Goal: Transaction & Acquisition: Purchase product/service

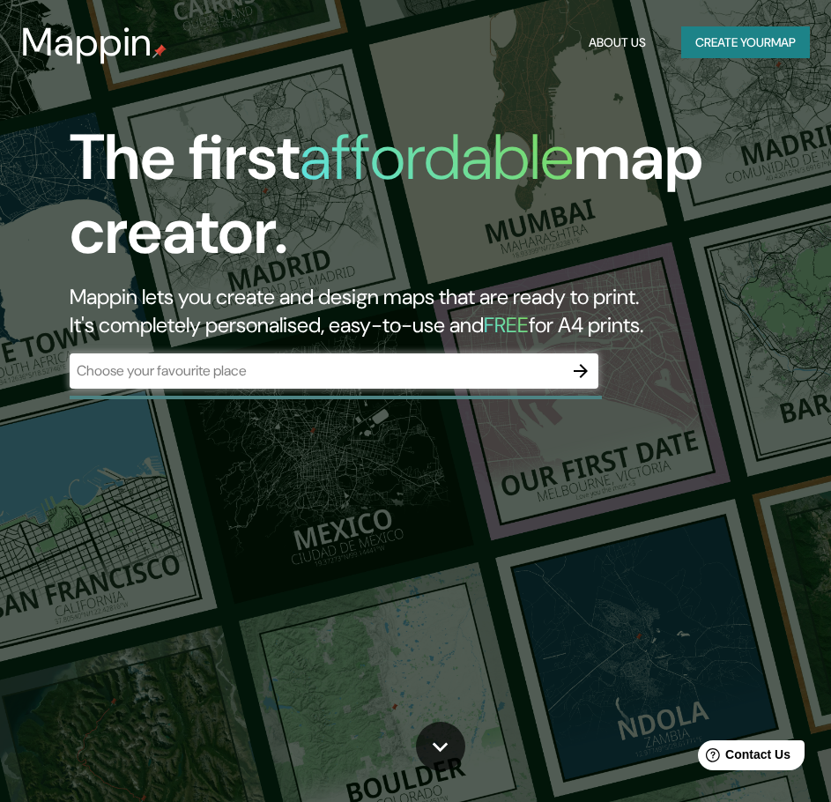
click at [738, 41] on button "Create your map" at bounding box center [745, 42] width 129 height 33
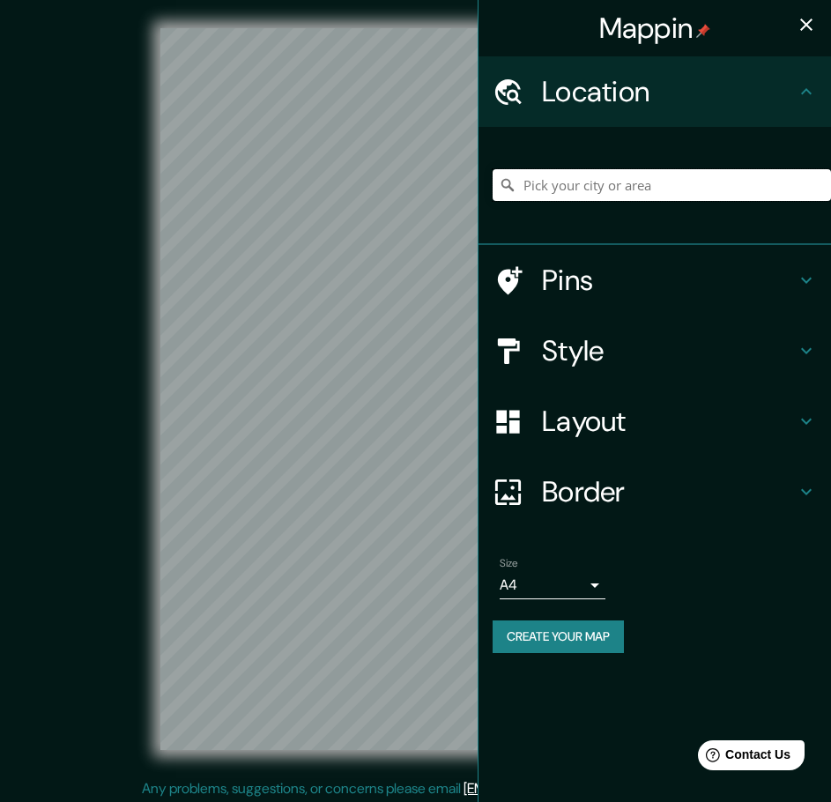
click at [597, 182] on input "Pick your city or area" at bounding box center [662, 185] width 338 height 32
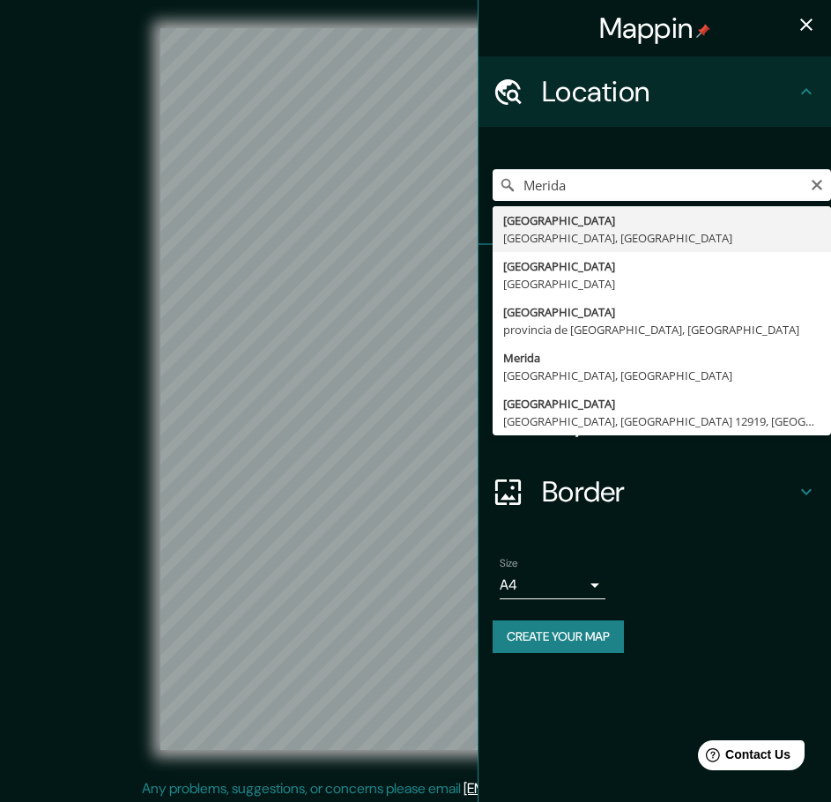
type input "[GEOGRAPHIC_DATA], [GEOGRAPHIC_DATA], [GEOGRAPHIC_DATA]"
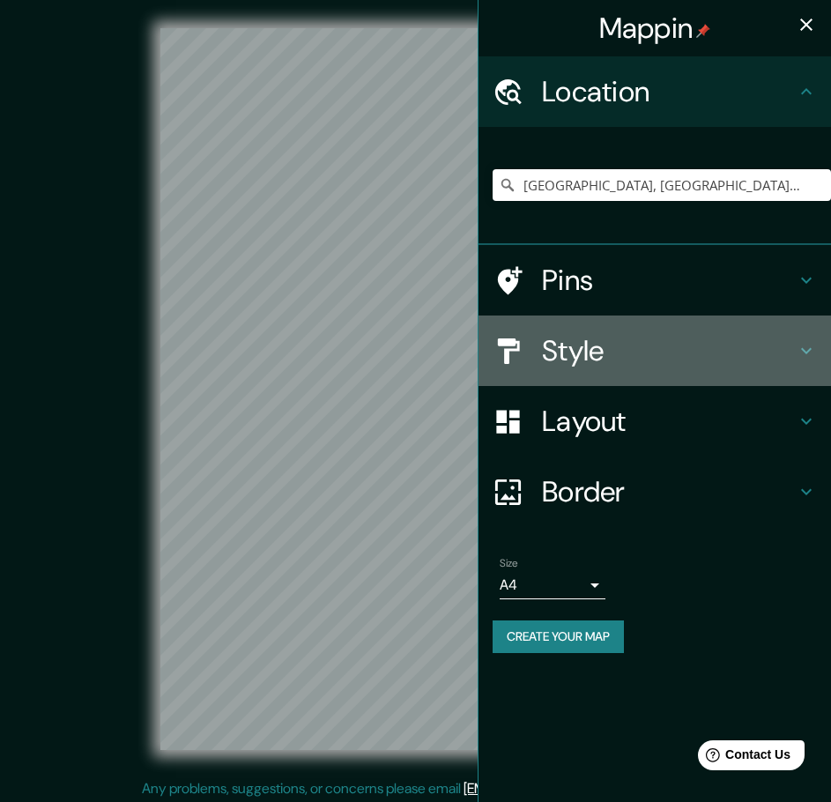
click at [807, 347] on icon at bounding box center [806, 350] width 21 height 21
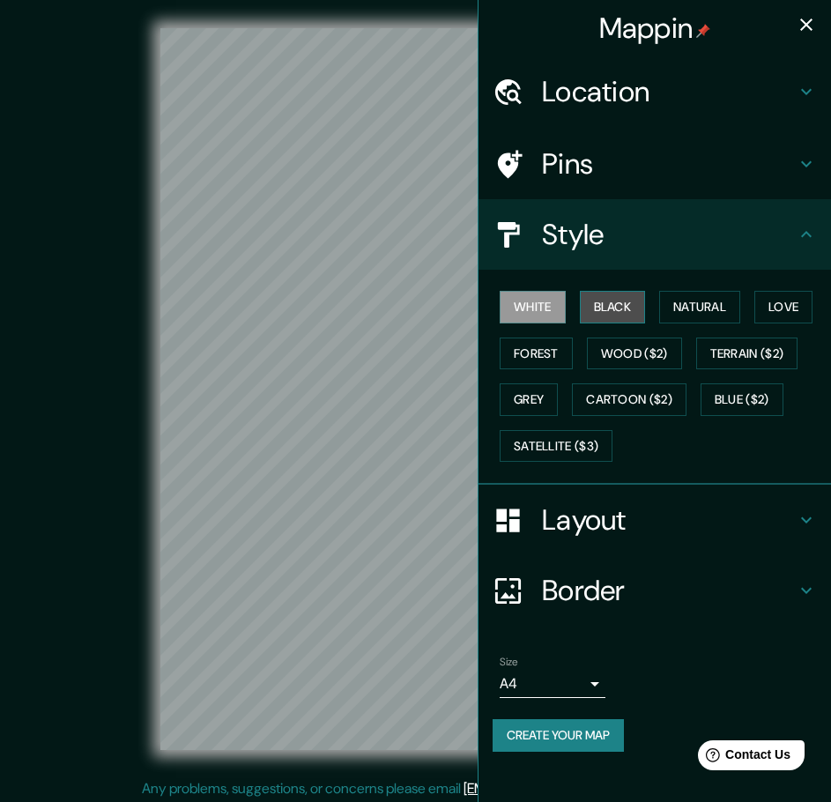
click at [624, 312] on button "Black" at bounding box center [613, 307] width 66 height 33
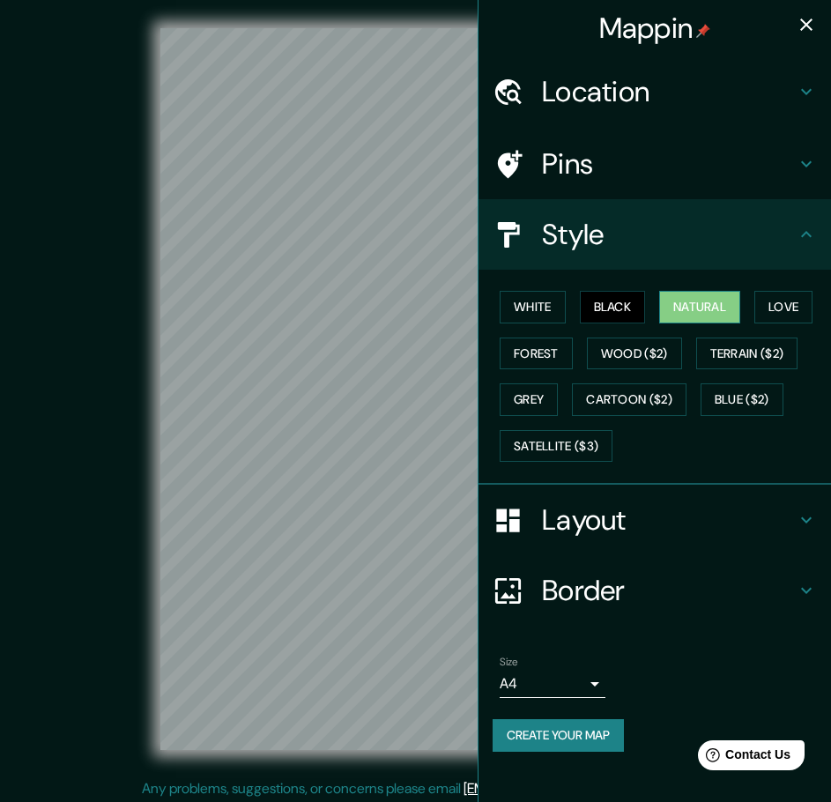
click at [715, 311] on button "Natural" at bounding box center [699, 307] width 81 height 33
click at [789, 308] on button "Love" at bounding box center [783, 307] width 58 height 33
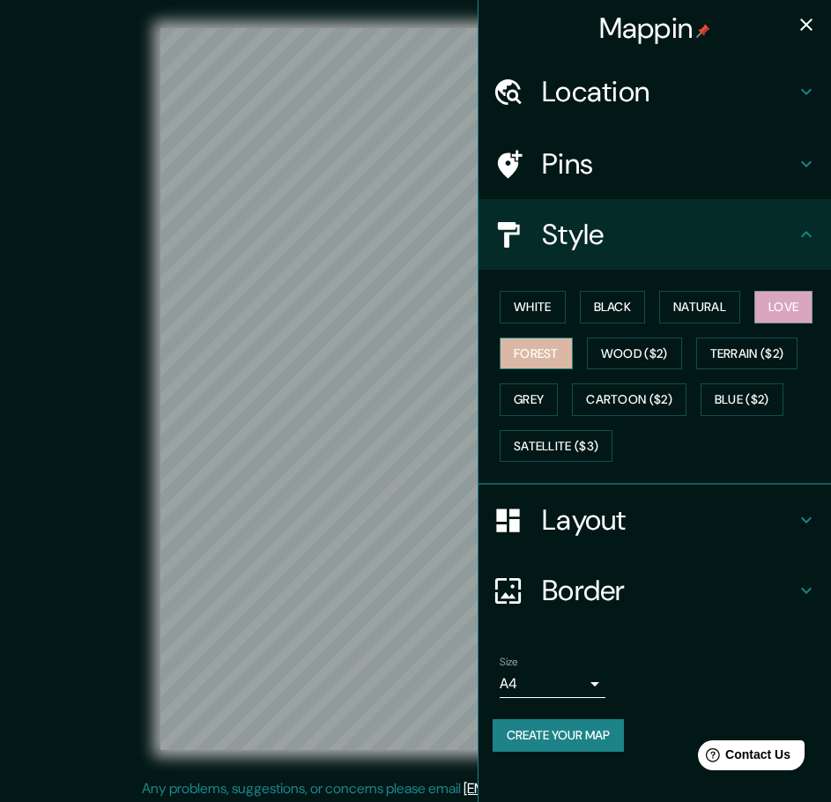
click at [551, 352] on button "Forest" at bounding box center [536, 353] width 73 height 33
click at [629, 358] on button "Wood ($2)" at bounding box center [634, 353] width 95 height 33
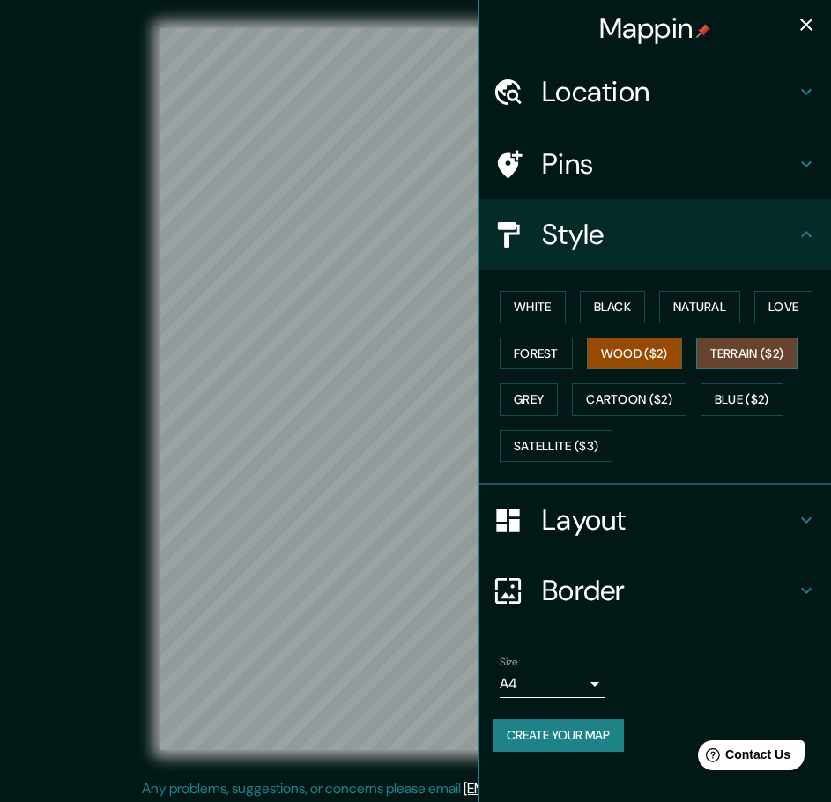
click at [778, 354] on button "Terrain ($2)" at bounding box center [747, 353] width 102 height 33
click at [537, 392] on button "Grey" at bounding box center [529, 399] width 58 height 33
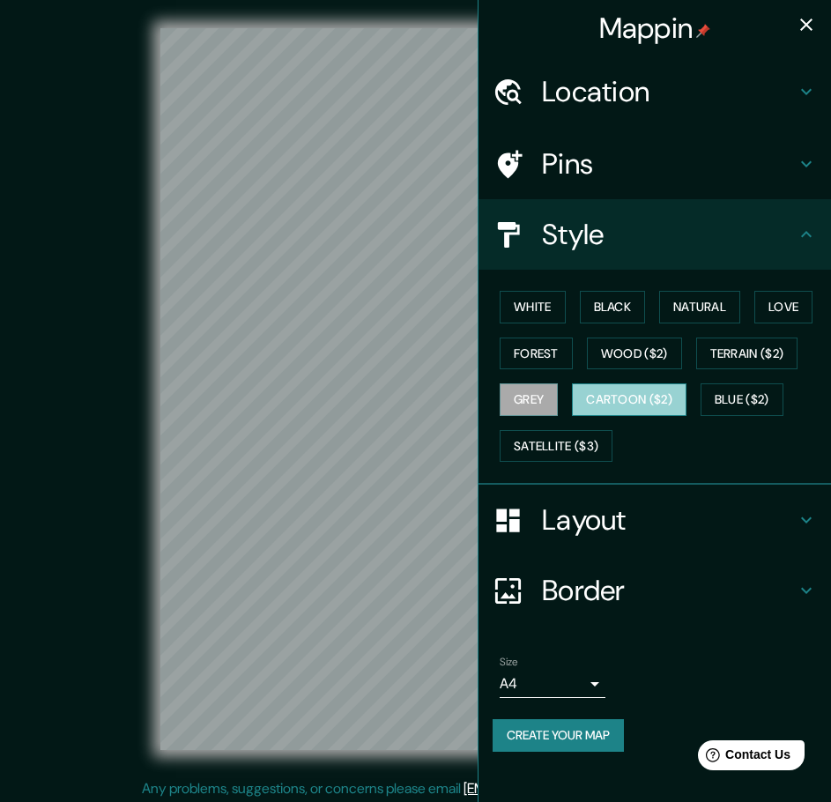
click at [642, 401] on button "Cartoon ($2)" at bounding box center [629, 399] width 115 height 33
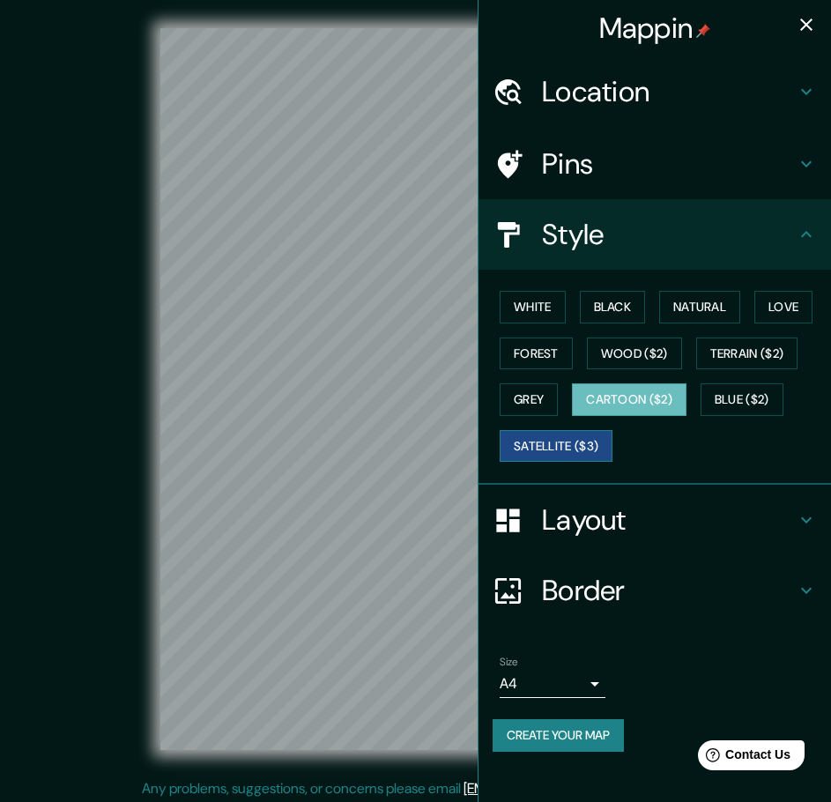
click at [551, 436] on button "Satellite ($3)" at bounding box center [556, 446] width 113 height 33
click at [757, 398] on button "Blue ($2)" at bounding box center [741, 399] width 83 height 33
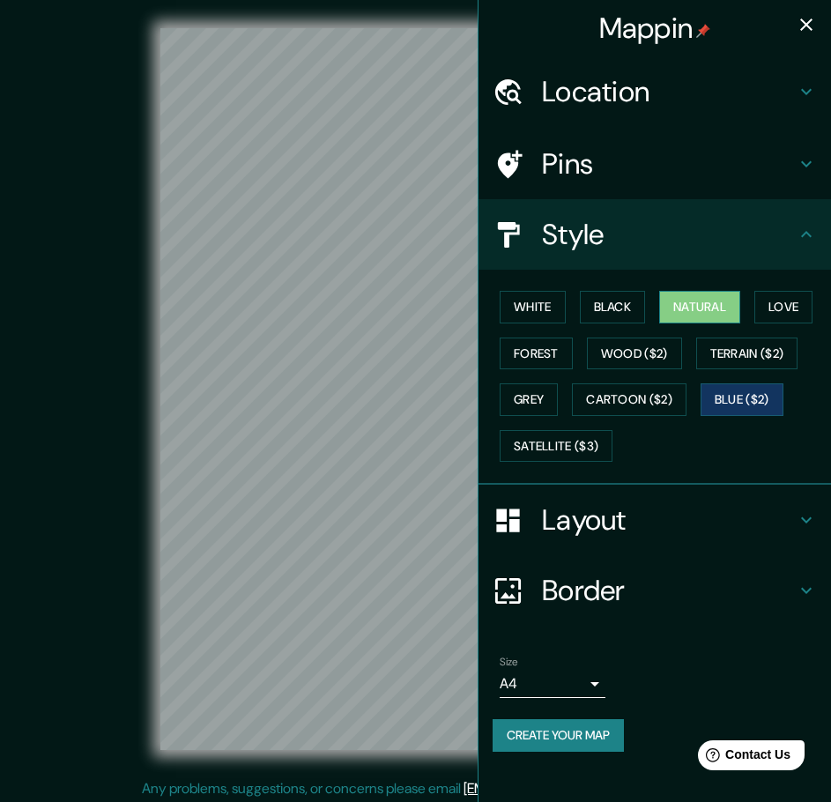
click at [707, 302] on button "Natural" at bounding box center [699, 307] width 81 height 33
click at [108, 458] on div "© Mapbox © OpenStreetMap Improve this map" at bounding box center [415, 389] width 748 height 722
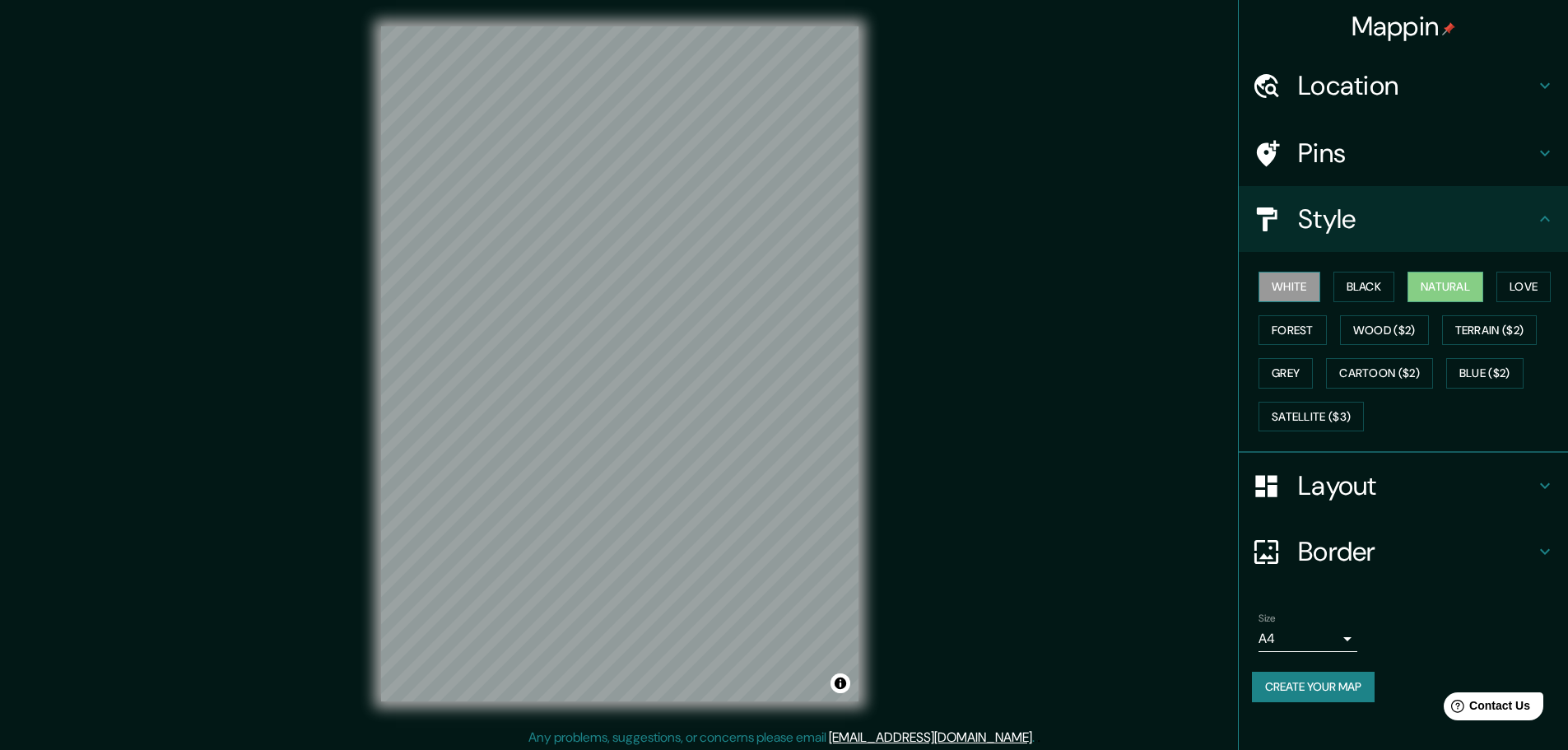
click at [1276, 285] on button "White" at bounding box center [1289, 287] width 62 height 31
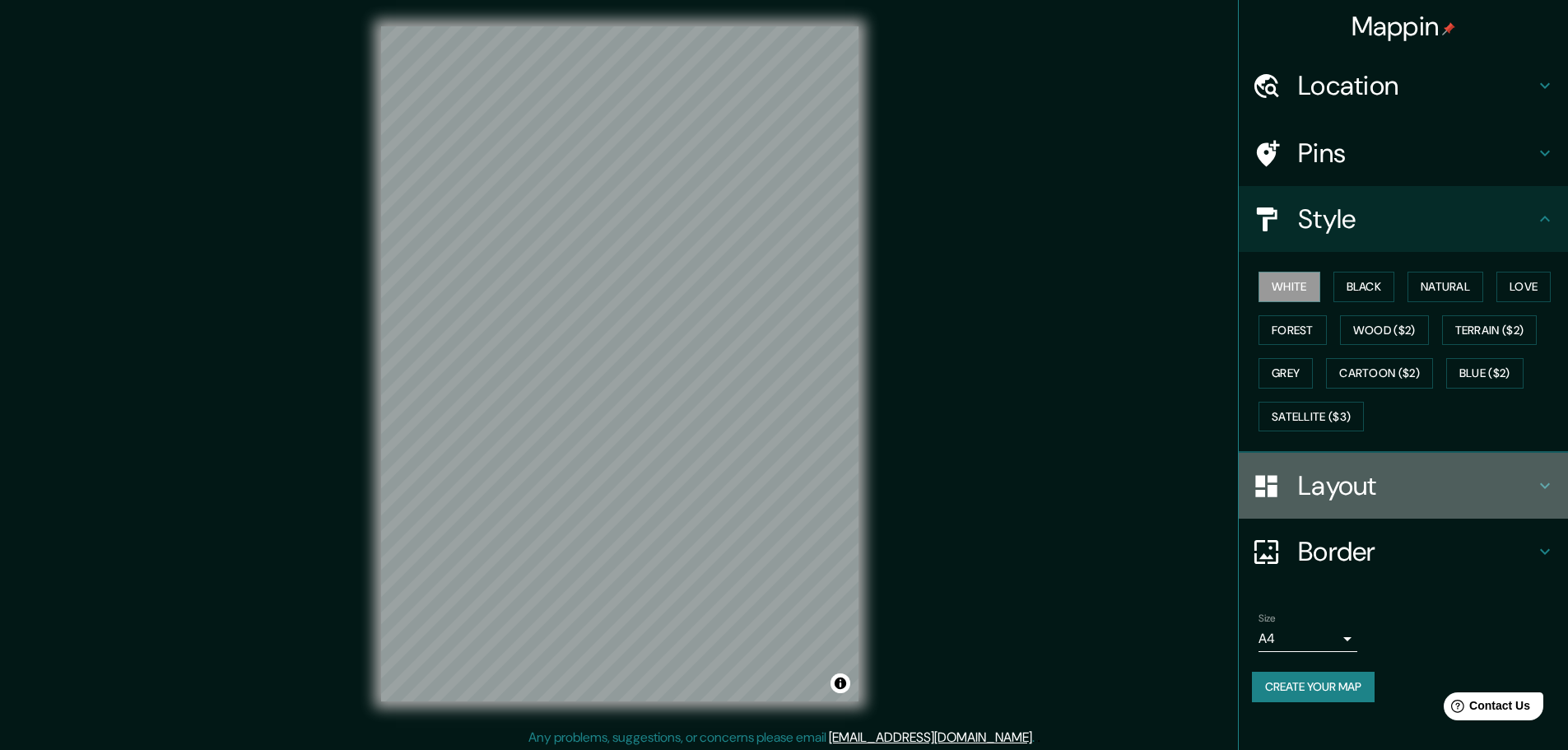
click at [1540, 480] on icon at bounding box center [1544, 485] width 20 height 20
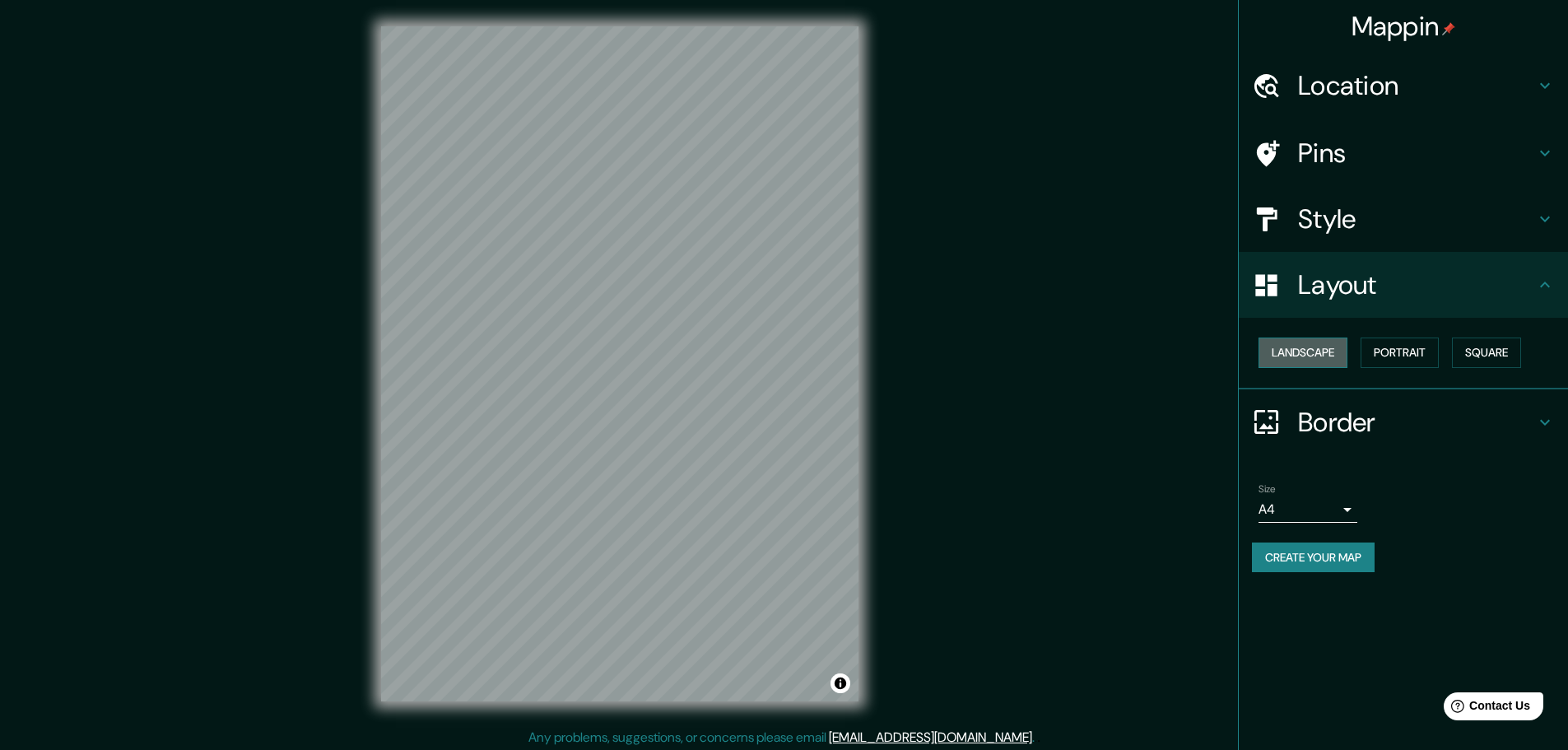
click at [1297, 357] on button "Landscape" at bounding box center [1302, 352] width 89 height 31
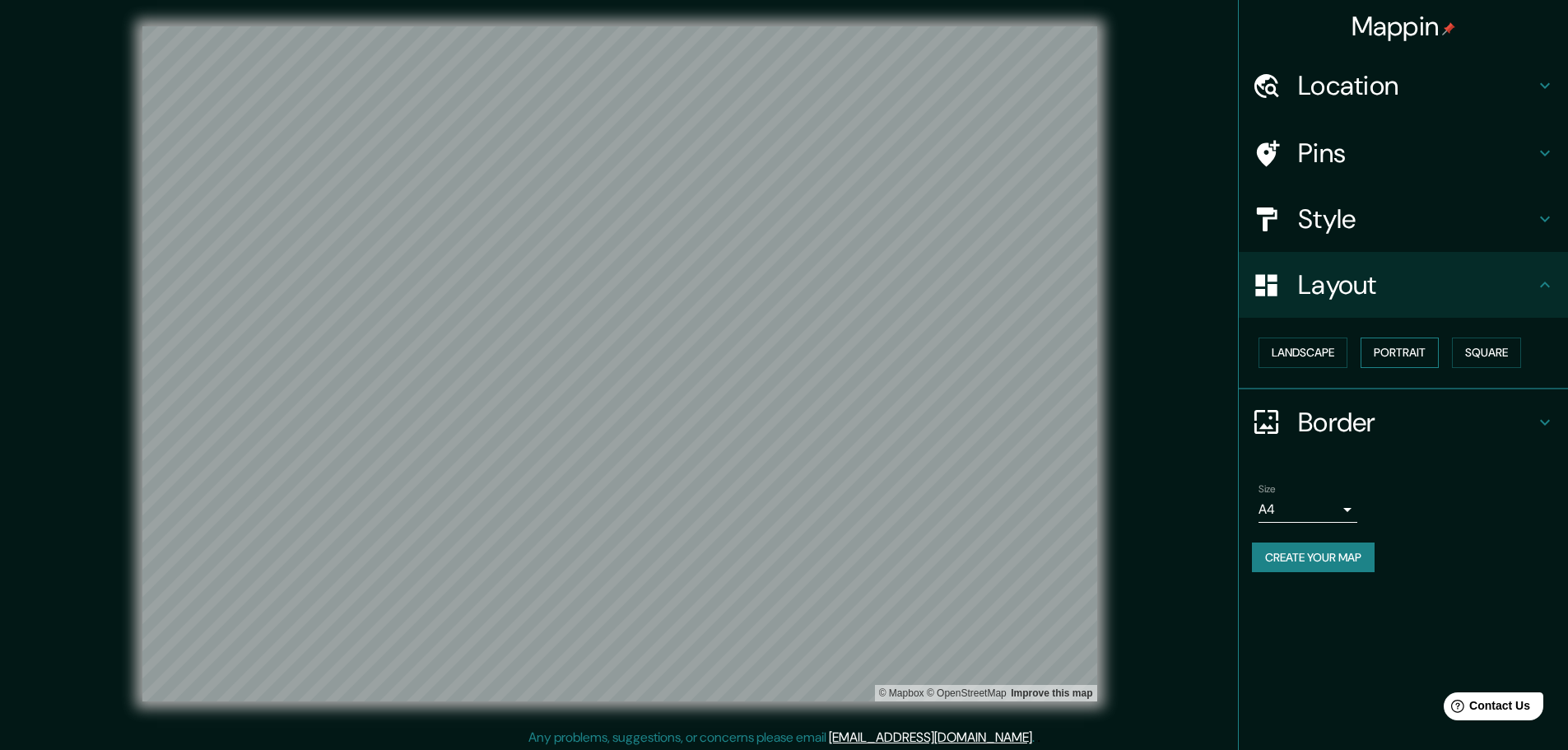
click at [1388, 348] on button "Portrait" at bounding box center [1400, 352] width 78 height 31
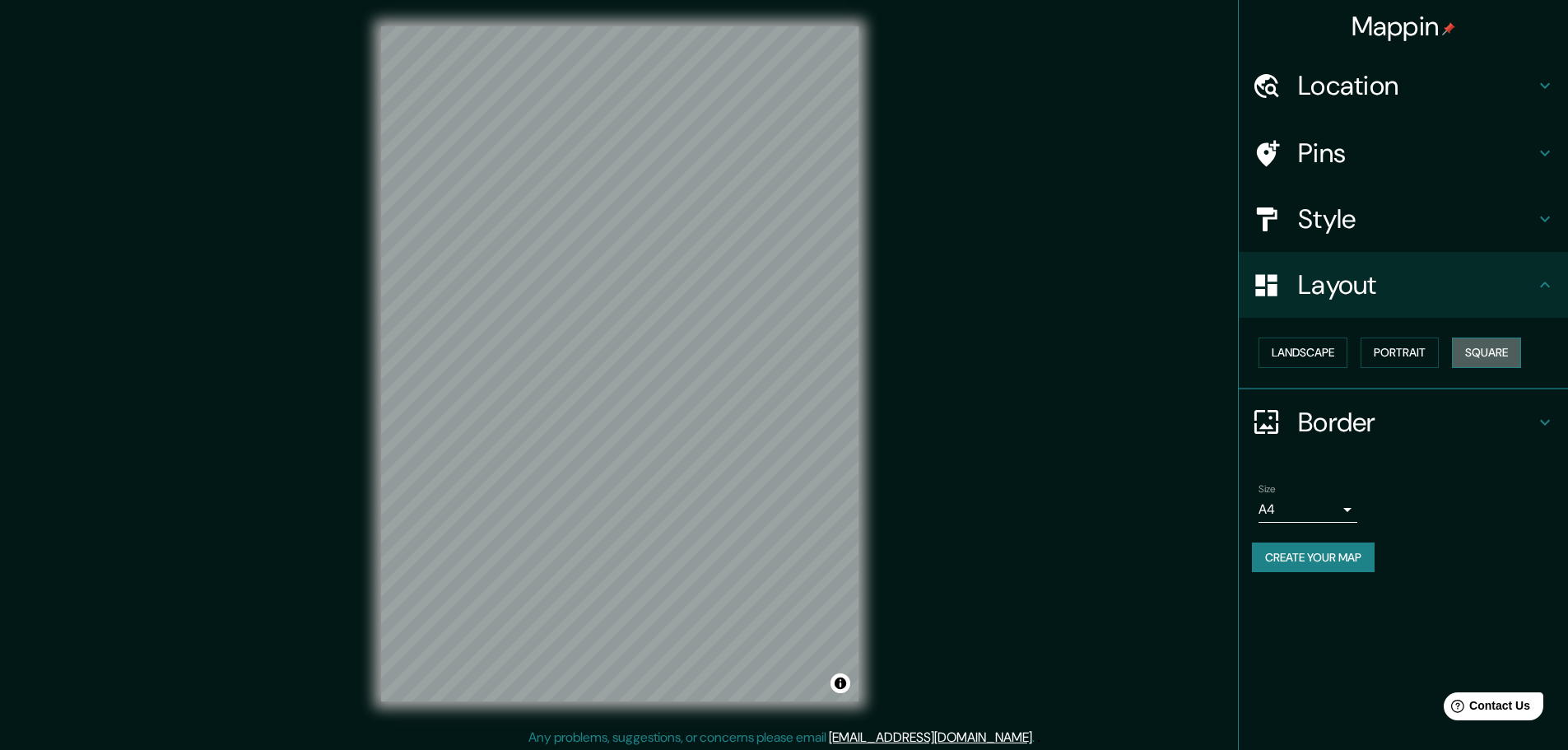
click at [1503, 349] on button "Square" at bounding box center [1486, 352] width 69 height 31
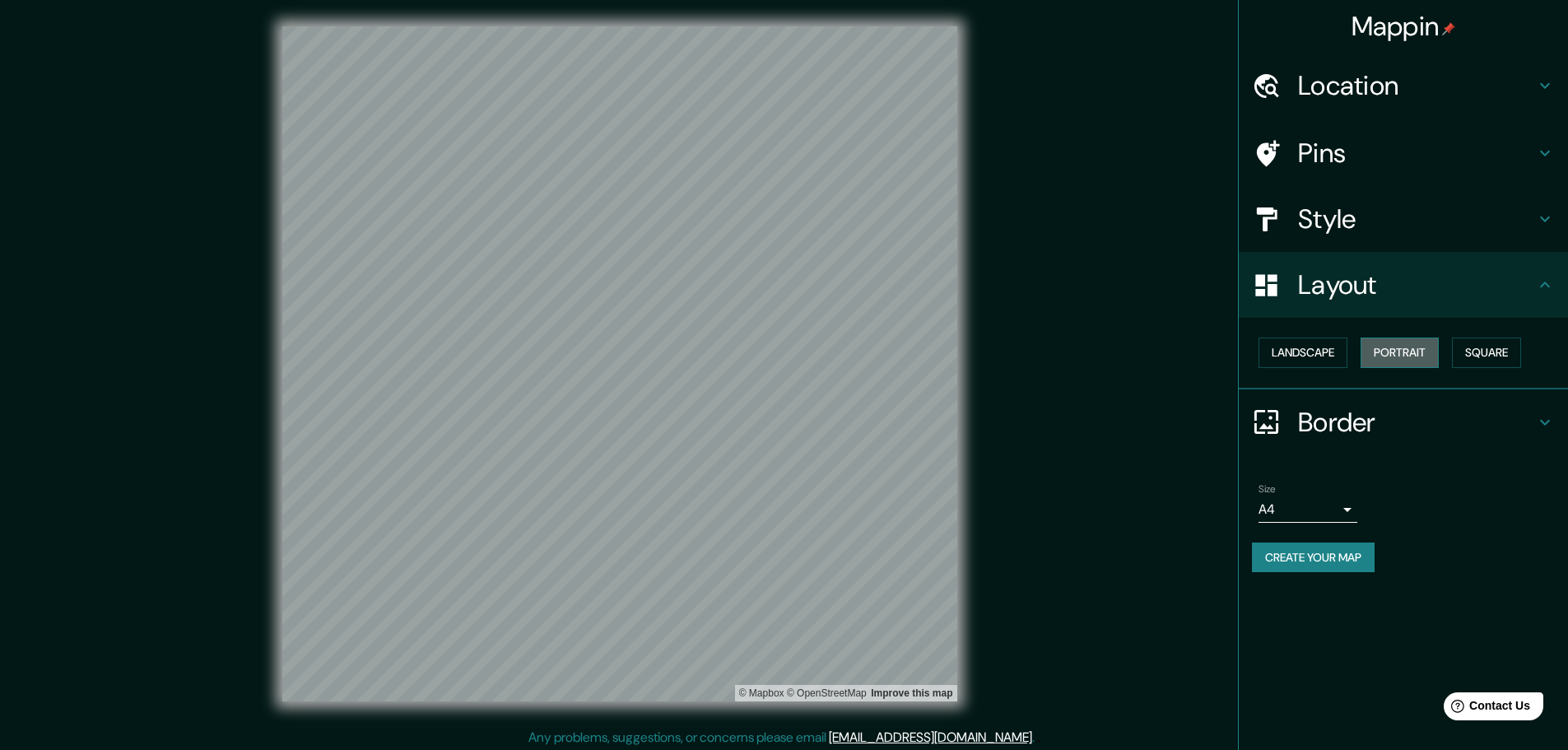
click at [1423, 353] on button "Portrait" at bounding box center [1400, 352] width 78 height 31
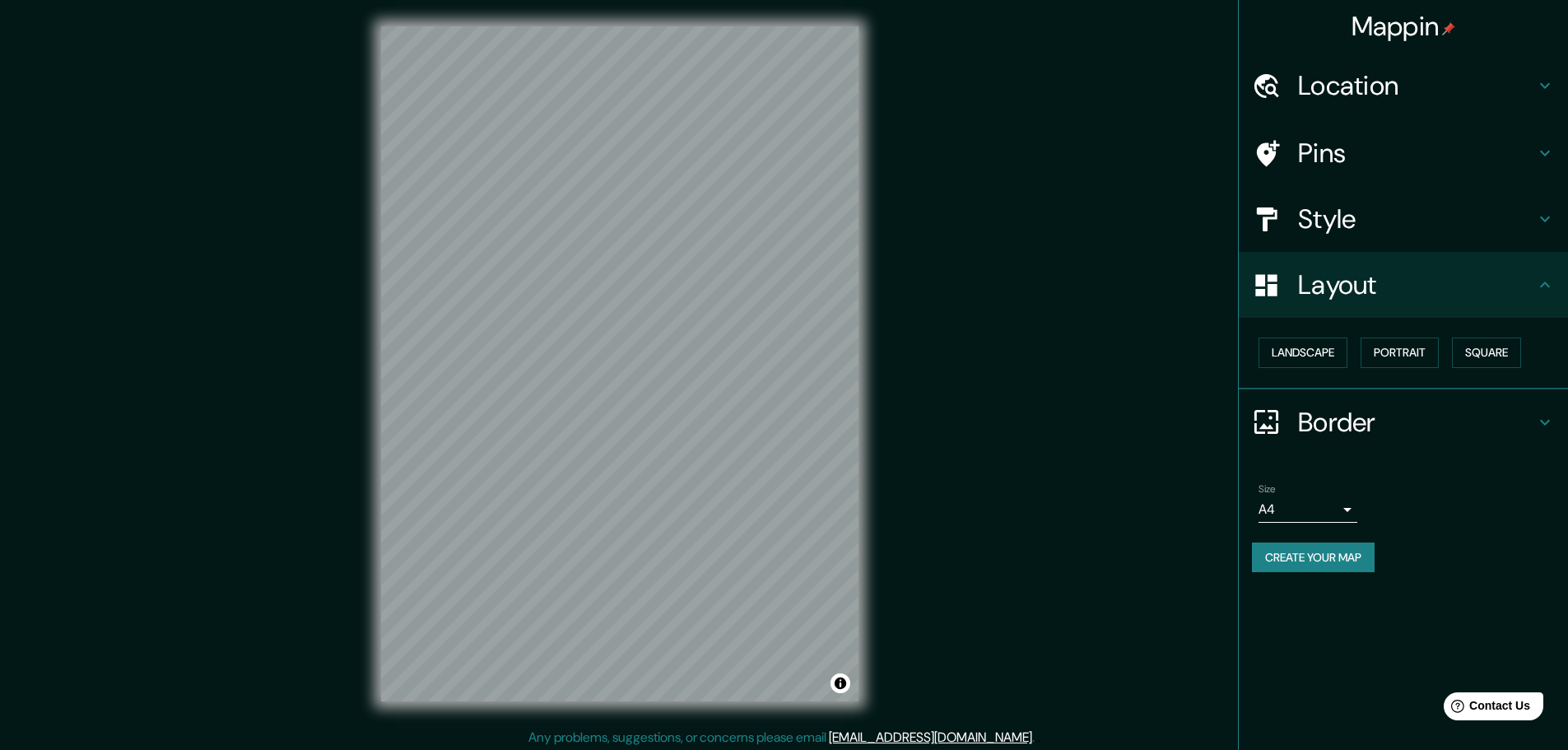
click at [1533, 418] on h4 "Border" at bounding box center [1417, 421] width 237 height 33
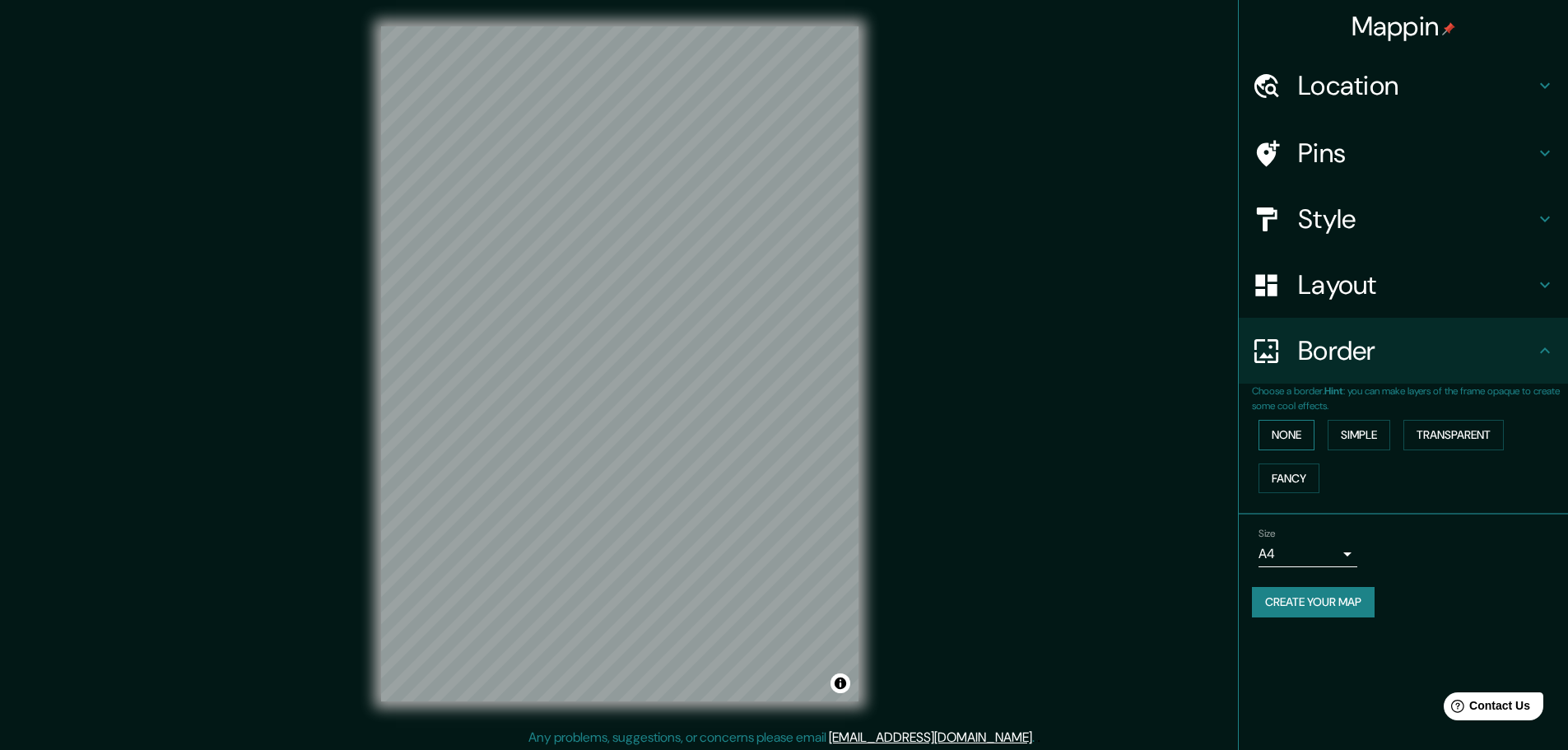
click at [1289, 438] on button "None" at bounding box center [1286, 434] width 56 height 31
click at [1377, 438] on button "Simple" at bounding box center [1358, 434] width 63 height 31
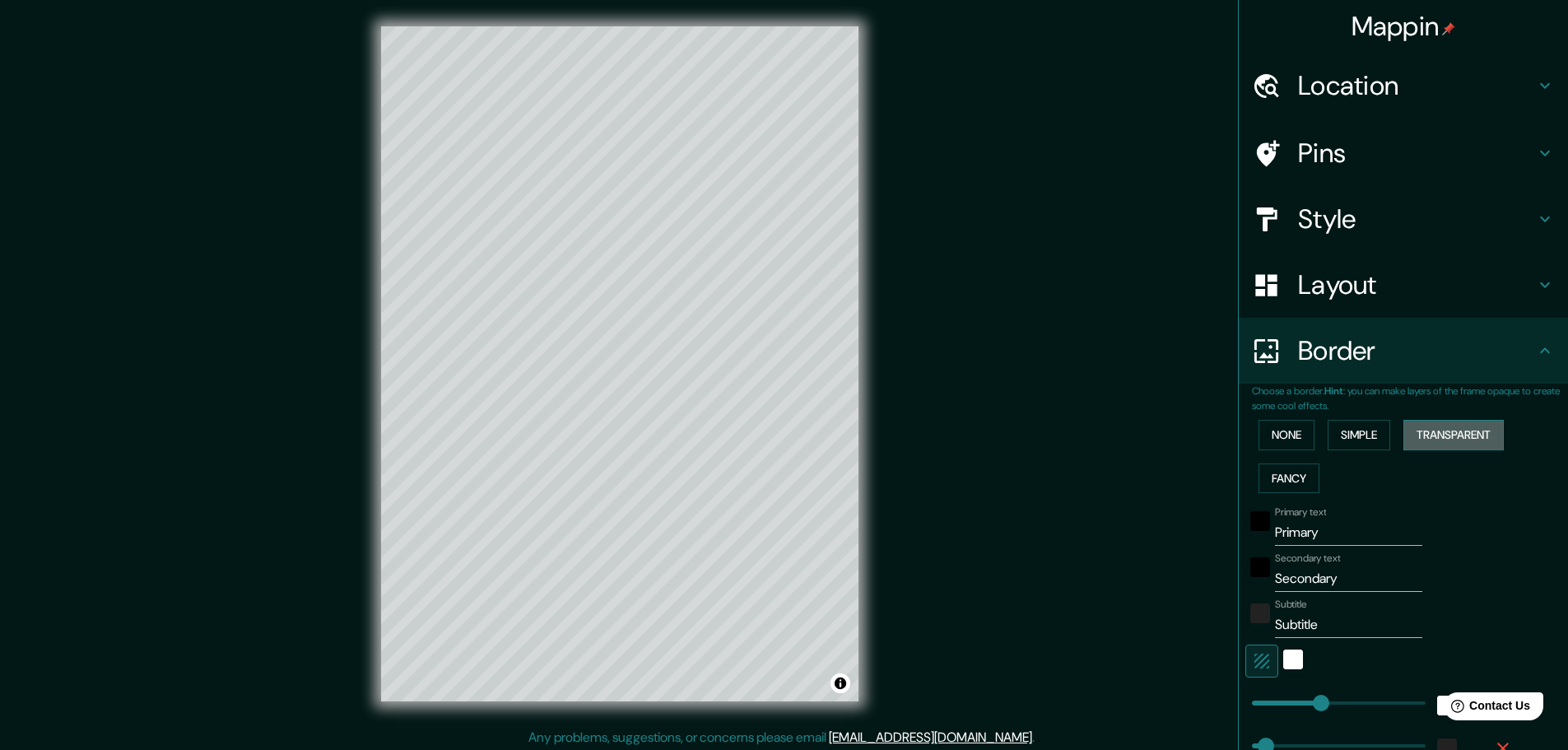
click at [1442, 433] on button "Transparent" at bounding box center [1452, 434] width 100 height 31
click at [1271, 478] on button "Fancy" at bounding box center [1288, 478] width 61 height 31
type input "46"
type input "23"
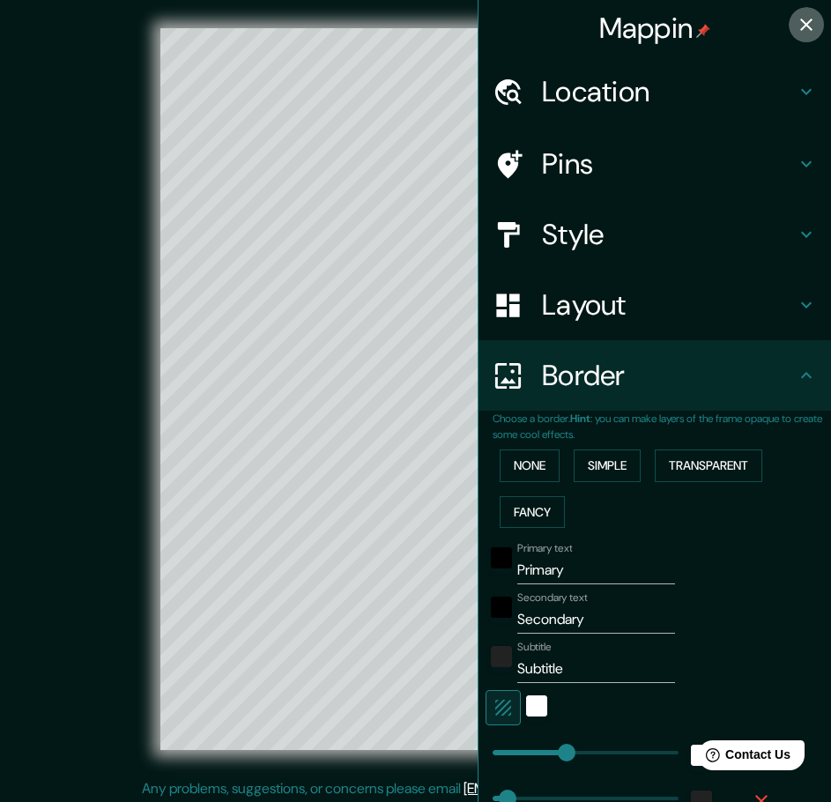
click at [800, 26] on icon "button" at bounding box center [806, 25] width 12 height 12
type input "46"
type input "23"
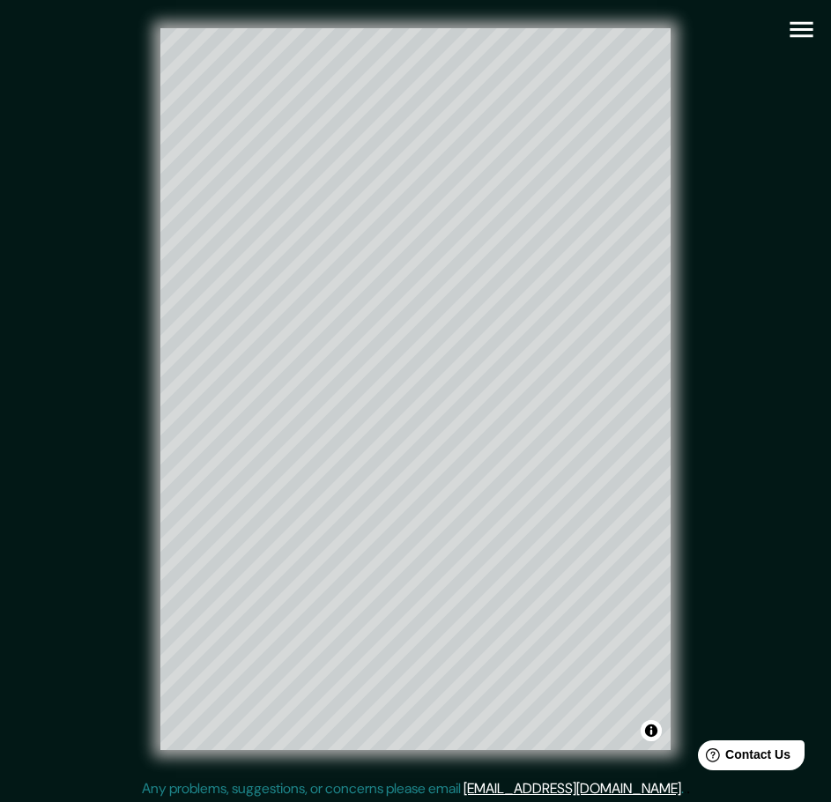
type input "46"
type input "23"
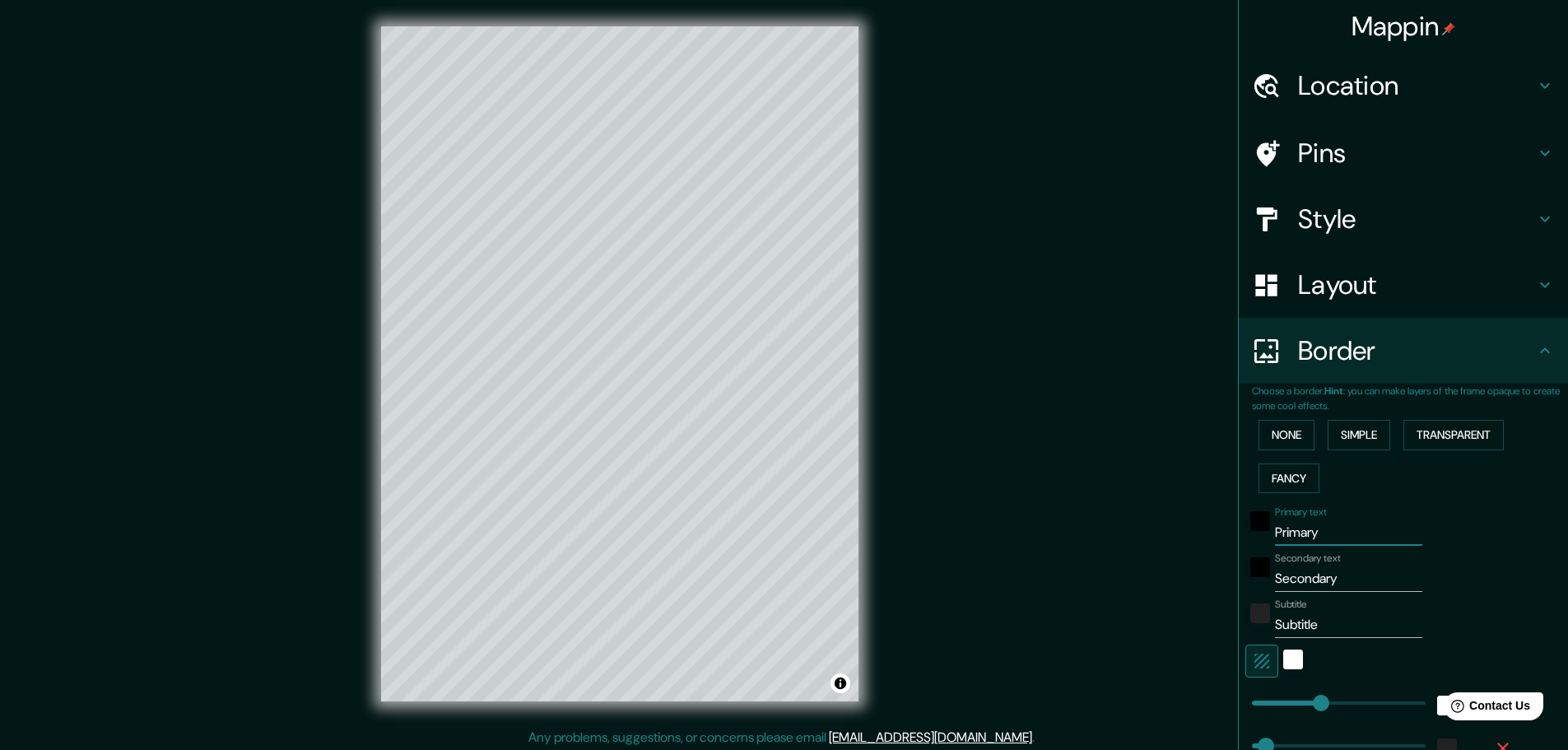
click at [1308, 531] on input "Primary" at bounding box center [1349, 532] width 148 height 26
type input "Primar"
type input "46"
type input "23"
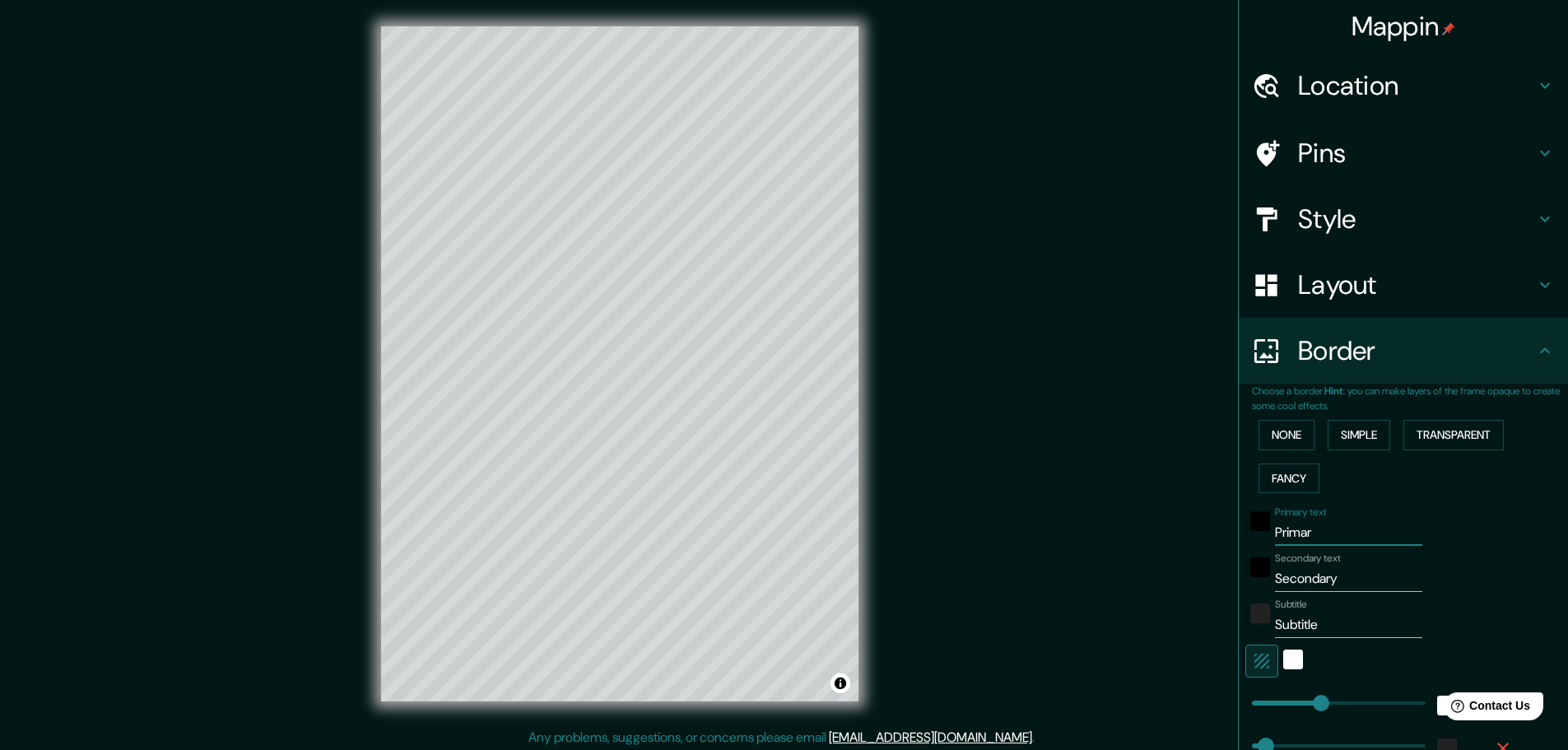
type input "Prima"
type input "46"
type input "23"
type input "Prim"
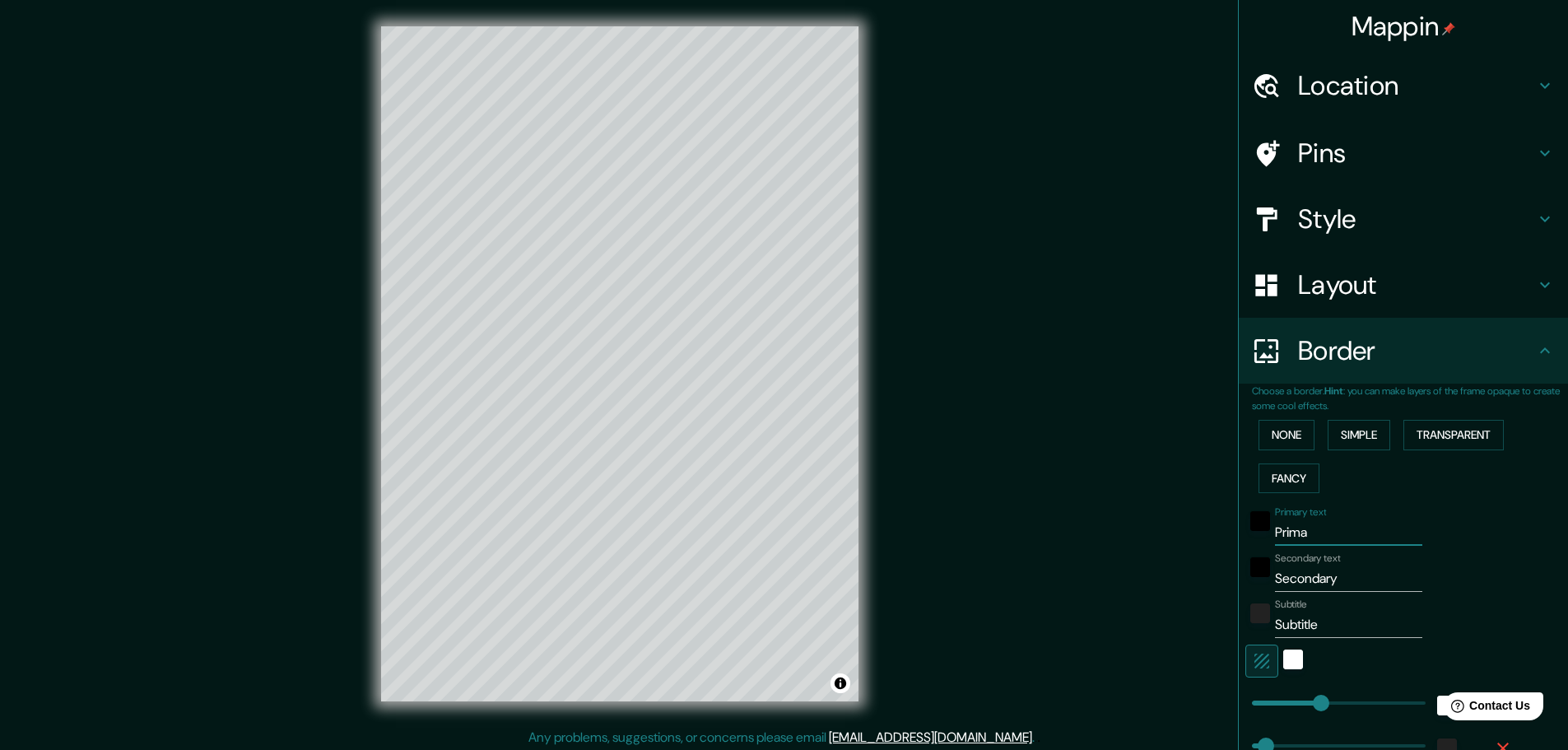
type input "46"
type input "23"
type input "Pri"
type input "46"
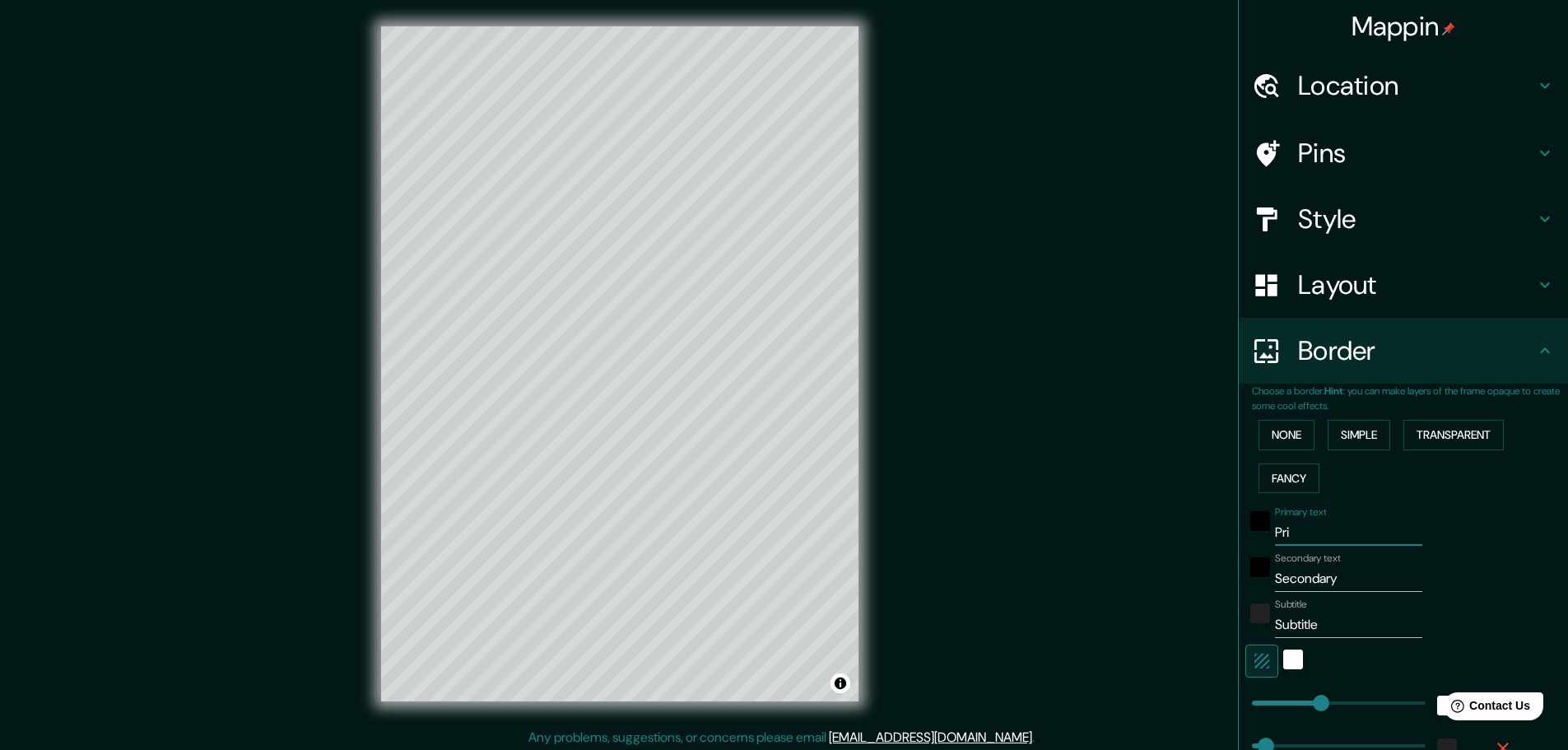
type input "46"
type input "23"
type input "Pr"
type input "46"
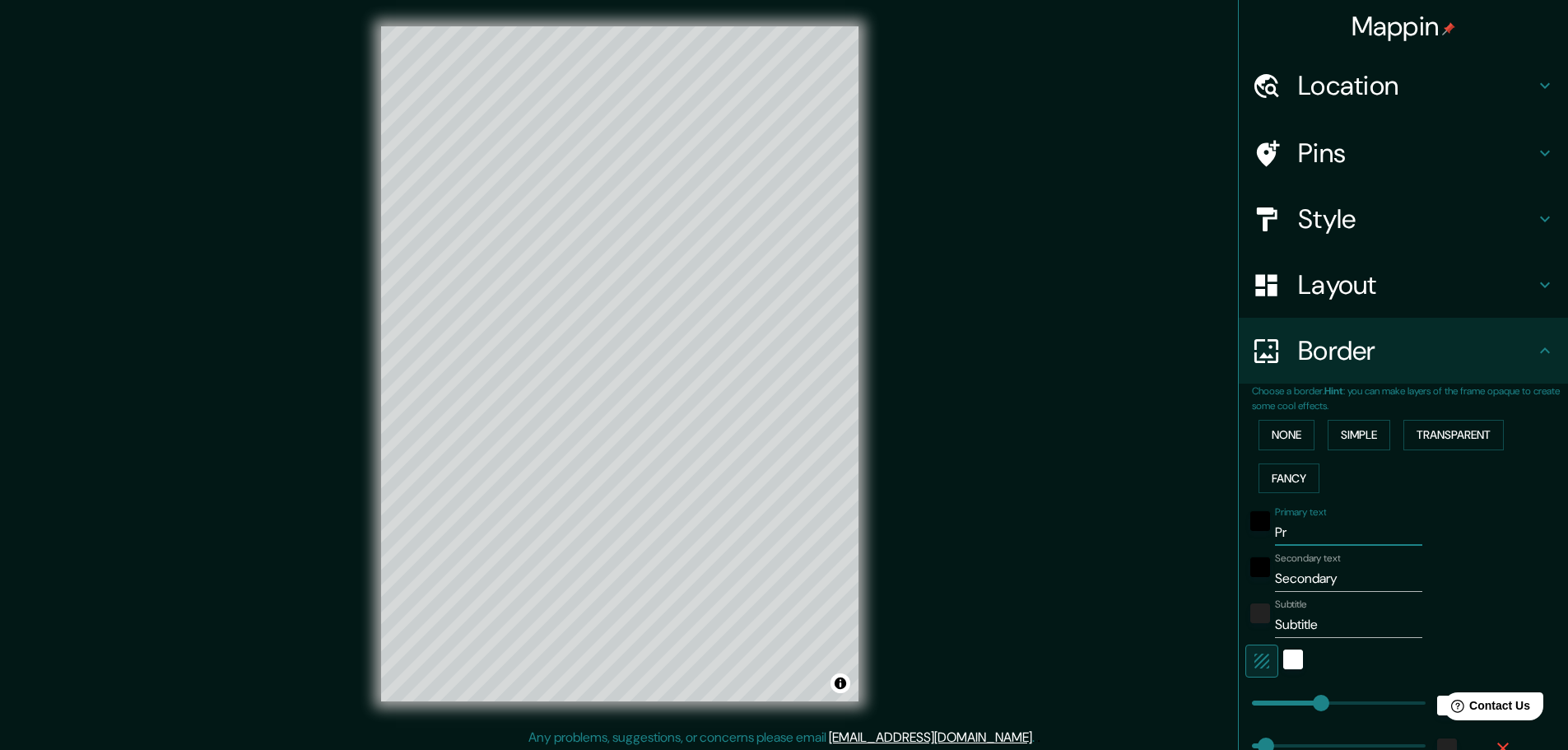
type input "23"
type input "P"
type input "46"
type input "23"
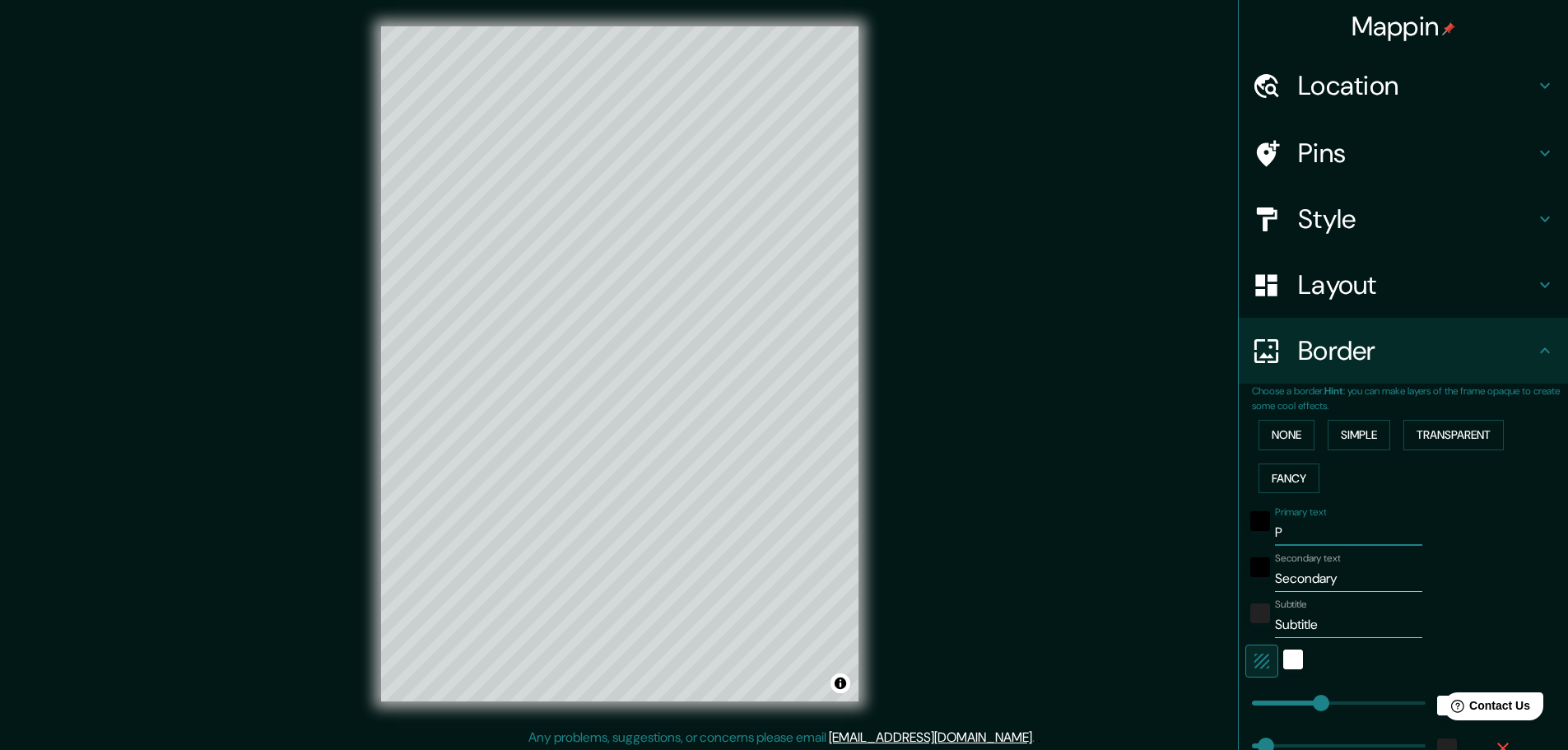
type input "46"
type input "23"
type input "L"
type input "46"
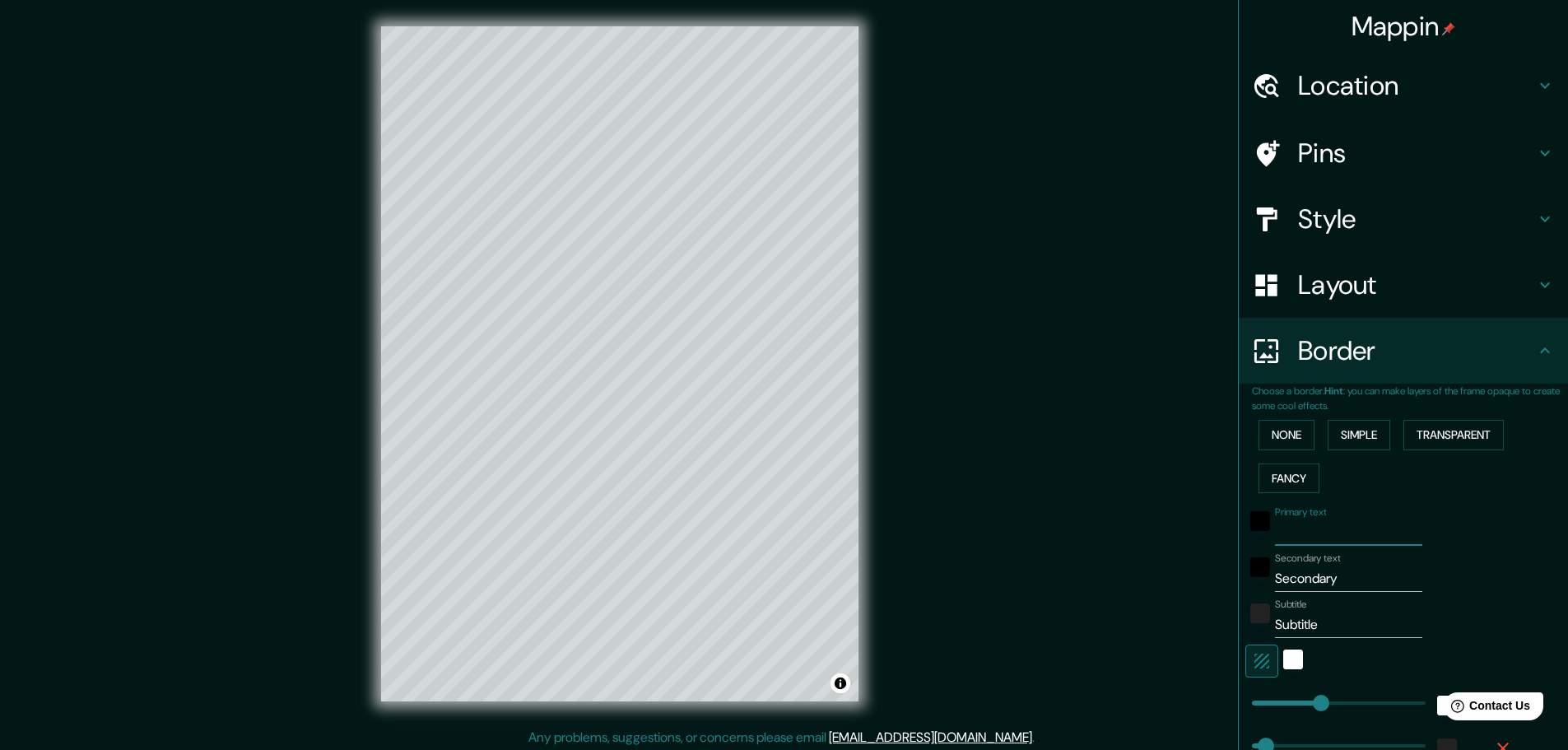
type input "46"
type input "23"
type input "Lo"
type input "46"
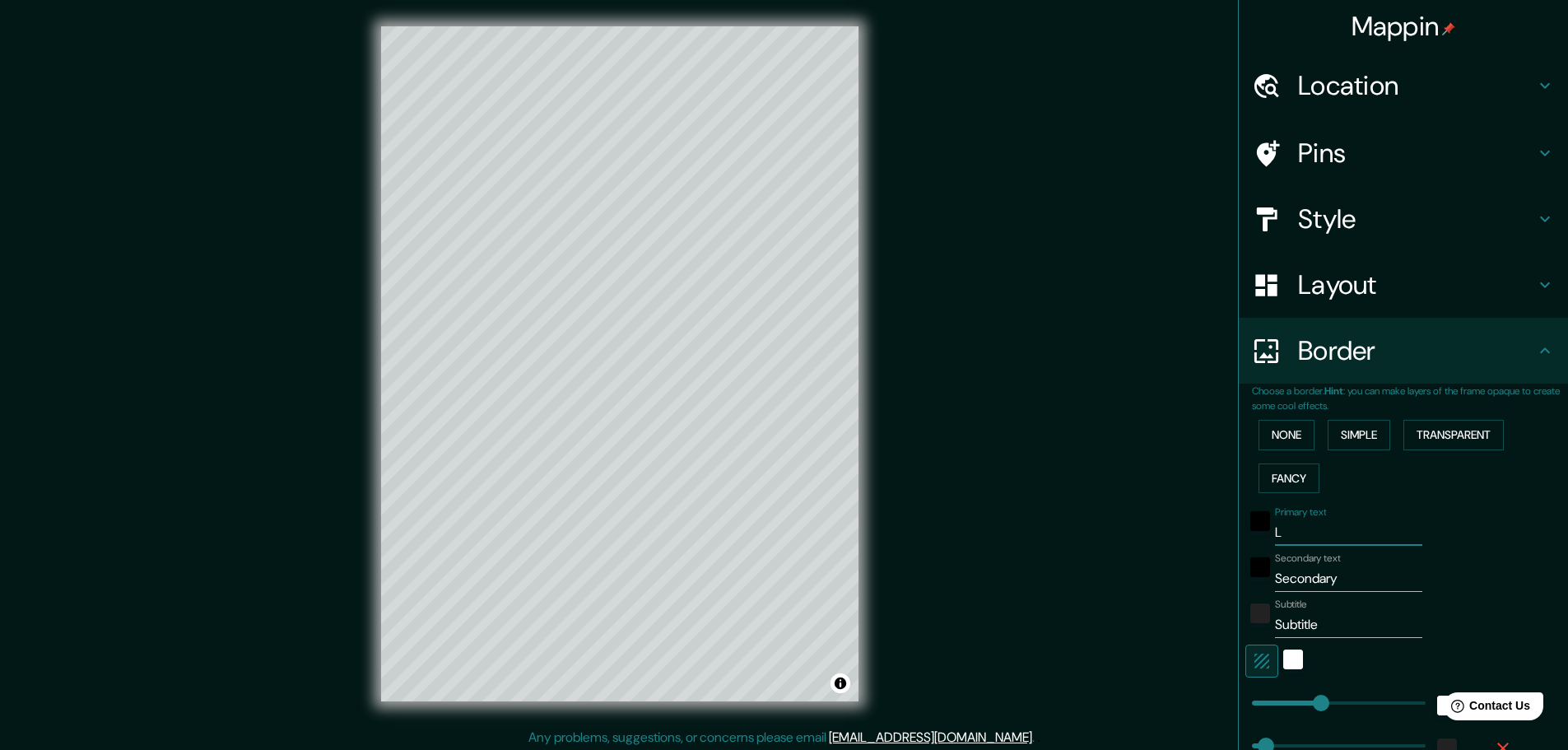
type input "23"
type input "Lo"
type input "46"
type input "23"
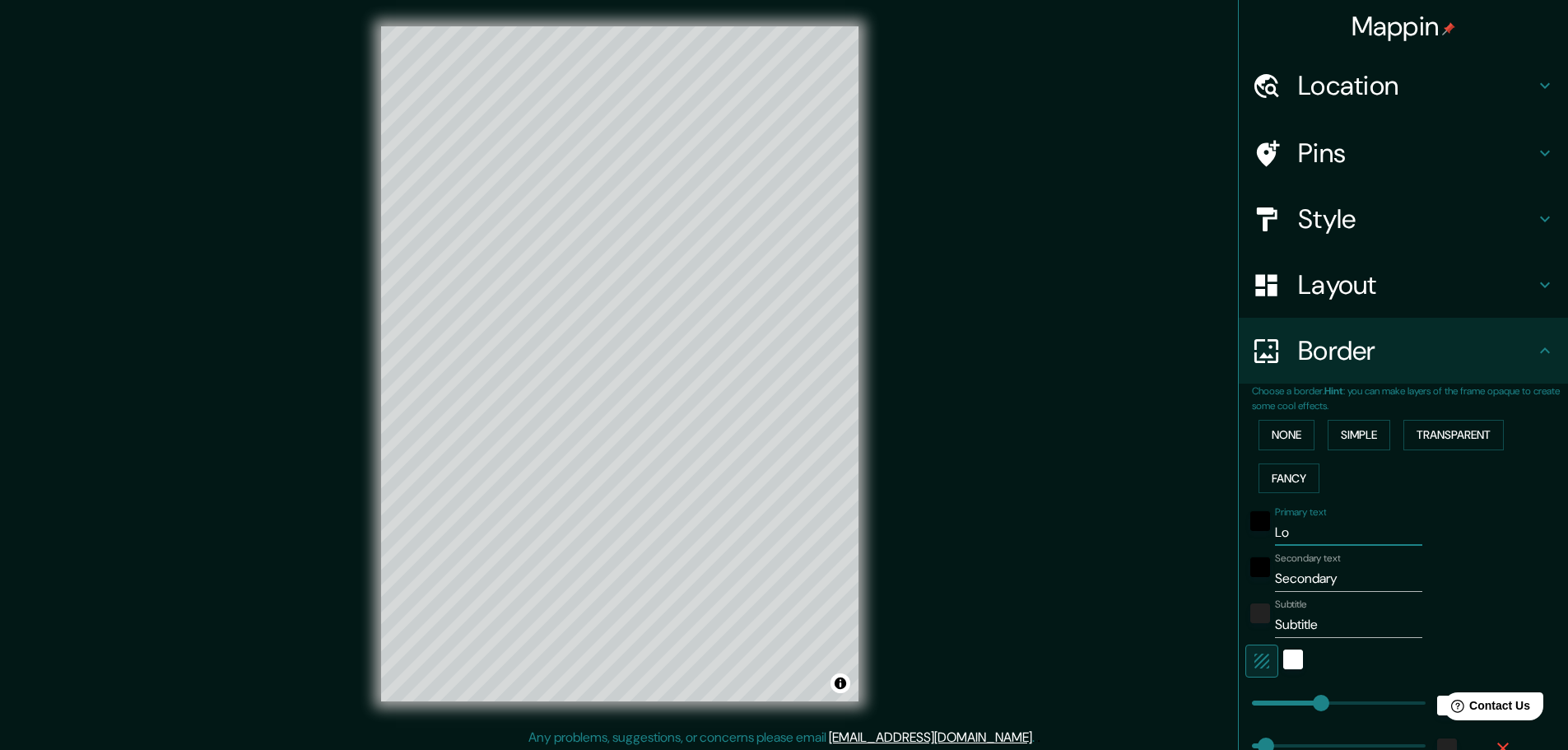
type input "Lo m"
type input "46"
type input "23"
type input "Lo me"
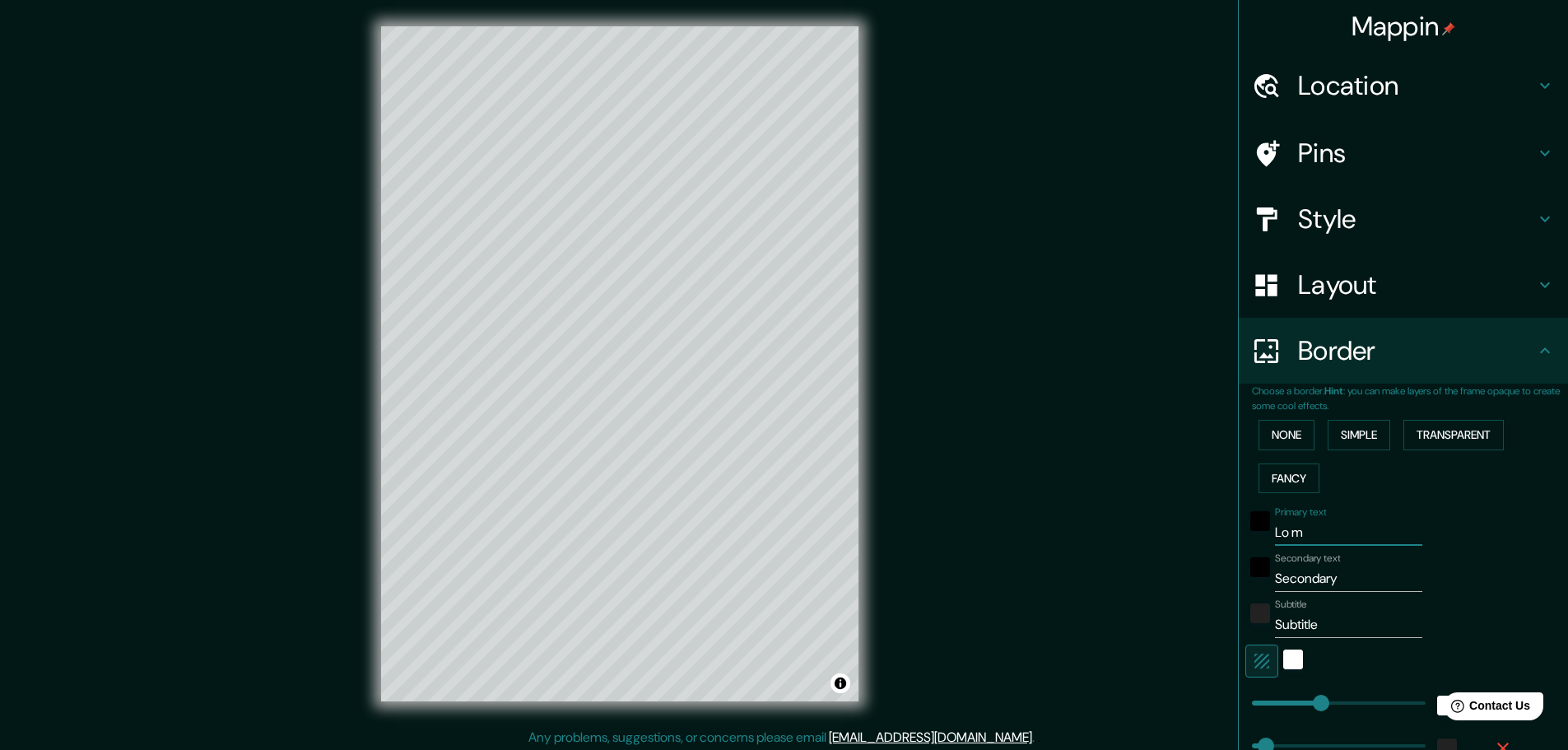
type input "46"
type input "23"
type input "Lo mej"
type input "46"
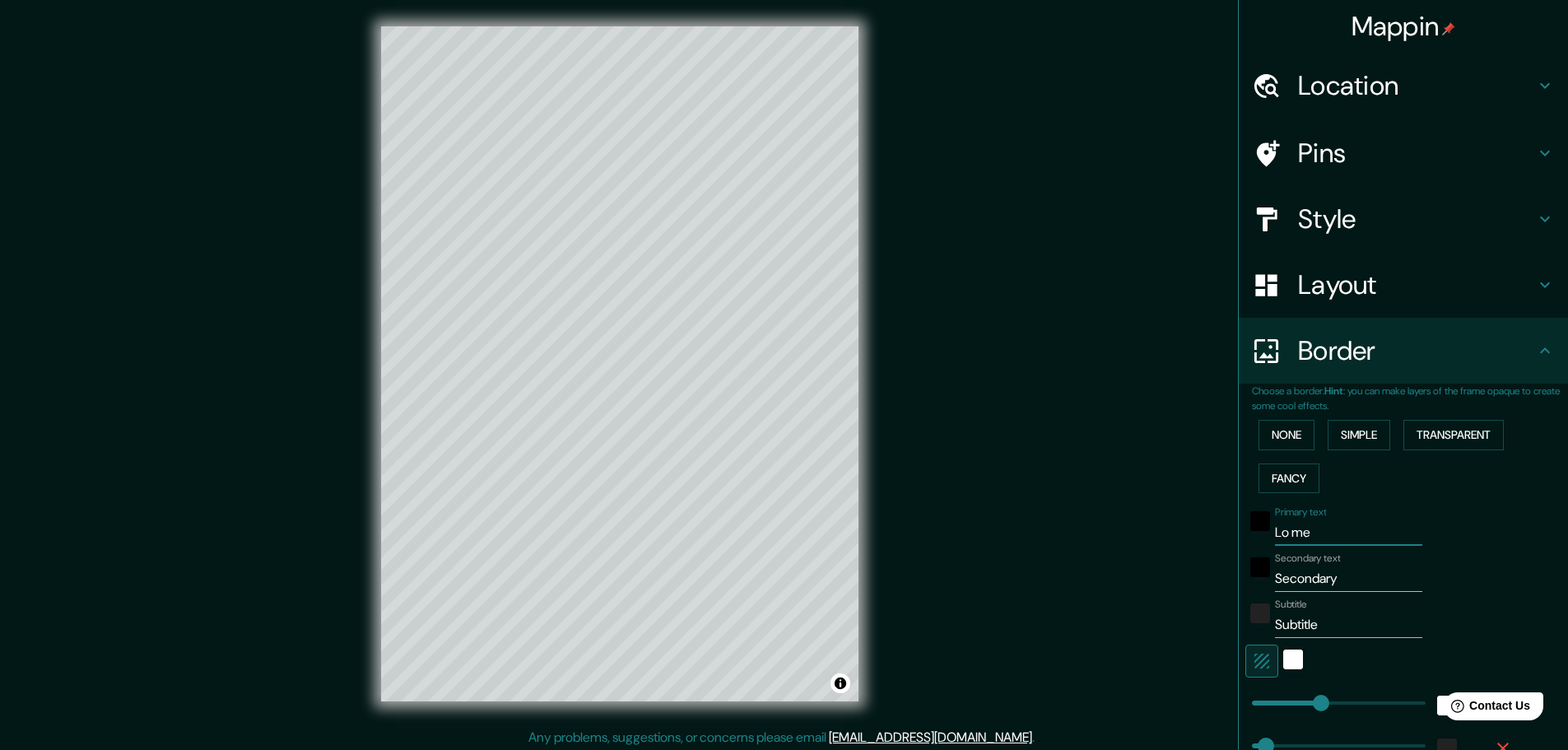
type input "46"
type input "23"
type input "Lo mejo"
type input "46"
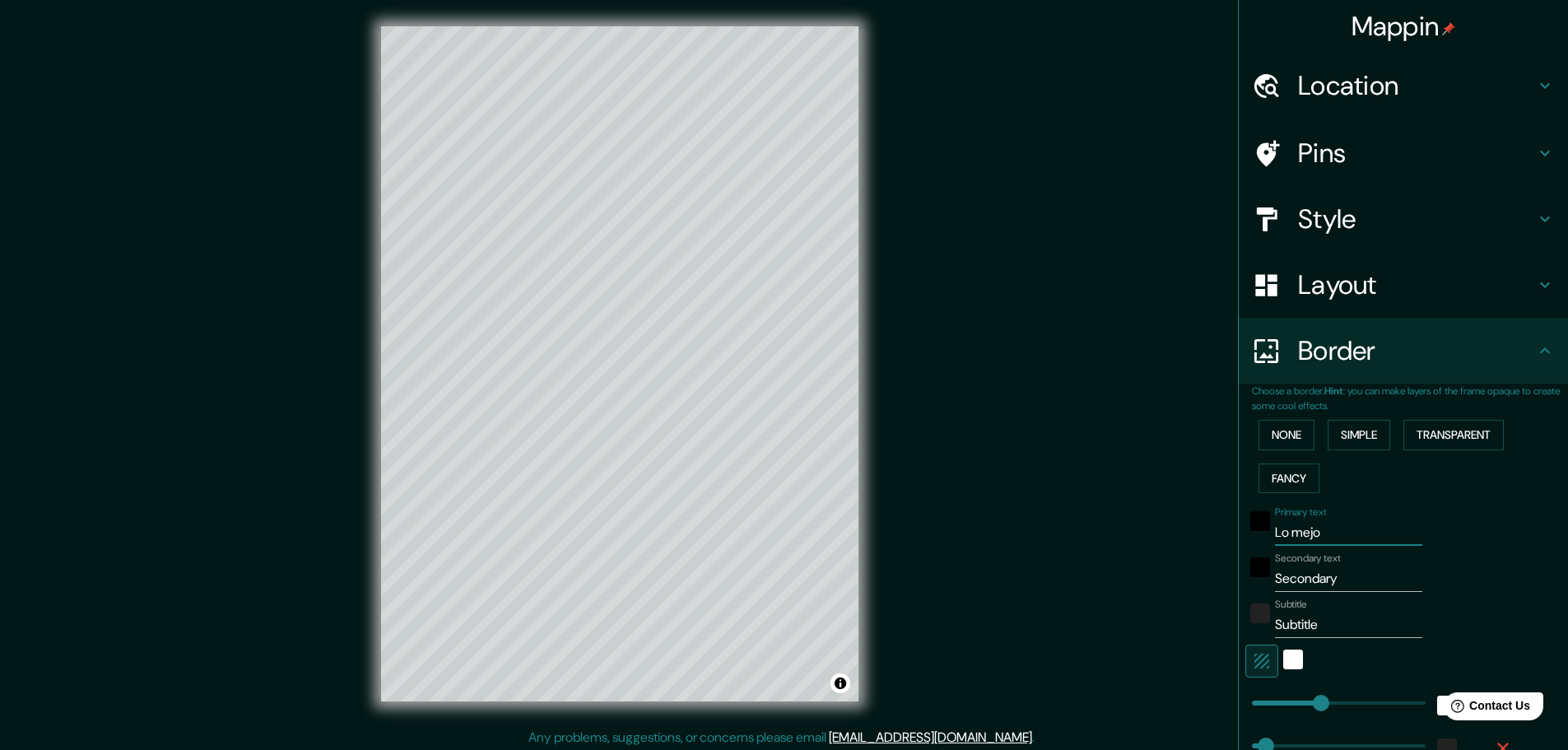
type input "23"
type input "Lo mejor"
type input "46"
type input "23"
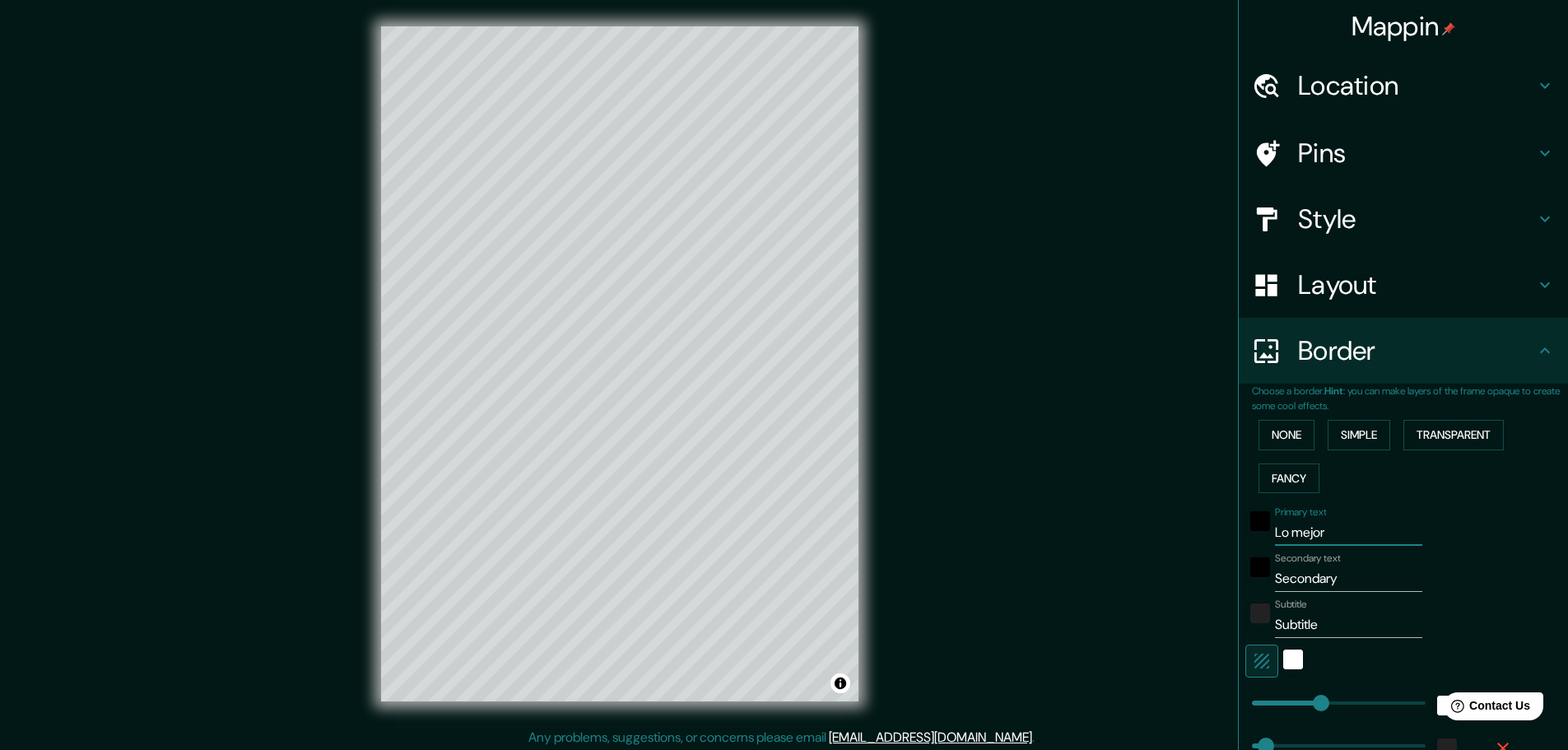
type input "Lo mejor"
type input "46"
type input "23"
type input "Lo mejor d"
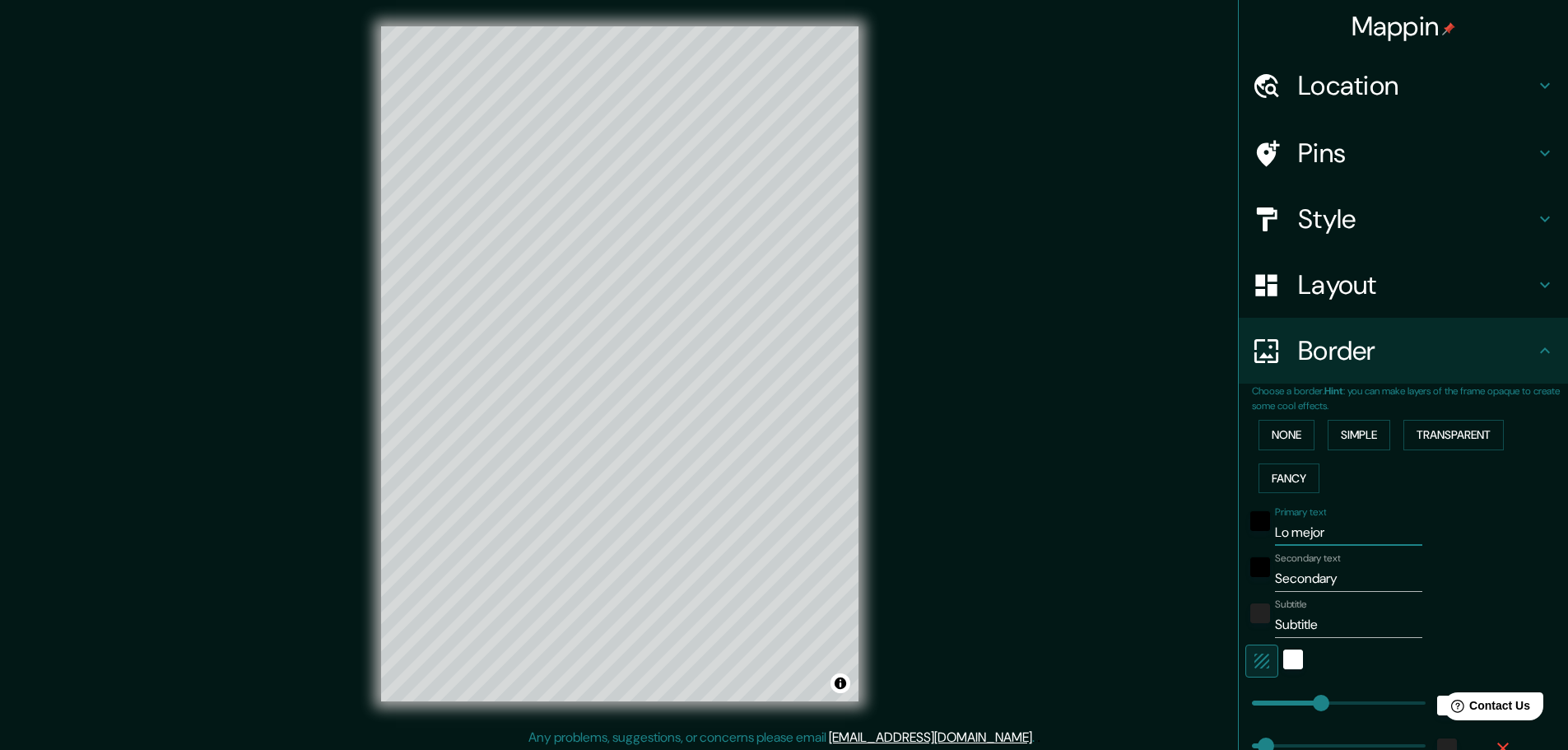
type input "46"
type input "23"
type input "Lo mejor de"
type input "46"
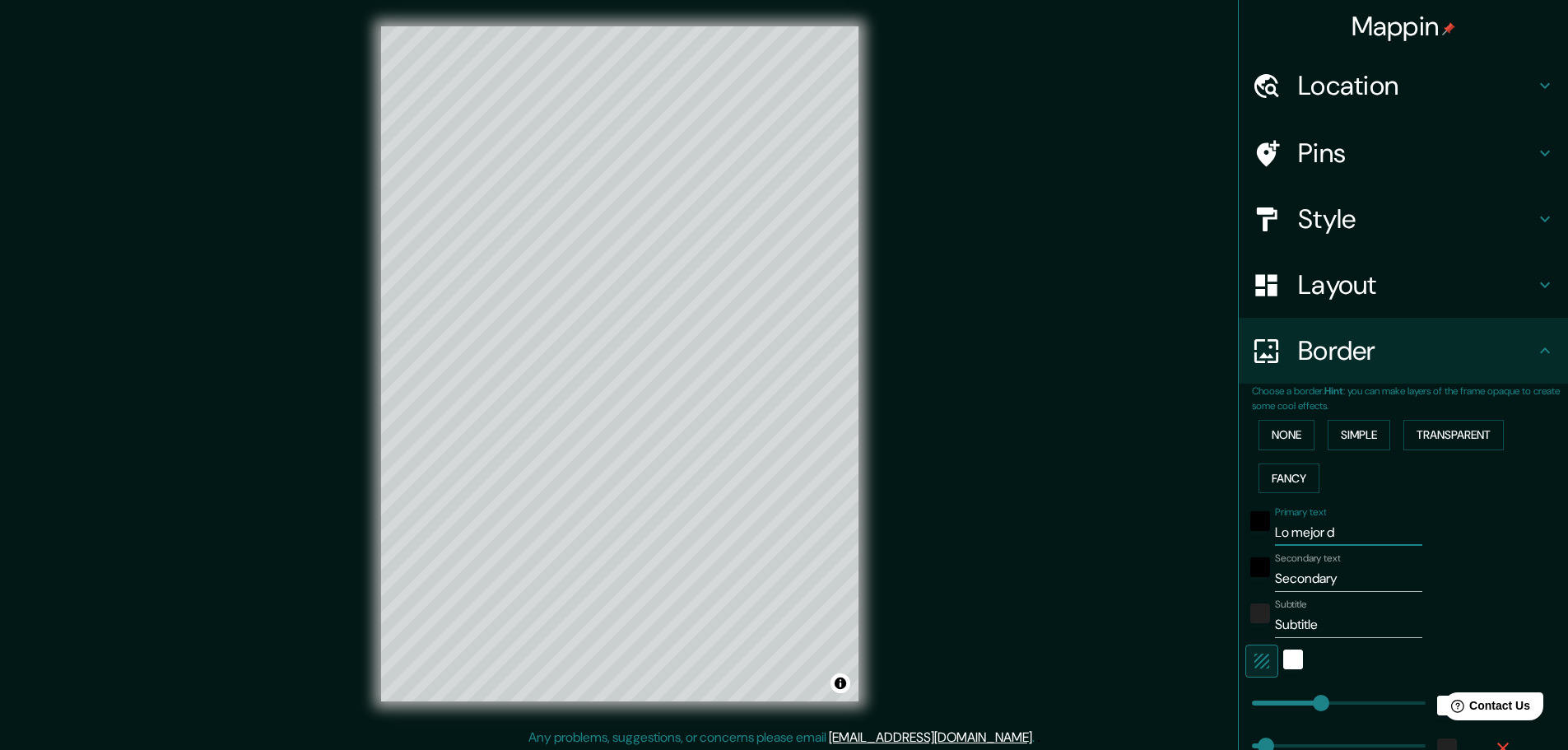
type input "46"
type input "23"
type input "Lo mejor de"
type input "46"
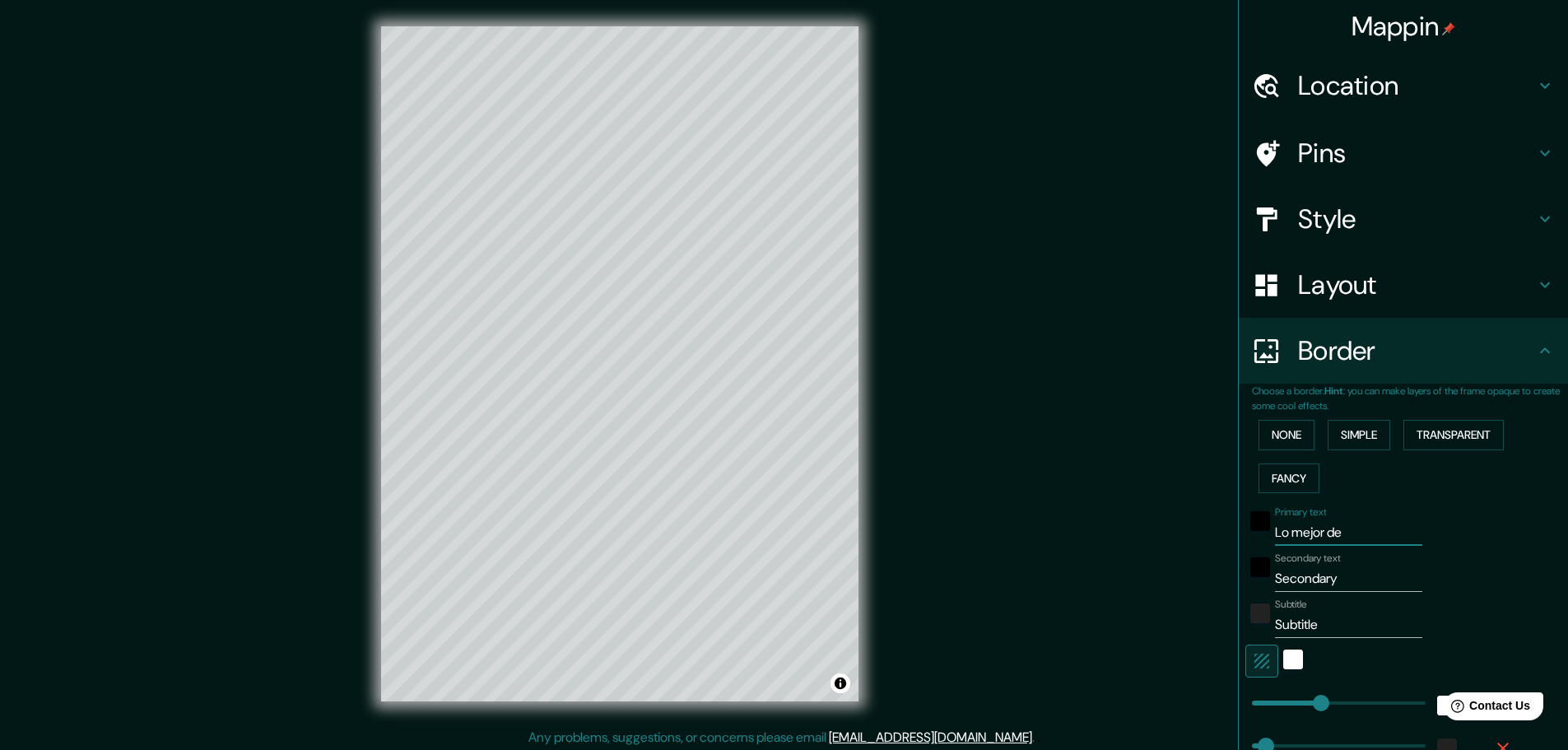
type input "23"
type input "Lo mejor de l"
type input "46"
type input "23"
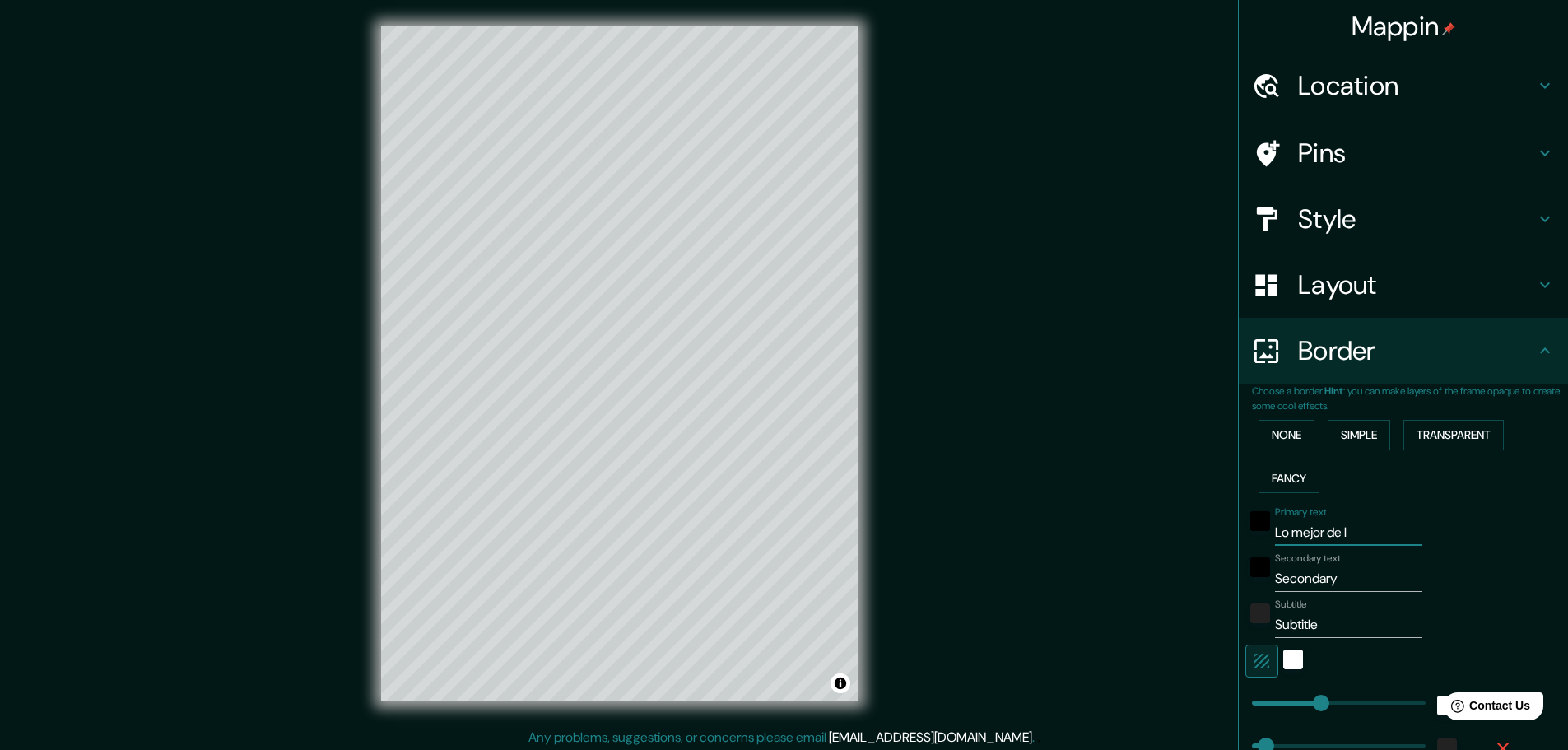
type input "Lo mejor de"
type input "46"
type input "23"
type input "Lo mejor de"
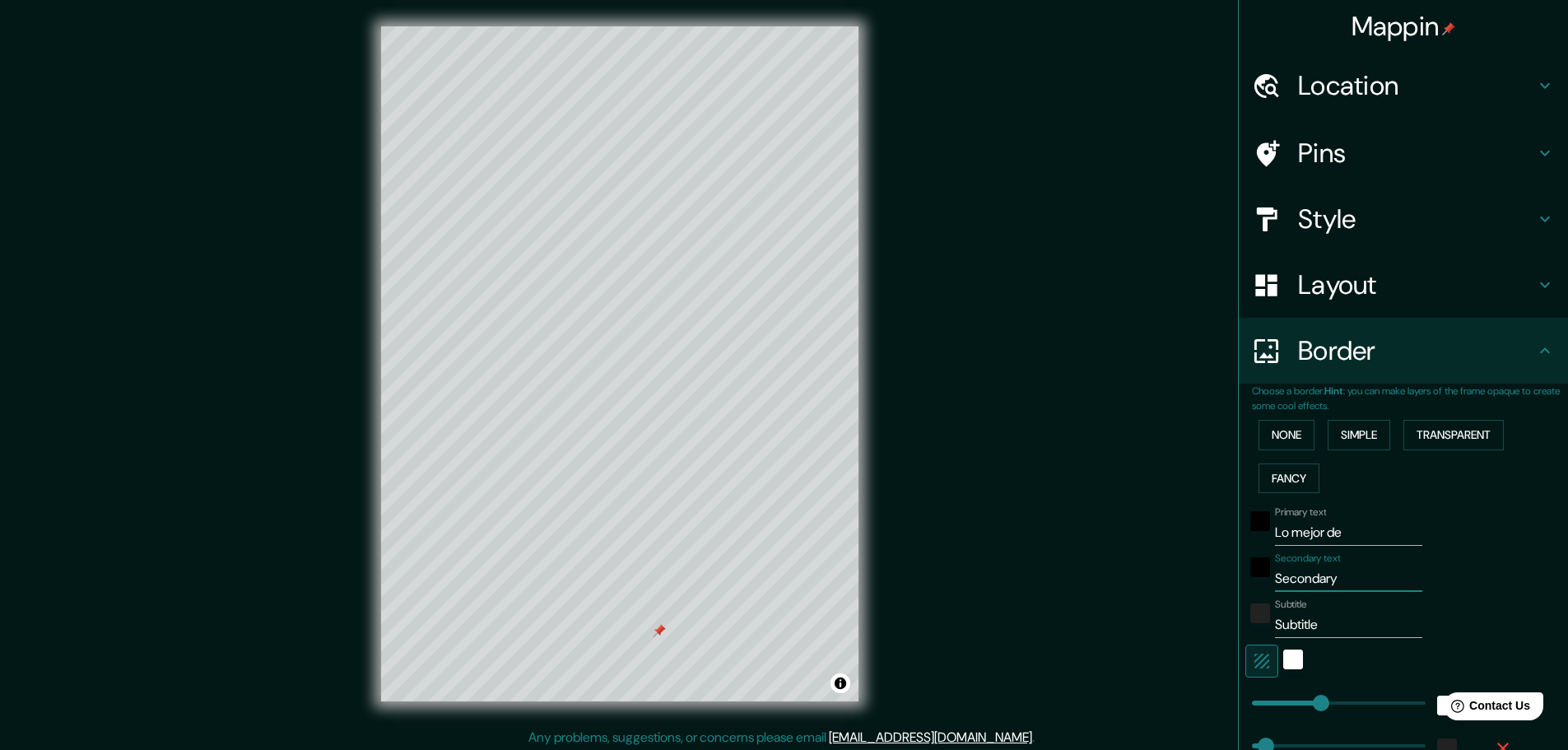
click at [1325, 587] on input "Secondary" at bounding box center [1349, 578] width 148 height 26
type input "Secondar"
type input "46"
type input "23"
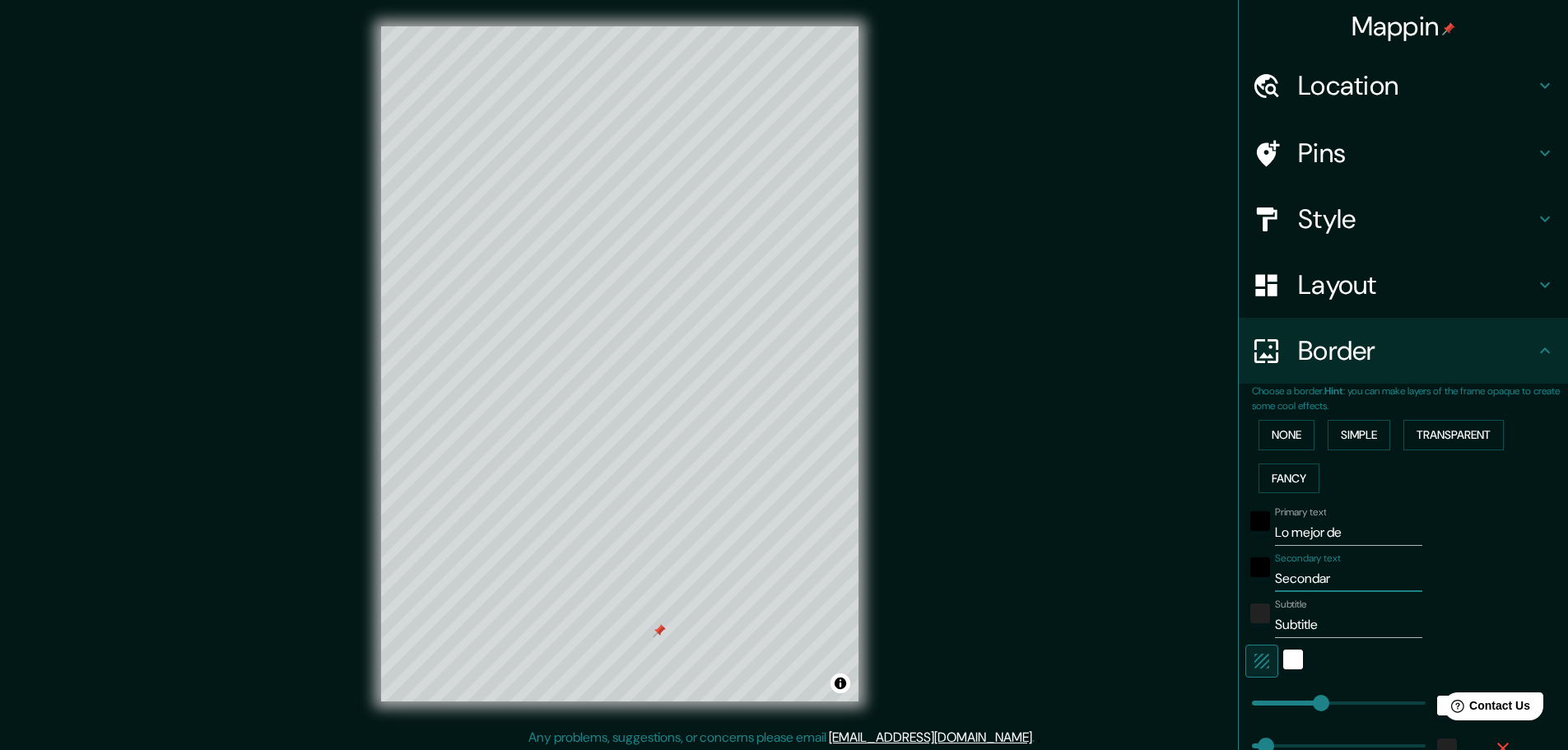
type input "Seconda"
type input "46"
type input "23"
type input "Second"
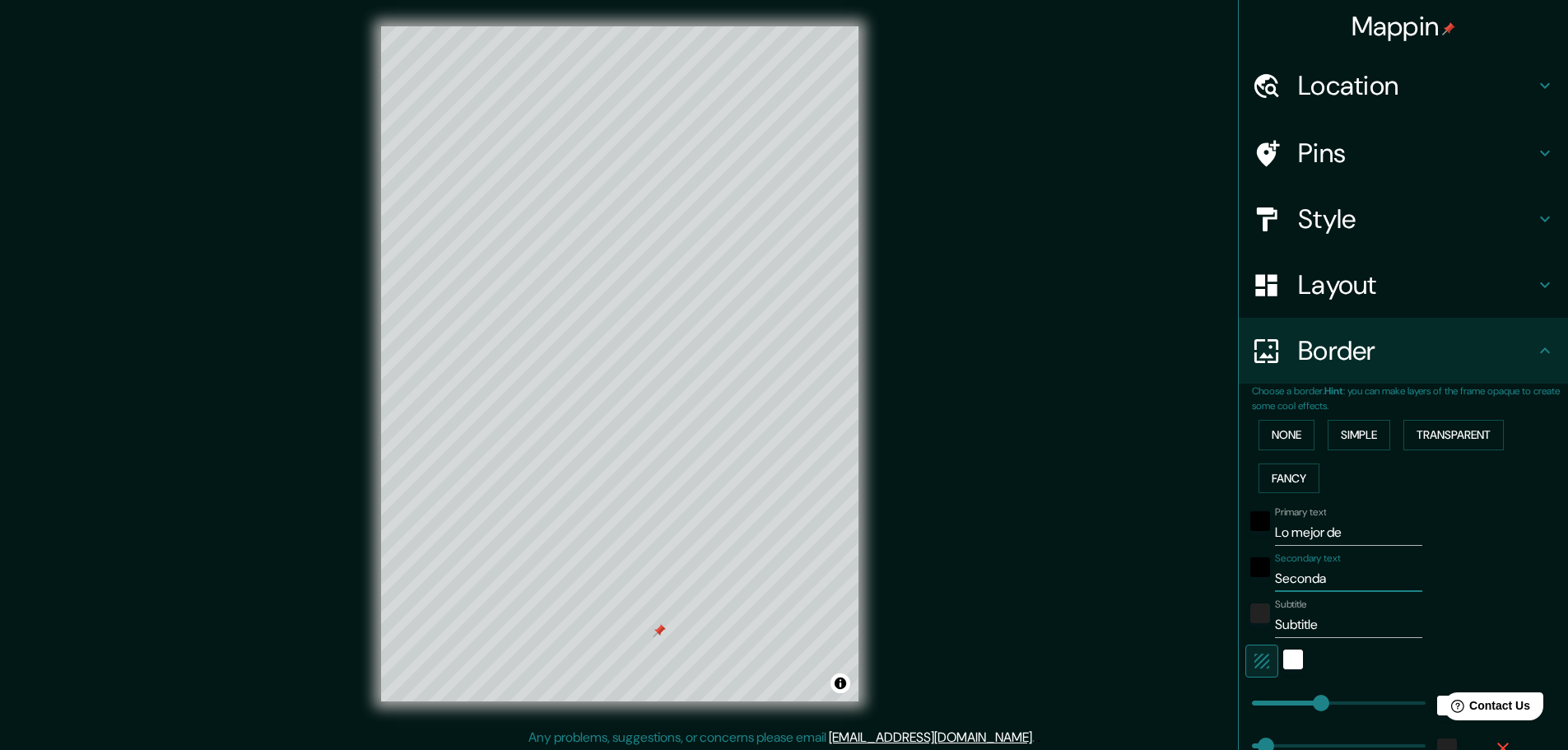
type input "46"
type input "23"
type input "Secon"
type input "46"
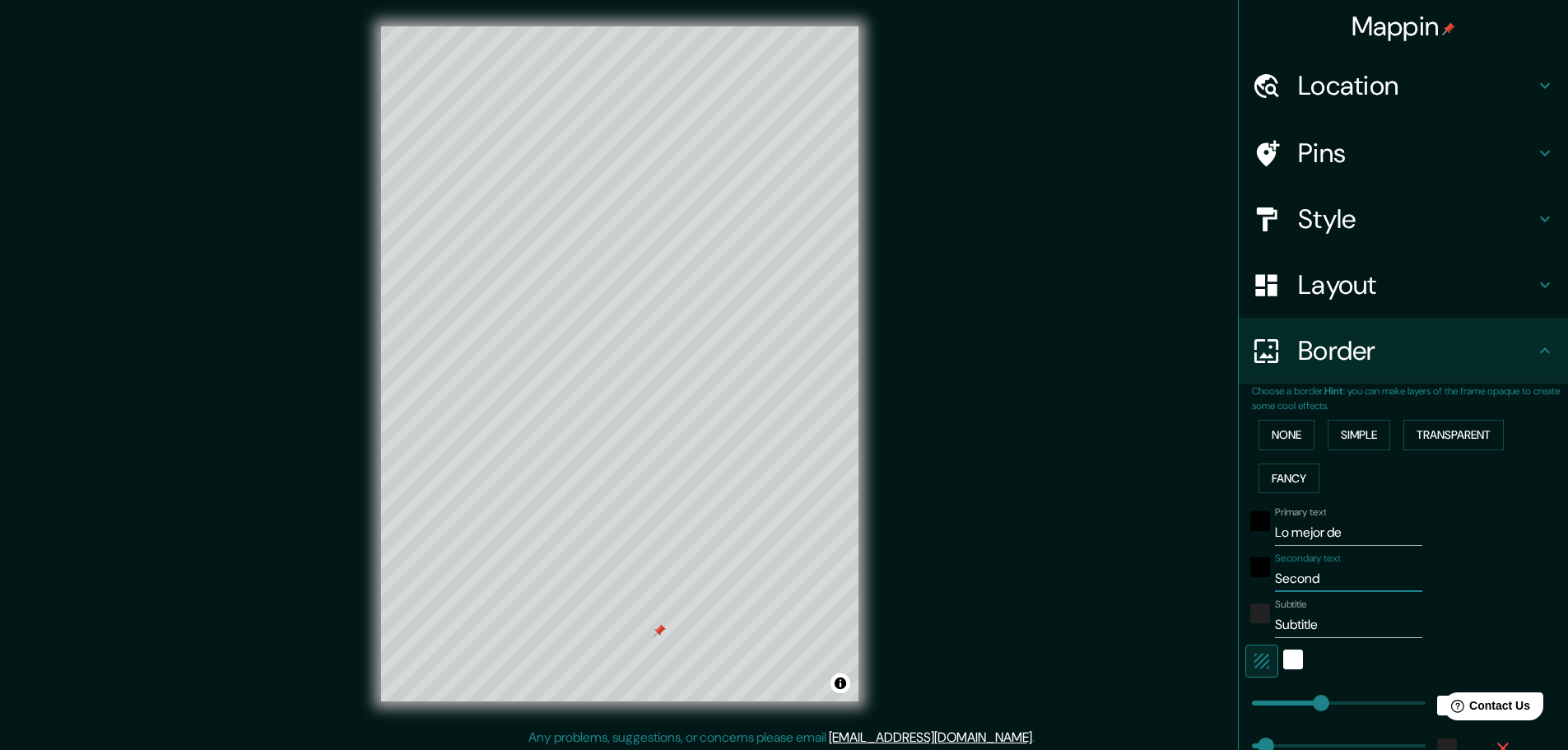
type input "46"
type input "23"
type input "Seco"
type input "46"
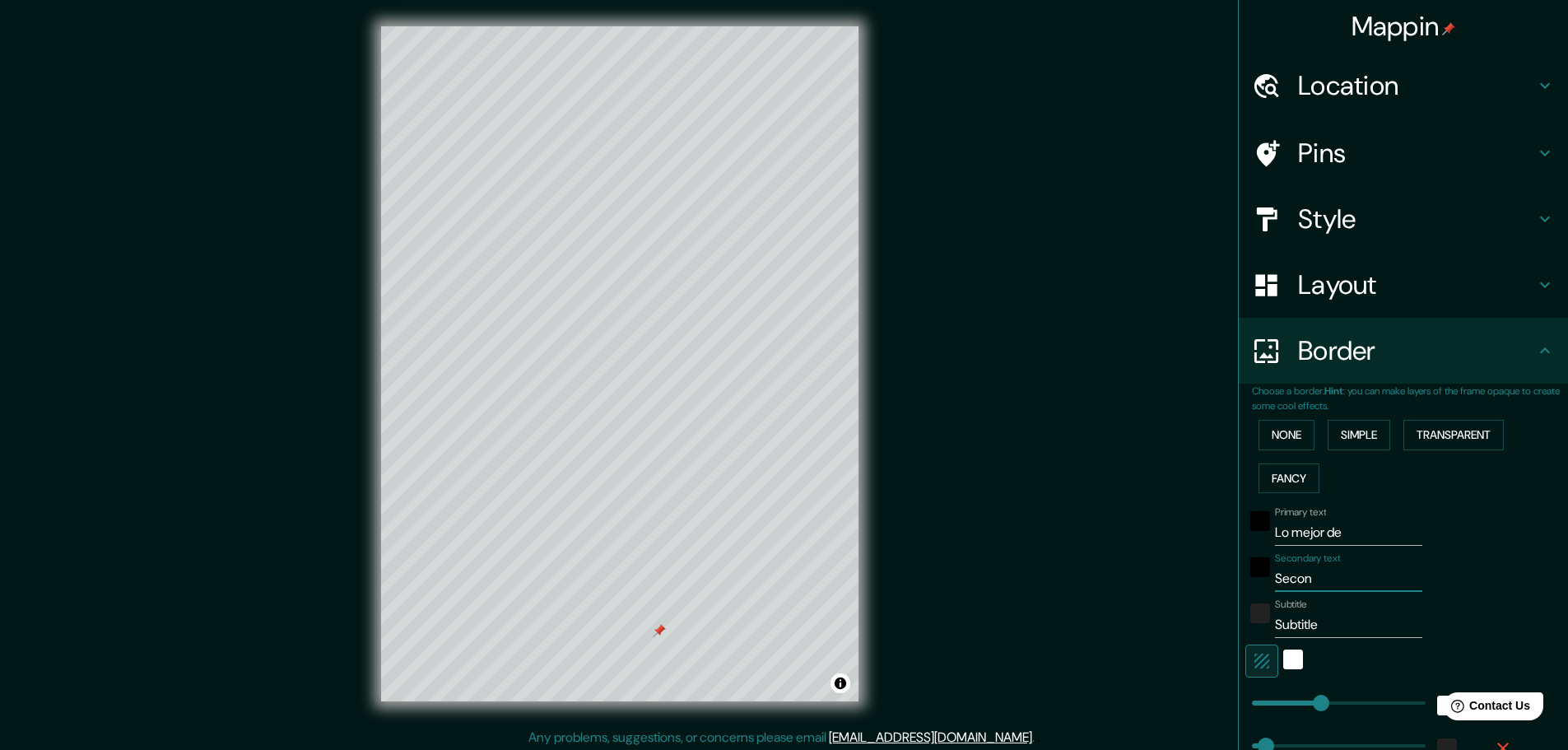
type input "23"
type input "Sec"
type input "46"
type input "23"
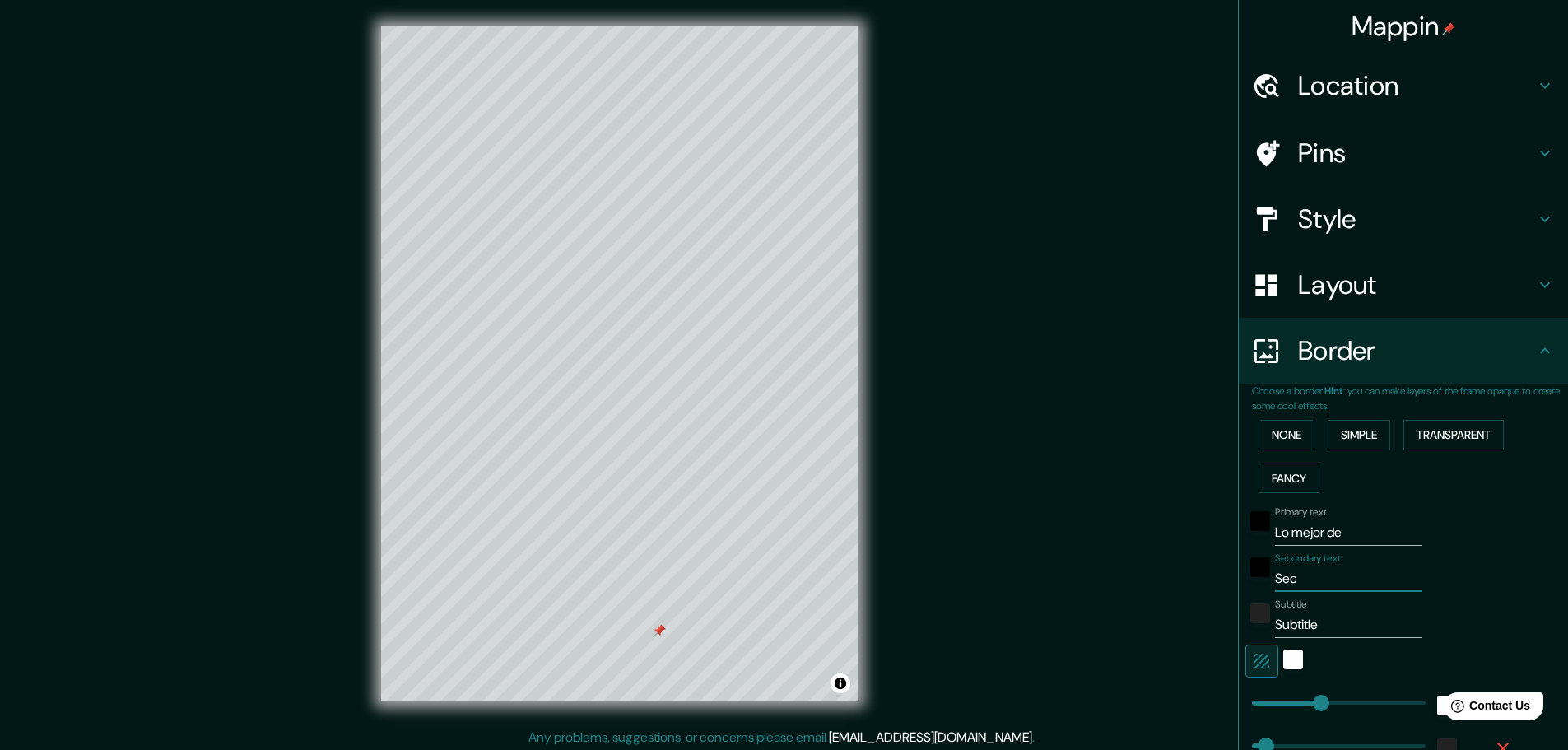
type input "Se"
type input "46"
type input "23"
type input "S"
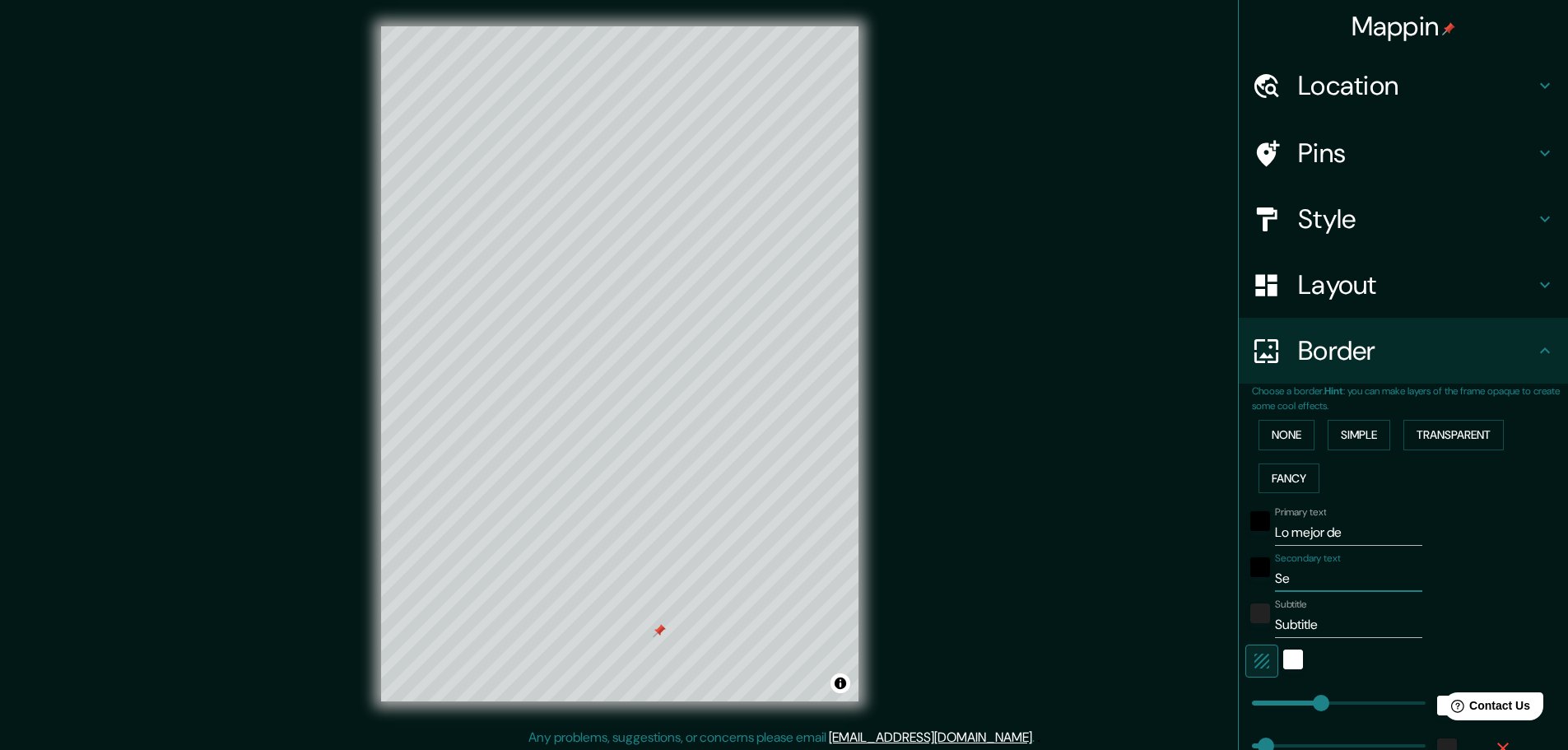
type input "46"
type input "23"
type input "46"
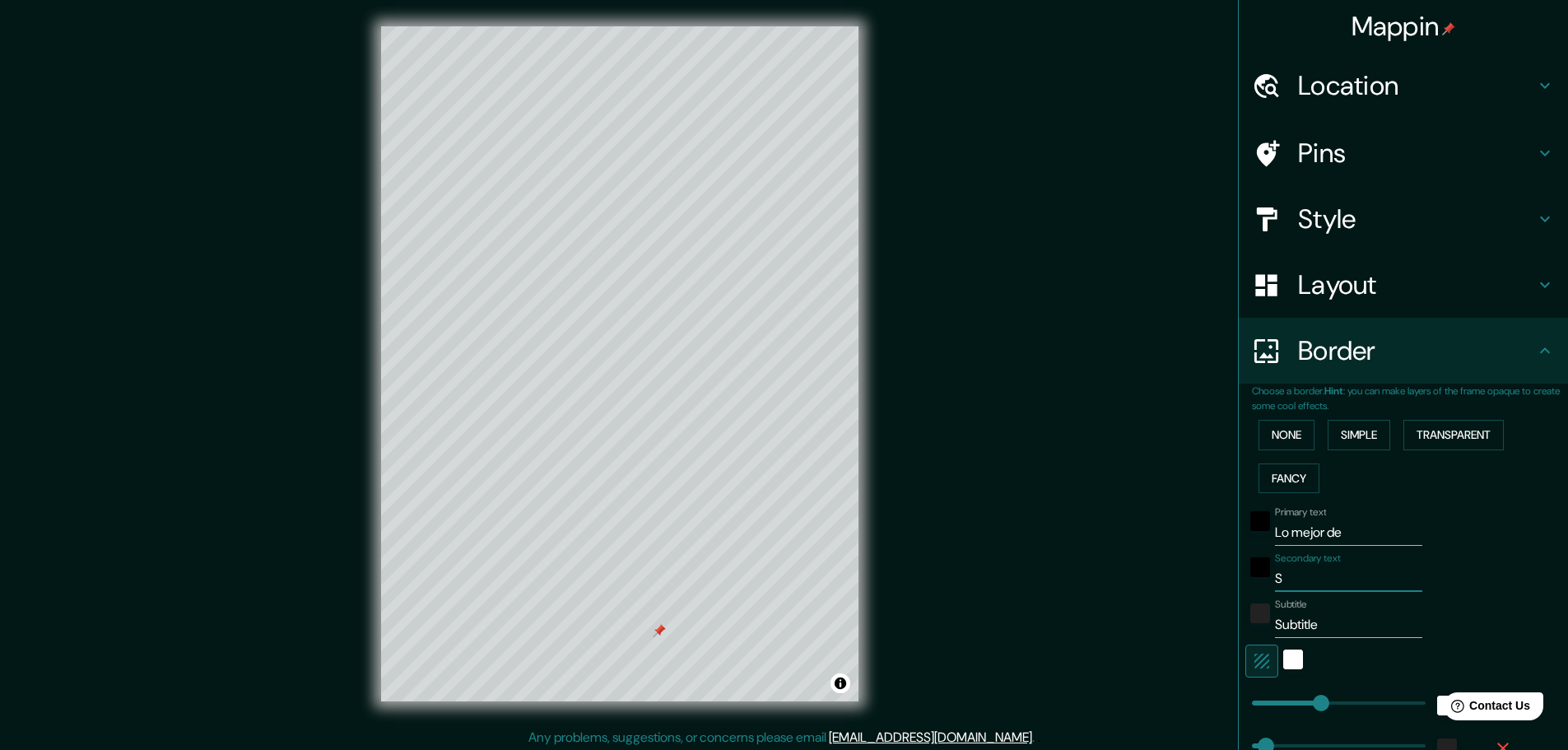
type input "23"
type input "l"
type input "46"
type input "23"
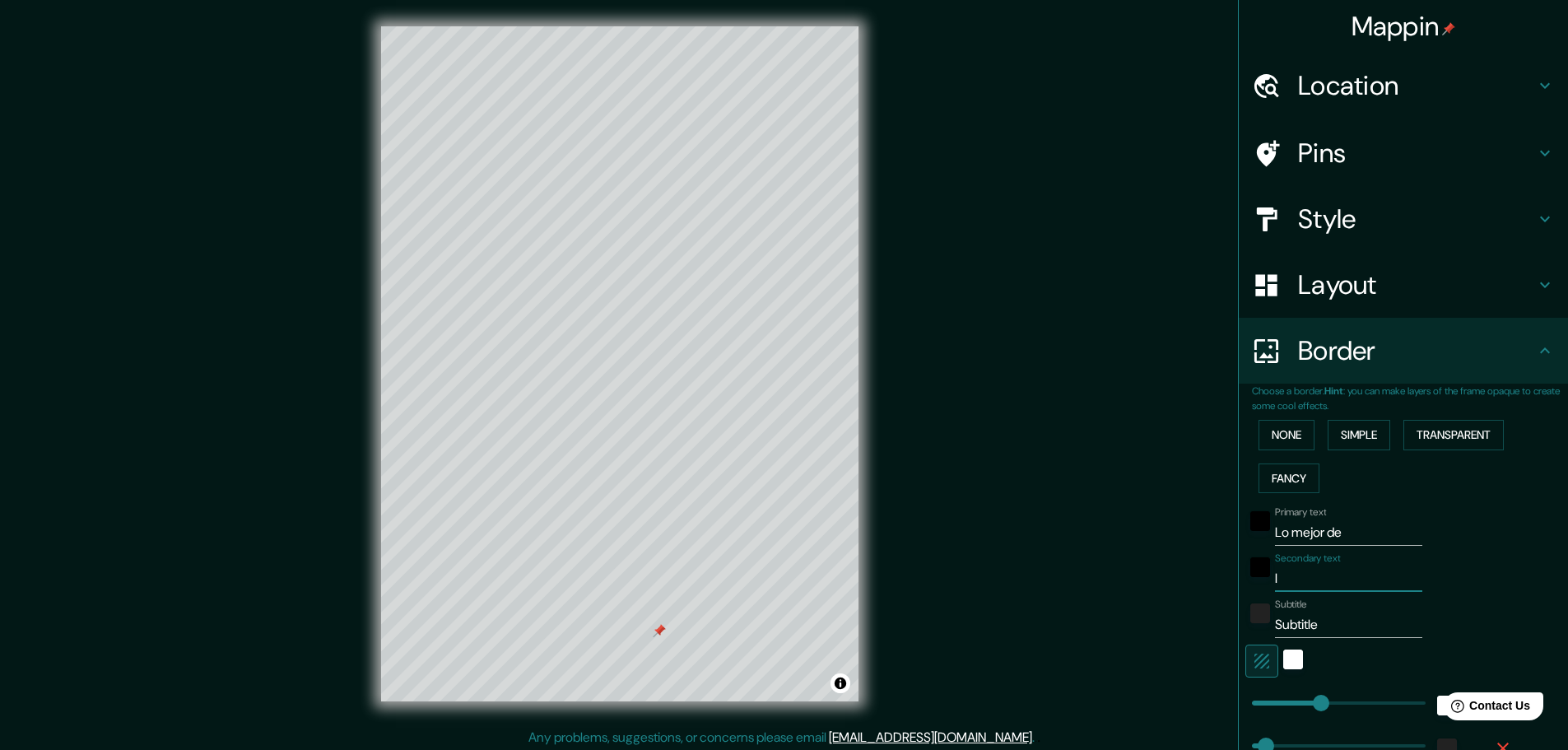
type input "la"
type input "46"
type input "23"
type input "la"
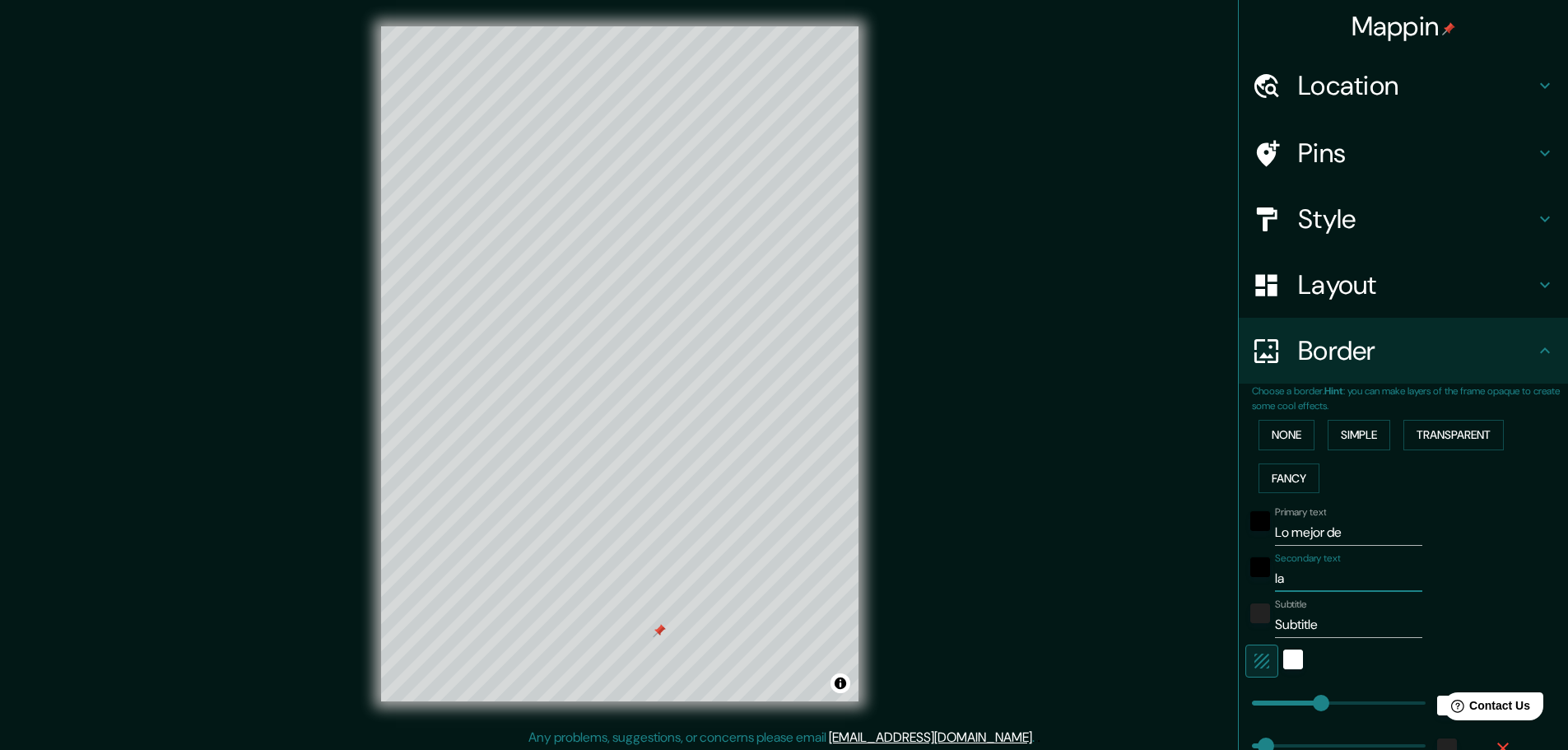
type input "46"
type input "23"
type input "la v"
type input "46"
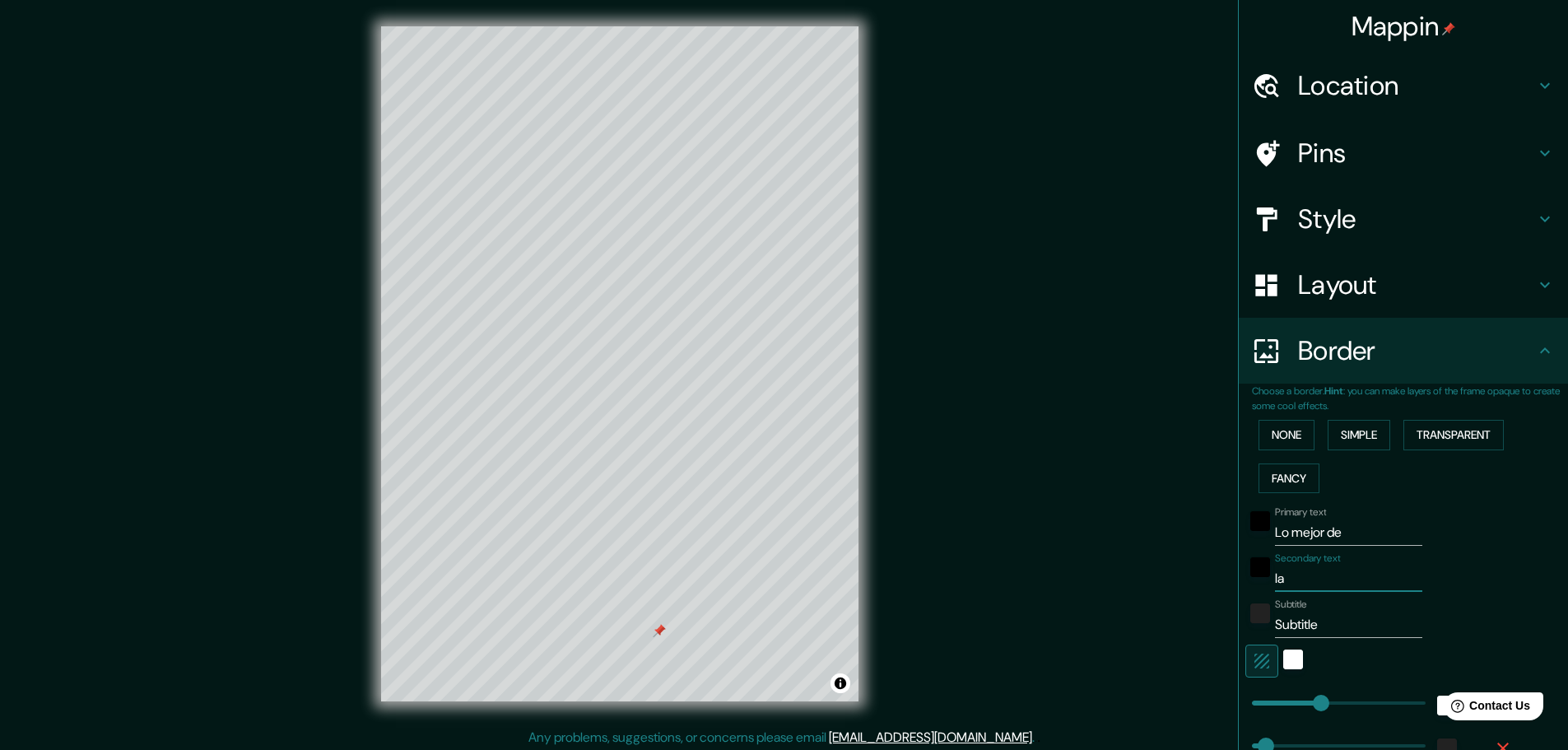
type input "46"
type input "23"
type input "la vi"
type input "46"
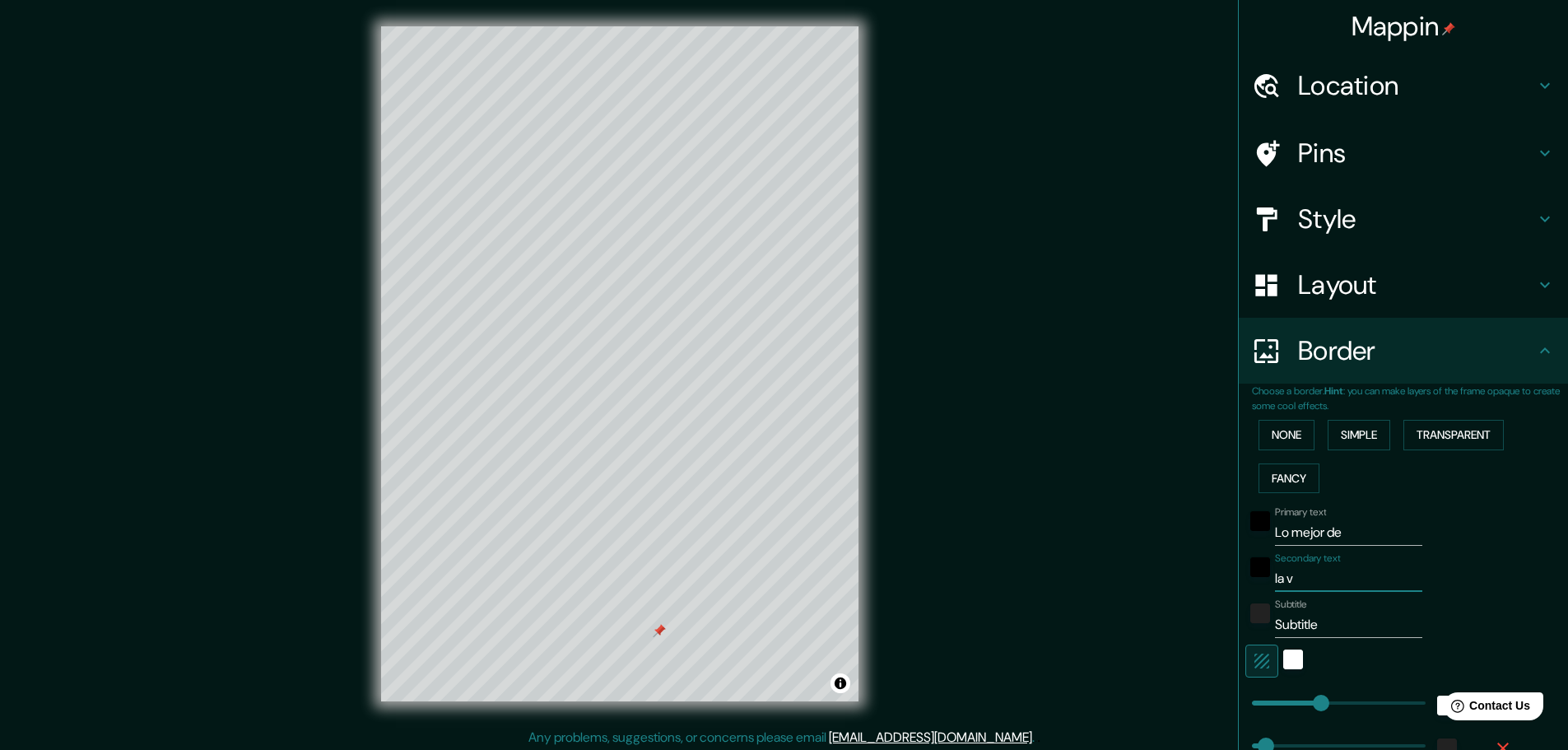
type input "23"
type input "la vid"
type input "46"
type input "23"
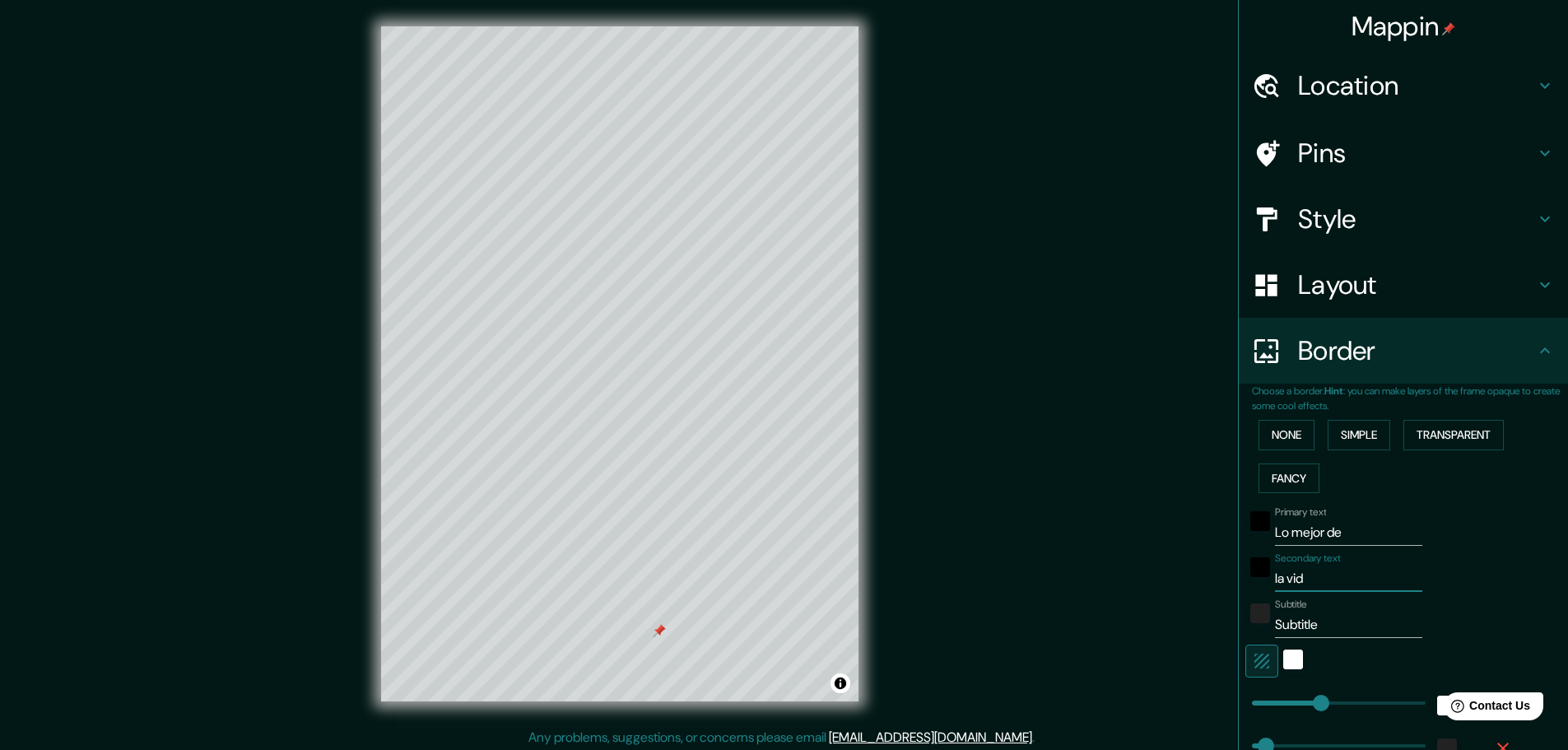
type input "la vida"
type input "46"
type input "23"
type input "la vida"
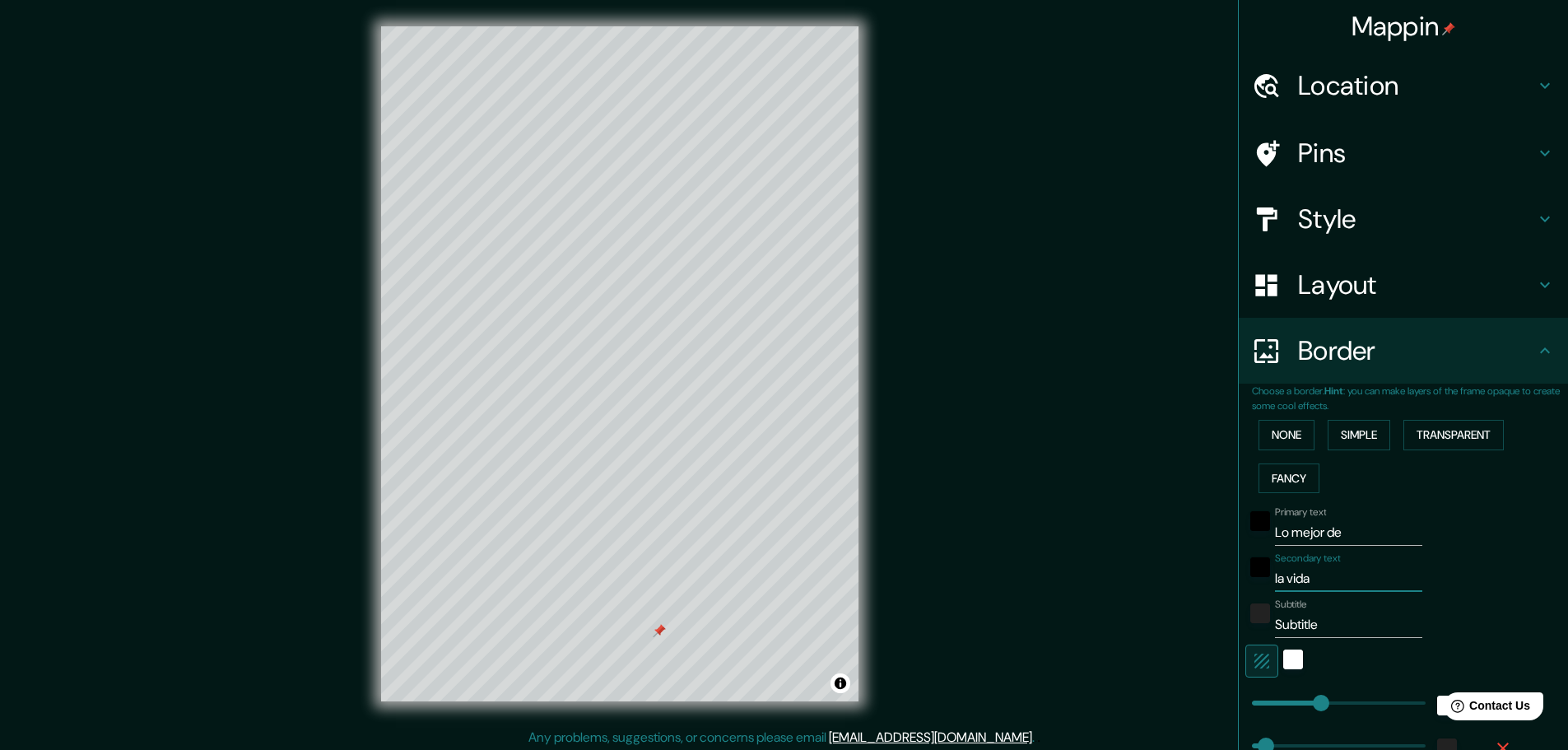
type input "46"
type input "23"
type input "la vida"
click at [1321, 578] on input "la vida" at bounding box center [1349, 578] width 148 height 26
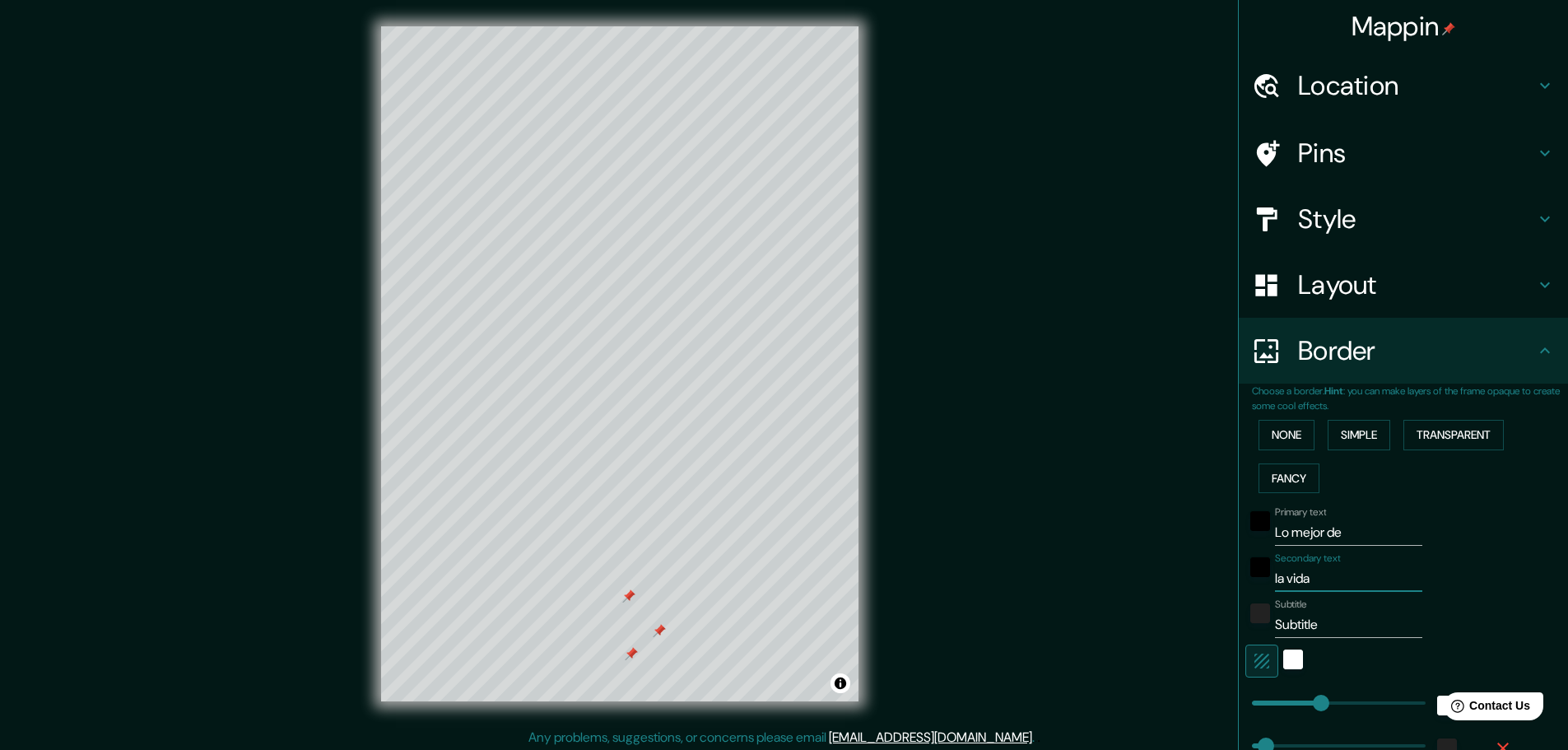
click at [1314, 532] on input "Lo mejor de" at bounding box center [1349, 532] width 148 height 26
drag, startPoint x: 1343, startPoint y: 531, endPoint x: 1235, endPoint y: 533, distance: 108.0
click at [1245, 533] on div "Primary text Lo mejor de" at bounding box center [1379, 526] width 270 height 39
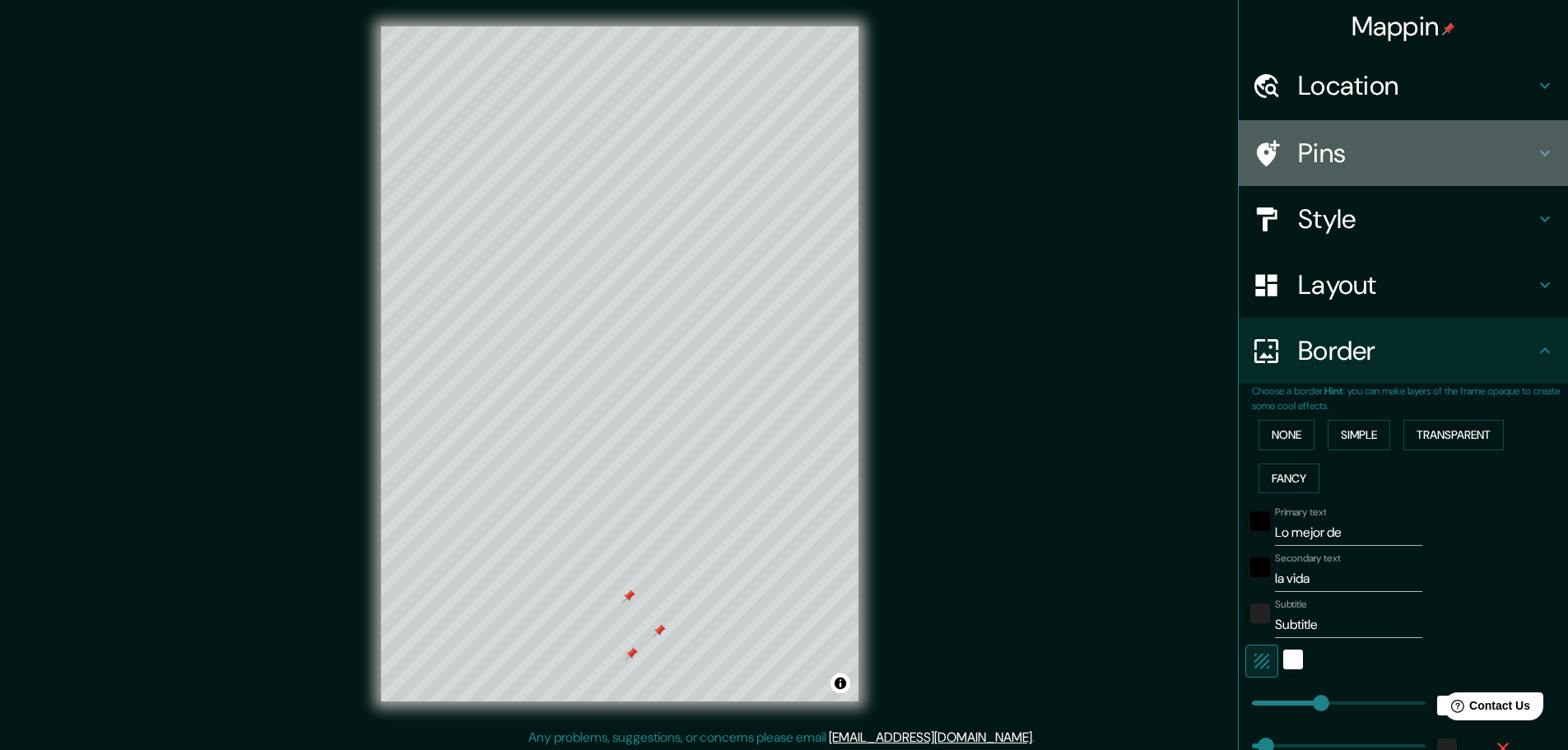
click at [1416, 156] on h4 "Pins" at bounding box center [1417, 152] width 237 height 33
type input "46"
type input "23"
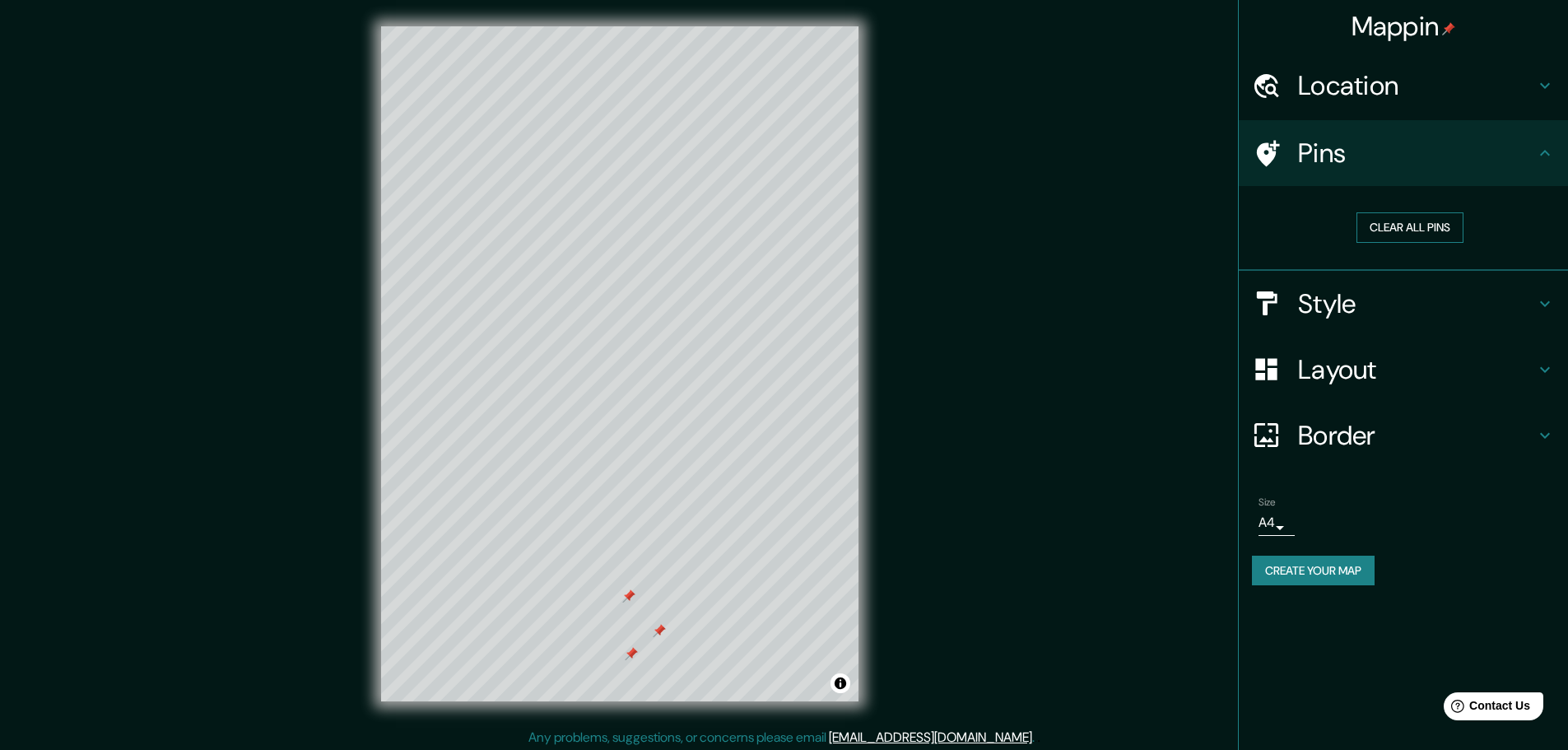
click at [1424, 230] on button "Clear all pins" at bounding box center [1409, 227] width 107 height 31
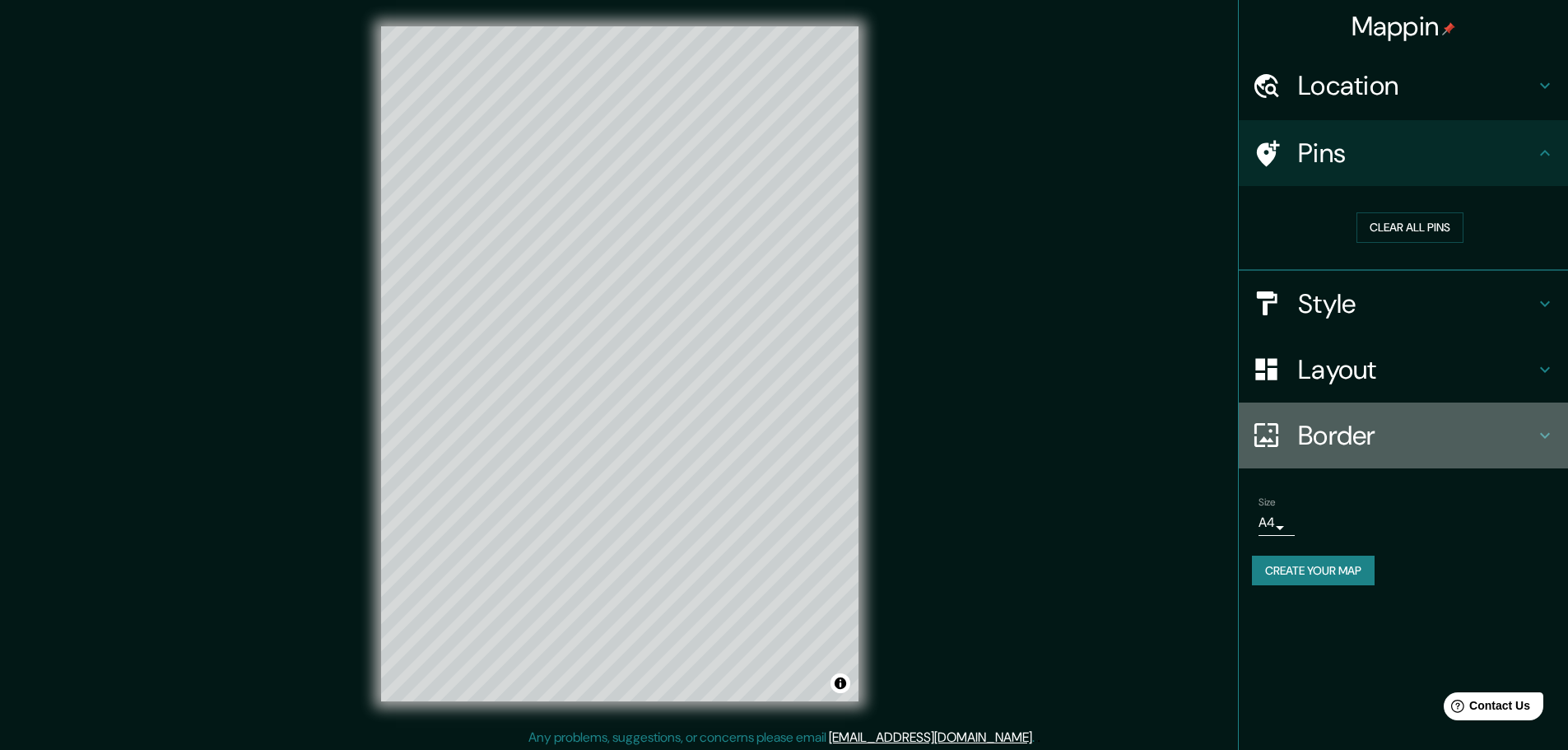
click at [1374, 432] on h4 "Border" at bounding box center [1417, 434] width 237 height 33
type input "46"
type input "23"
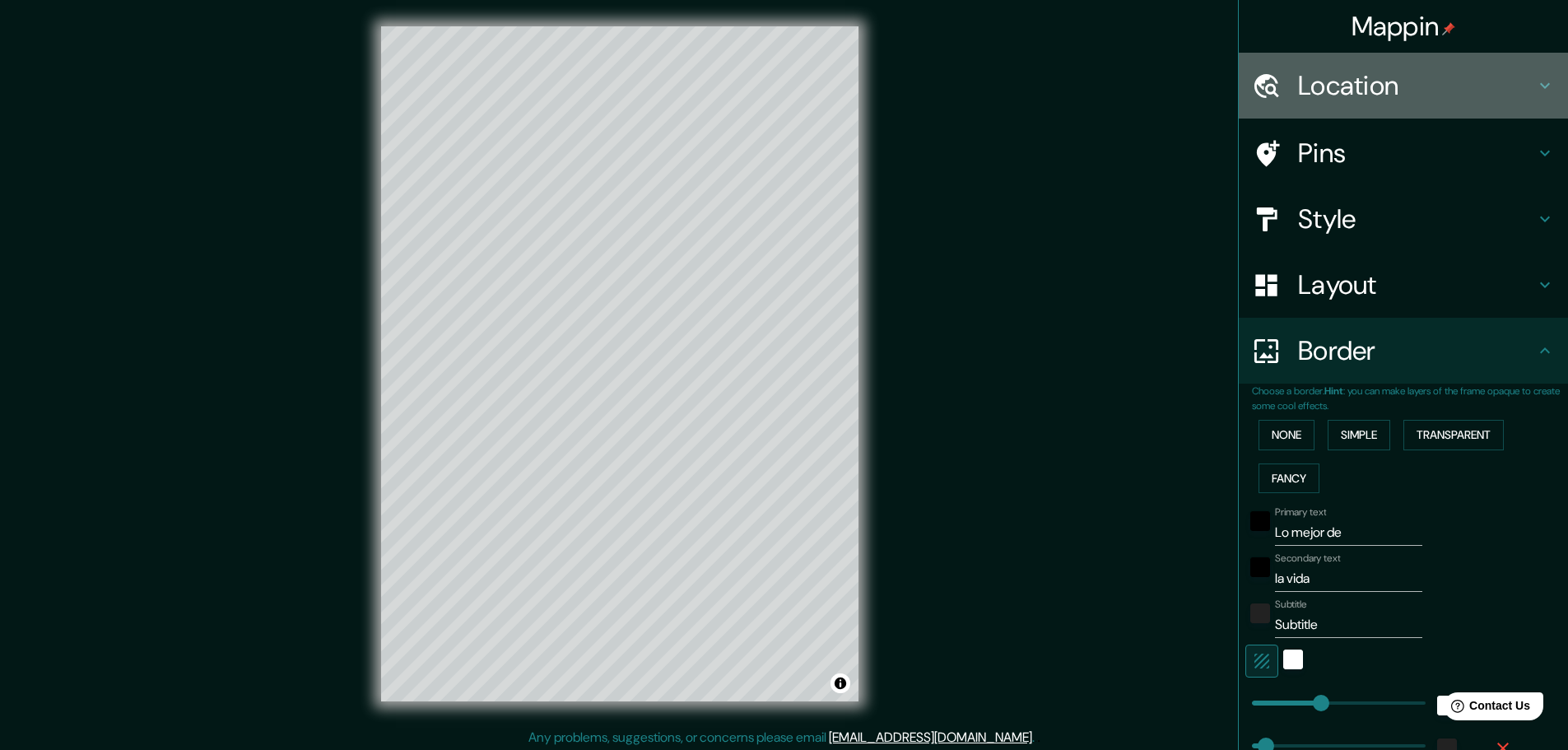
click at [1503, 81] on h4 "Location" at bounding box center [1417, 85] width 237 height 33
type input "46"
type input "23"
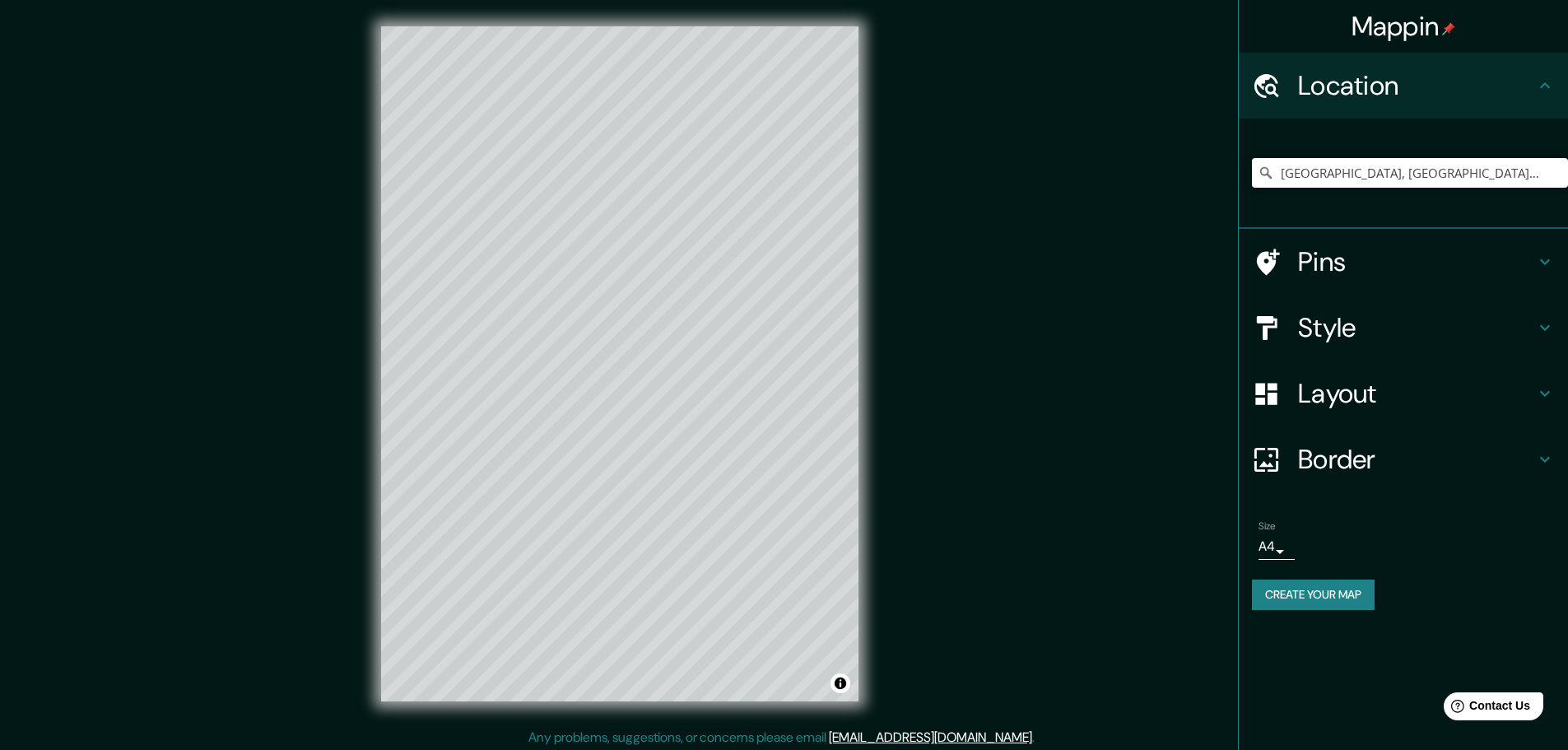
click at [1366, 452] on h4 "Border" at bounding box center [1417, 459] width 237 height 33
type input "46"
type input "23"
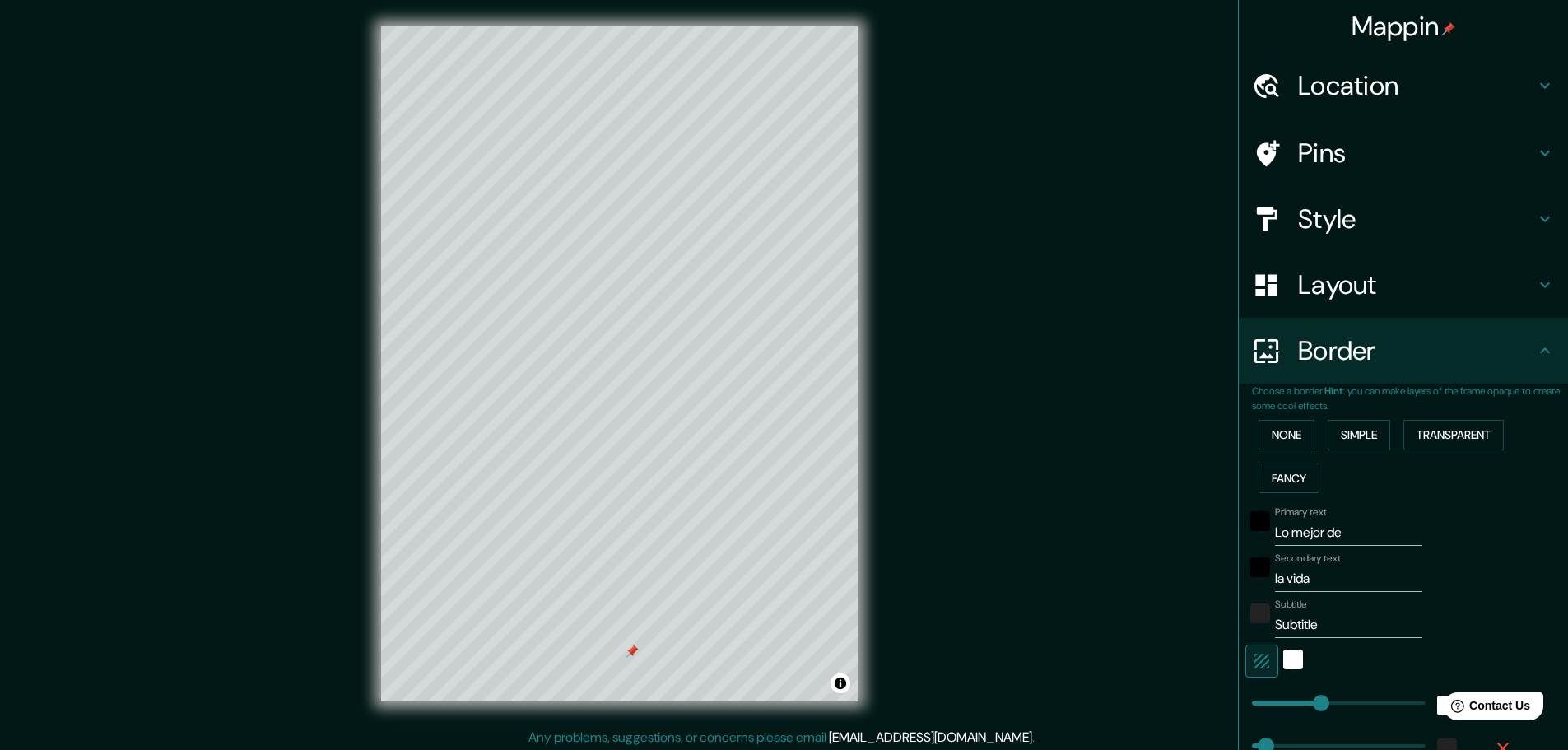
click at [1309, 625] on input "Subtitle" at bounding box center [1349, 625] width 148 height 26
type input "Subtitl"
type input "46"
type input "23"
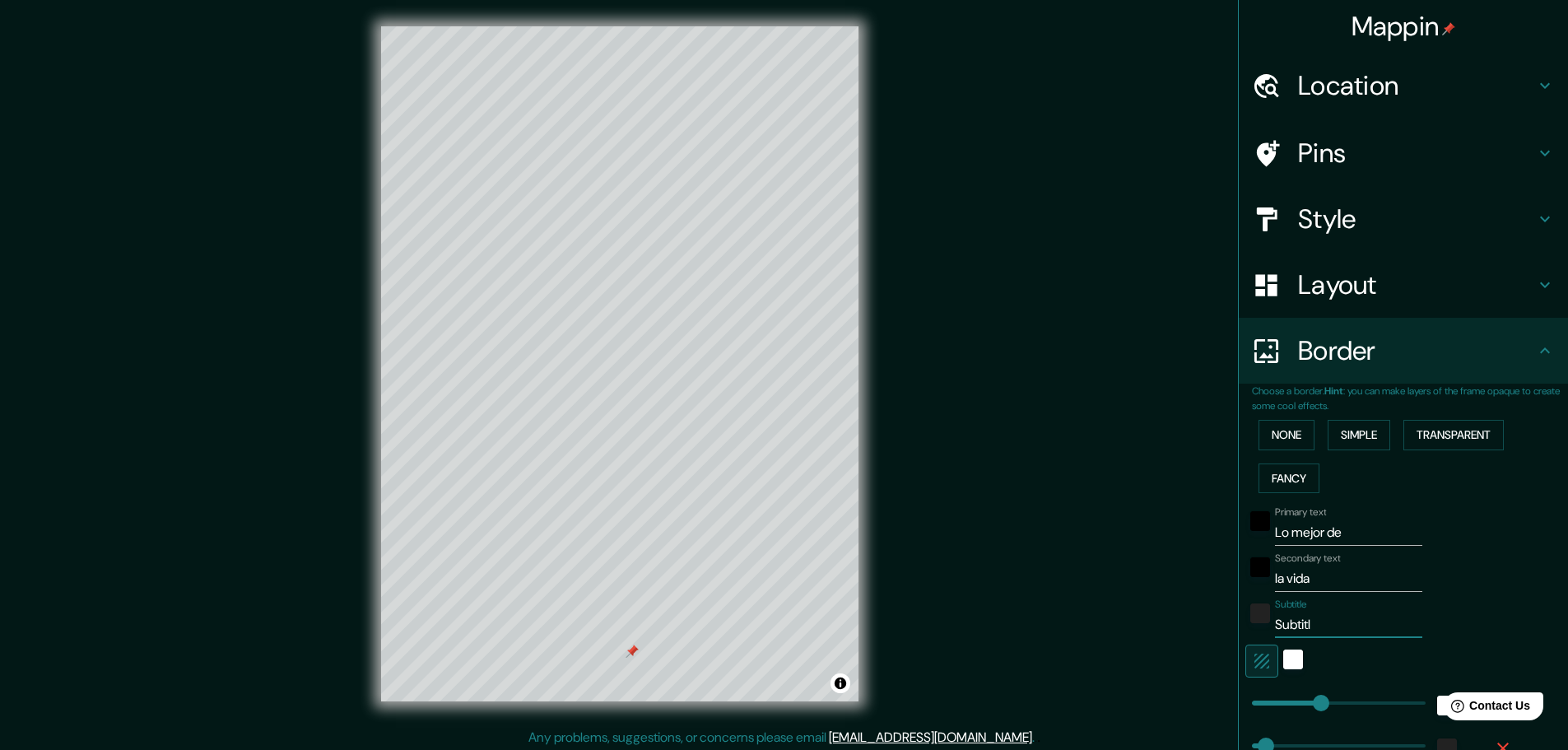
type input "Subtit"
type input "46"
type input "23"
type input "Subti"
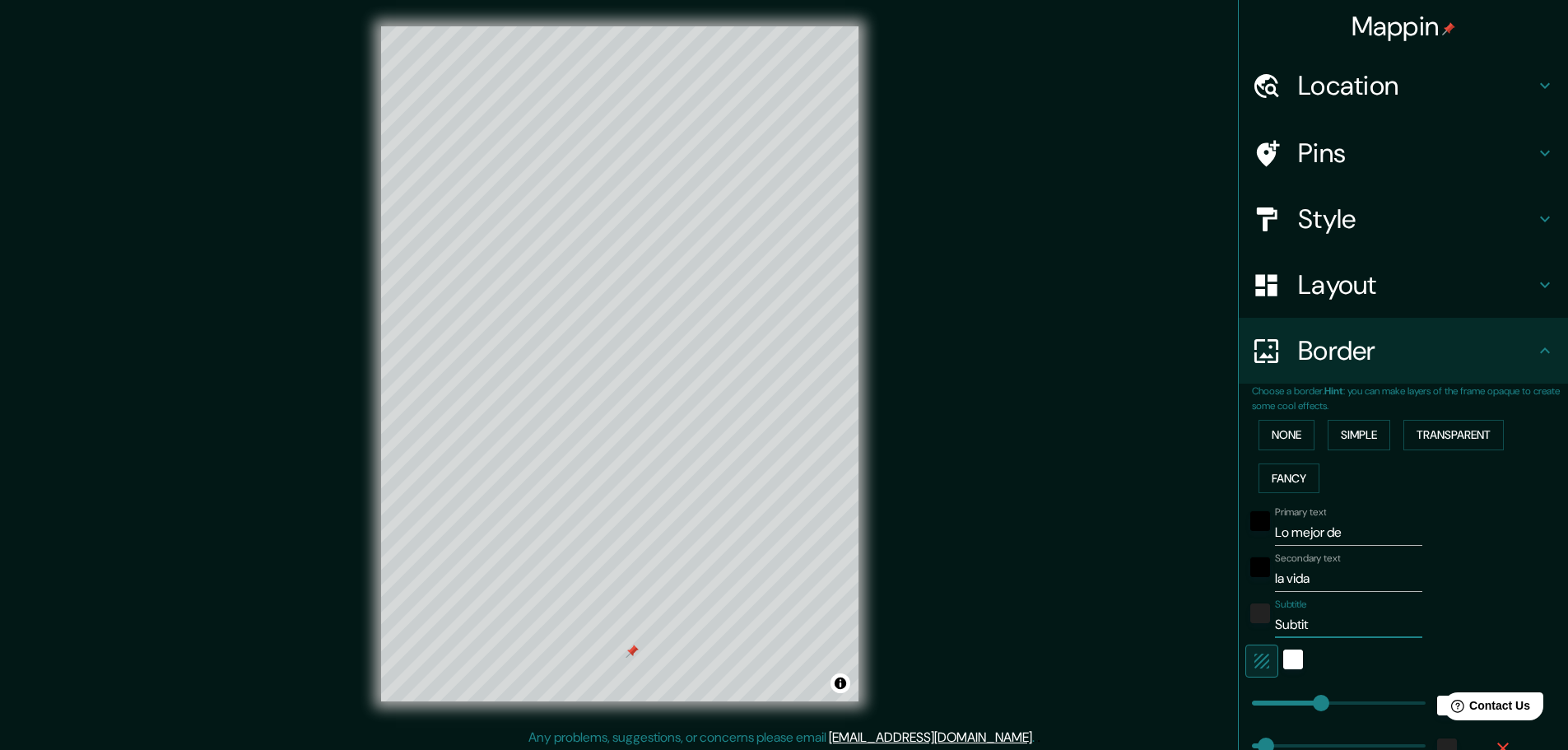
type input "46"
type input "23"
type input "Subt"
type input "46"
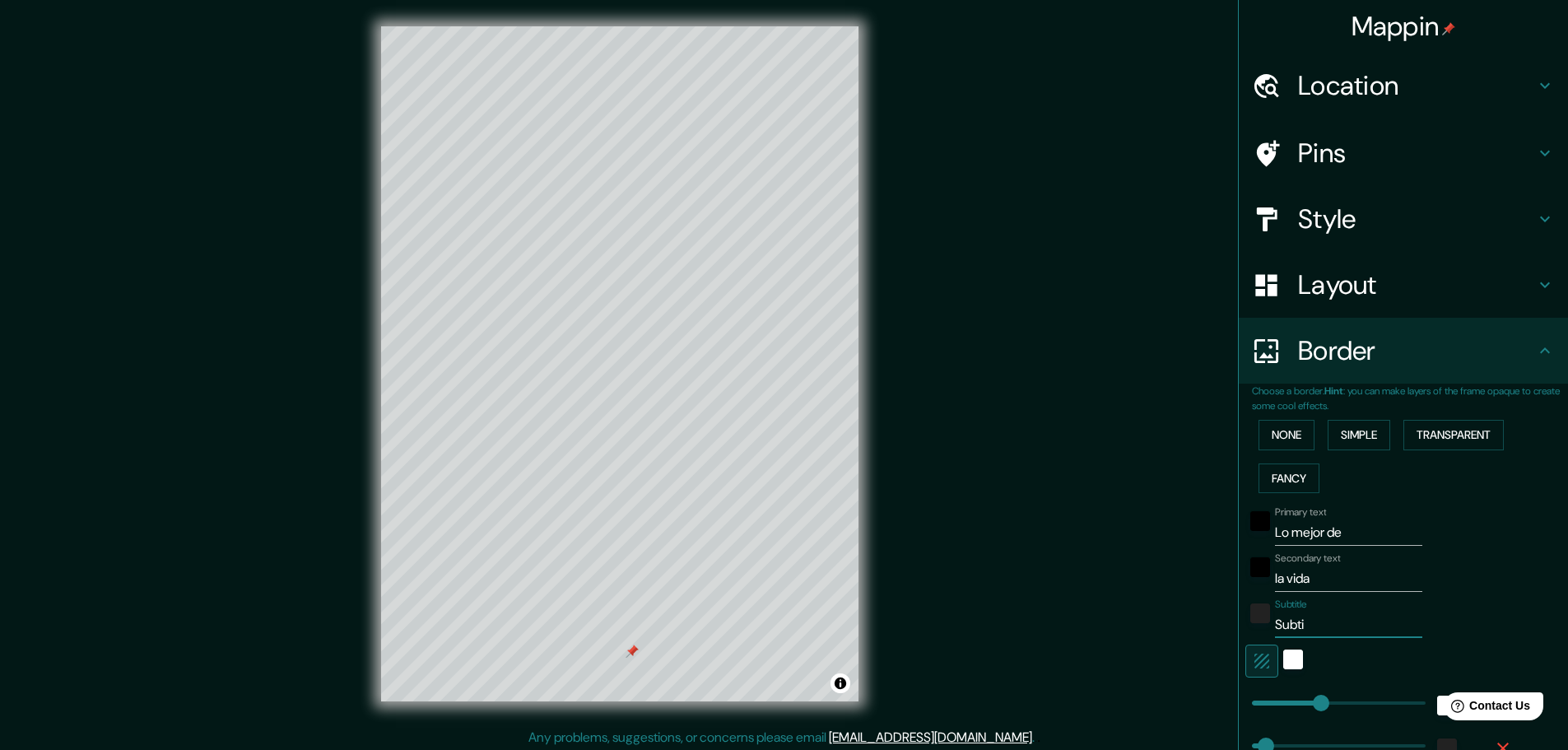
type input "46"
type input "23"
type input "Sub"
type input "46"
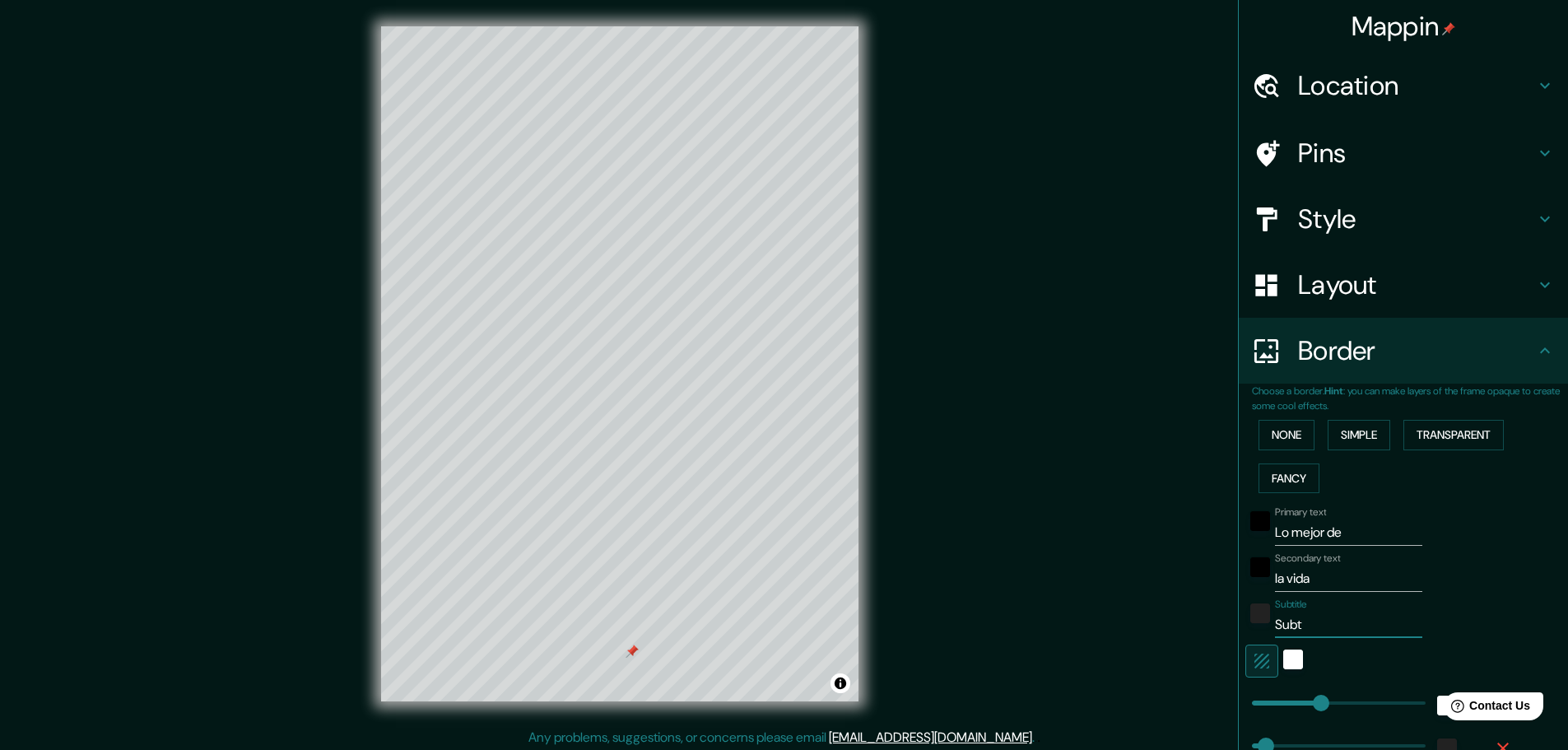
type input "23"
type input "Su"
type input "46"
type input "23"
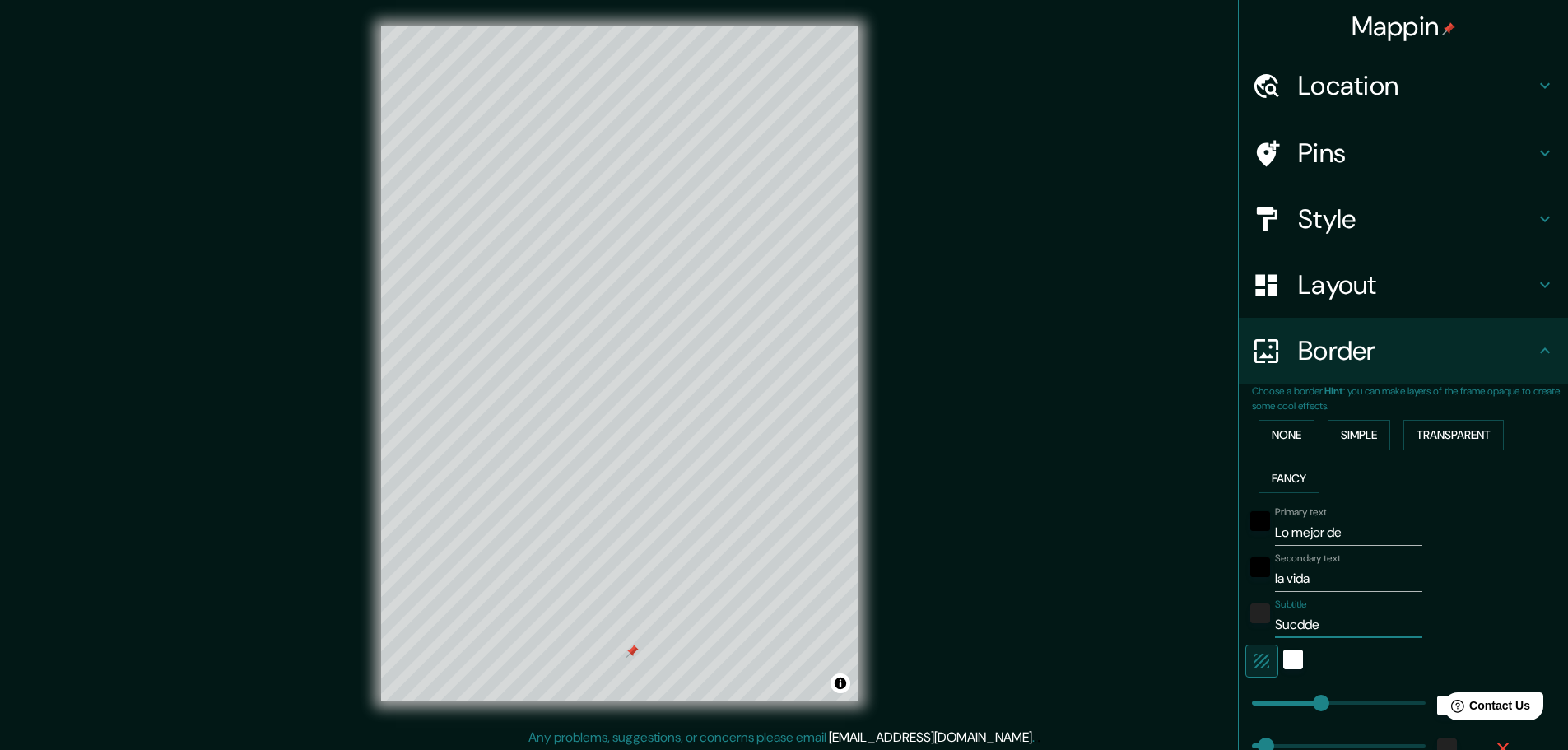
click at [1326, 548] on div "Primary text Lo mejor de Secondary text la vida Subtitle Sucdde Add frame layer" at bounding box center [1383, 692] width 263 height 386
drag, startPoint x: 1353, startPoint y: 537, endPoint x: 1240, endPoint y: 531, distance: 113.2
click at [1245, 531] on div "Primary text Lo mejor de" at bounding box center [1379, 526] width 270 height 39
drag, startPoint x: 1319, startPoint y: 572, endPoint x: 1240, endPoint y: 575, distance: 79.1
click at [1245, 575] on div "Secondary text la vida" at bounding box center [1379, 572] width 270 height 39
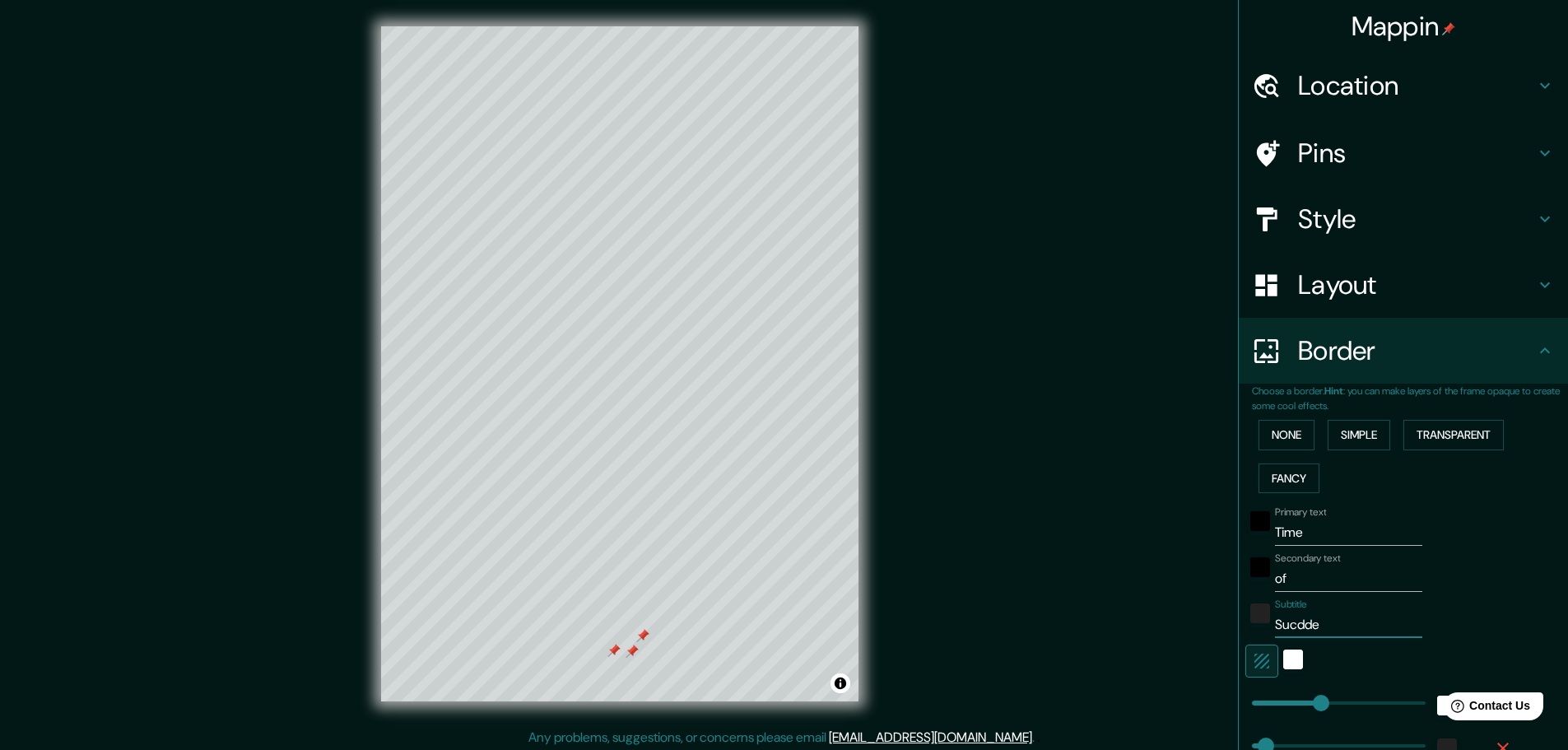
click at [1310, 619] on input "Sucdde" at bounding box center [1349, 625] width 148 height 26
drag, startPoint x: 1314, startPoint y: 535, endPoint x: 1222, endPoint y: 545, distance: 92.5
click at [1222, 545] on div "Mappin Location [GEOGRAPHIC_DATA], [GEOGRAPHIC_DATA], [GEOGRAPHIC_DATA] Pins St…" at bounding box center [784, 376] width 1568 height 754
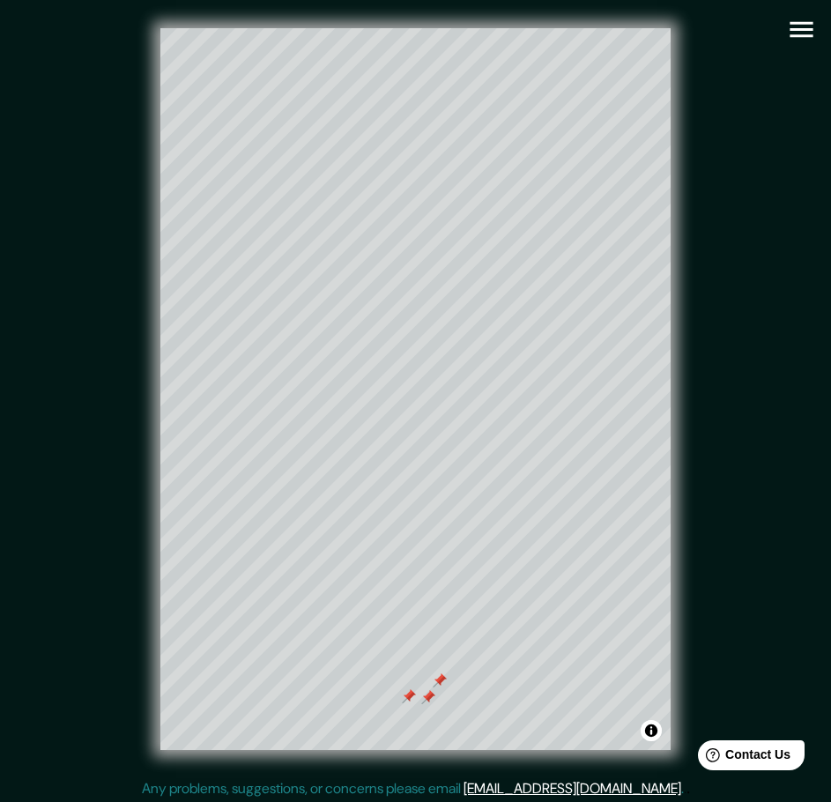
click at [798, 37] on icon "button" at bounding box center [800, 30] width 23 height 16
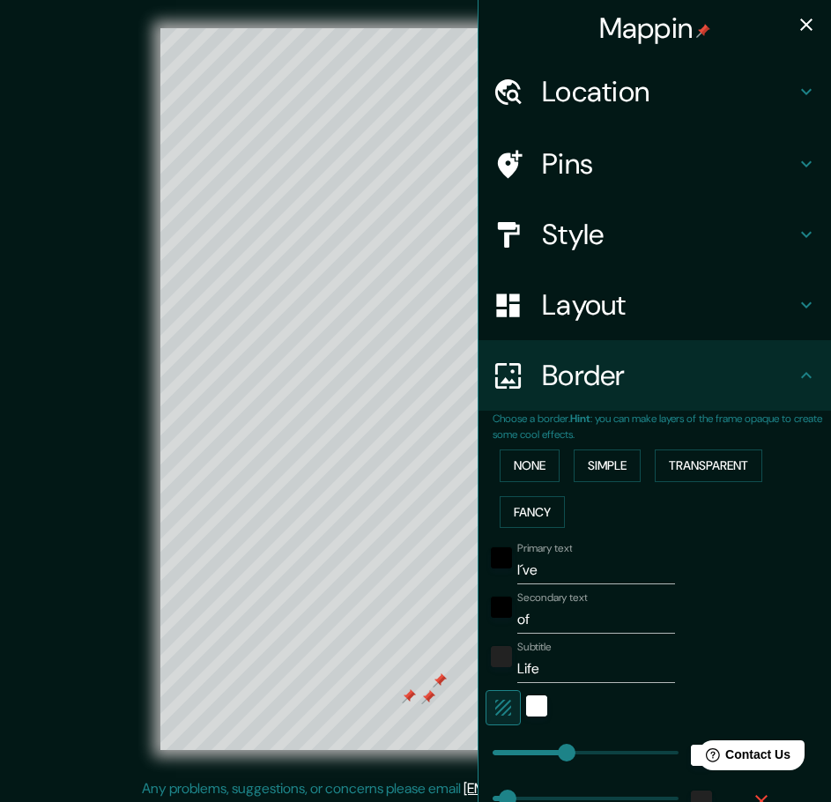
click at [546, 570] on input "I´ve" at bounding box center [596, 570] width 158 height 28
click at [531, 619] on input "of" at bounding box center [596, 619] width 158 height 28
click at [517, 666] on input "Life" at bounding box center [596, 669] width 158 height 28
click at [517, 668] on input "Life" at bounding box center [596, 669] width 158 height 28
click at [782, 161] on h4 "Pins" at bounding box center [669, 163] width 254 height 35
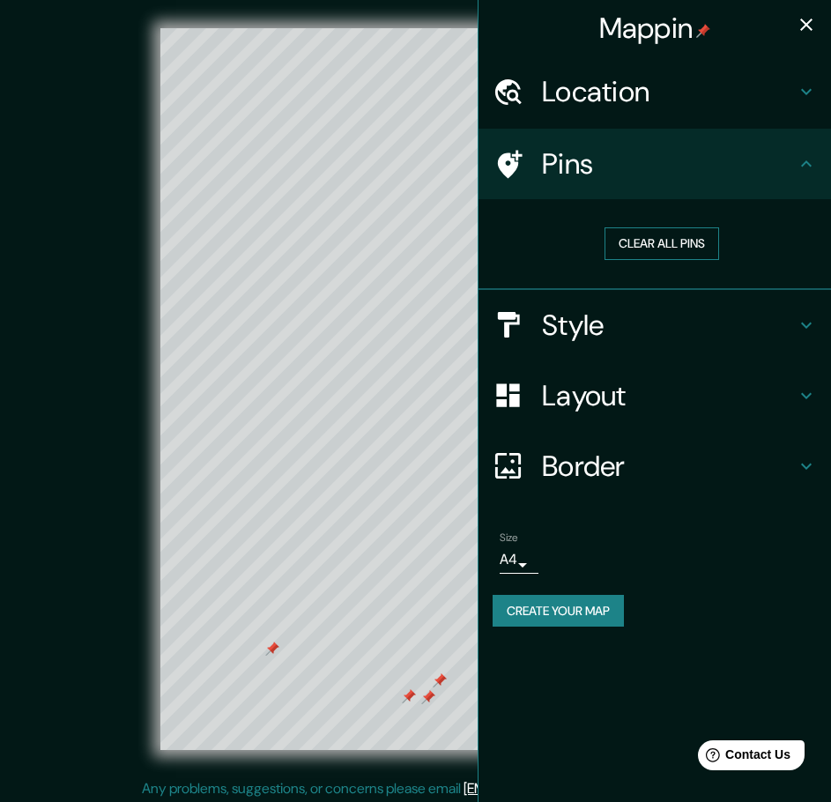
click at [674, 239] on button "Clear all pins" at bounding box center [661, 243] width 115 height 33
